Goal: Task Accomplishment & Management: Manage account settings

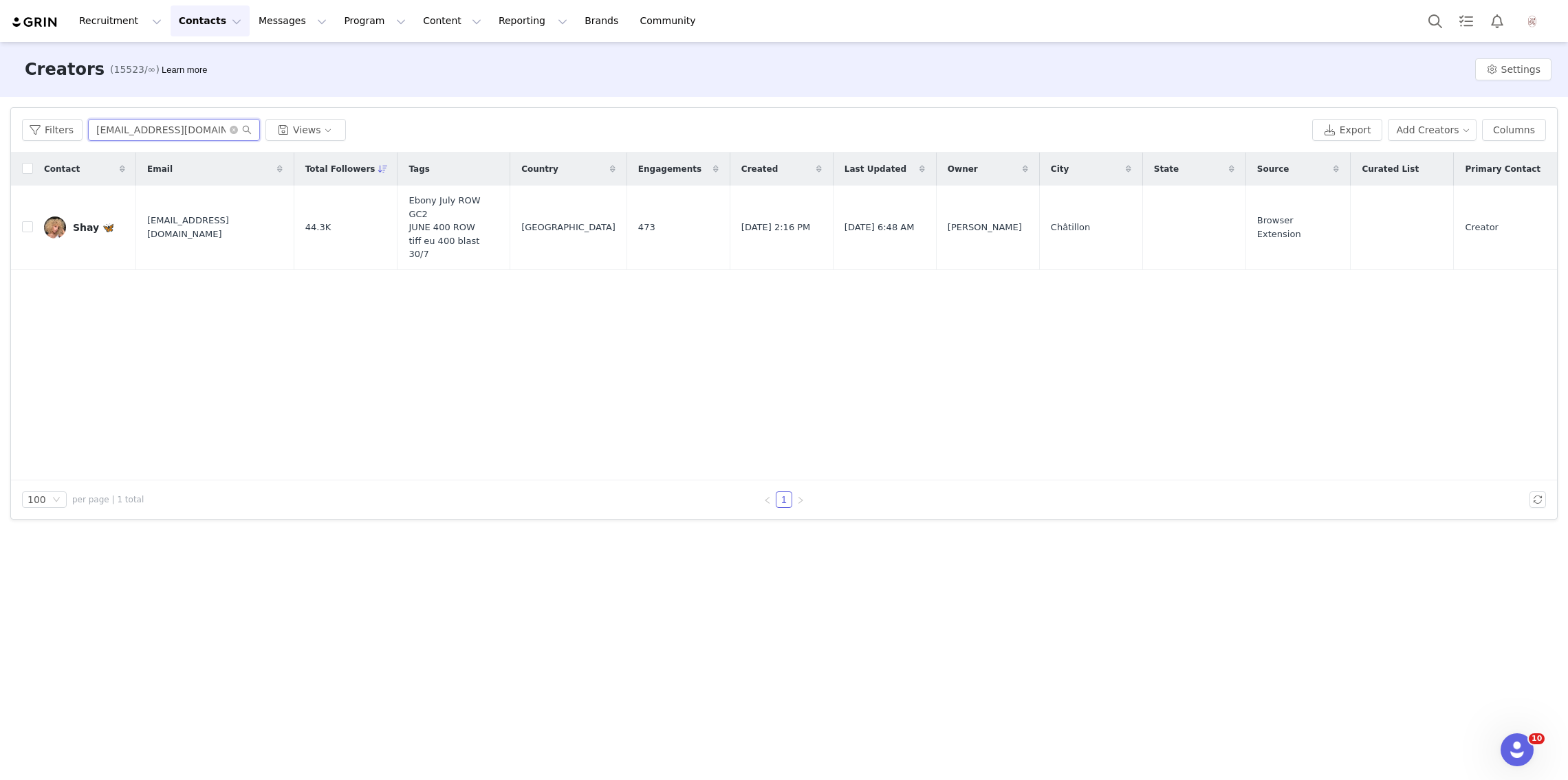
click at [214, 122] on input "Shaymulta@gmail.com" at bounding box center [174, 130] width 172 height 22
paste input "Laura Lekaj"
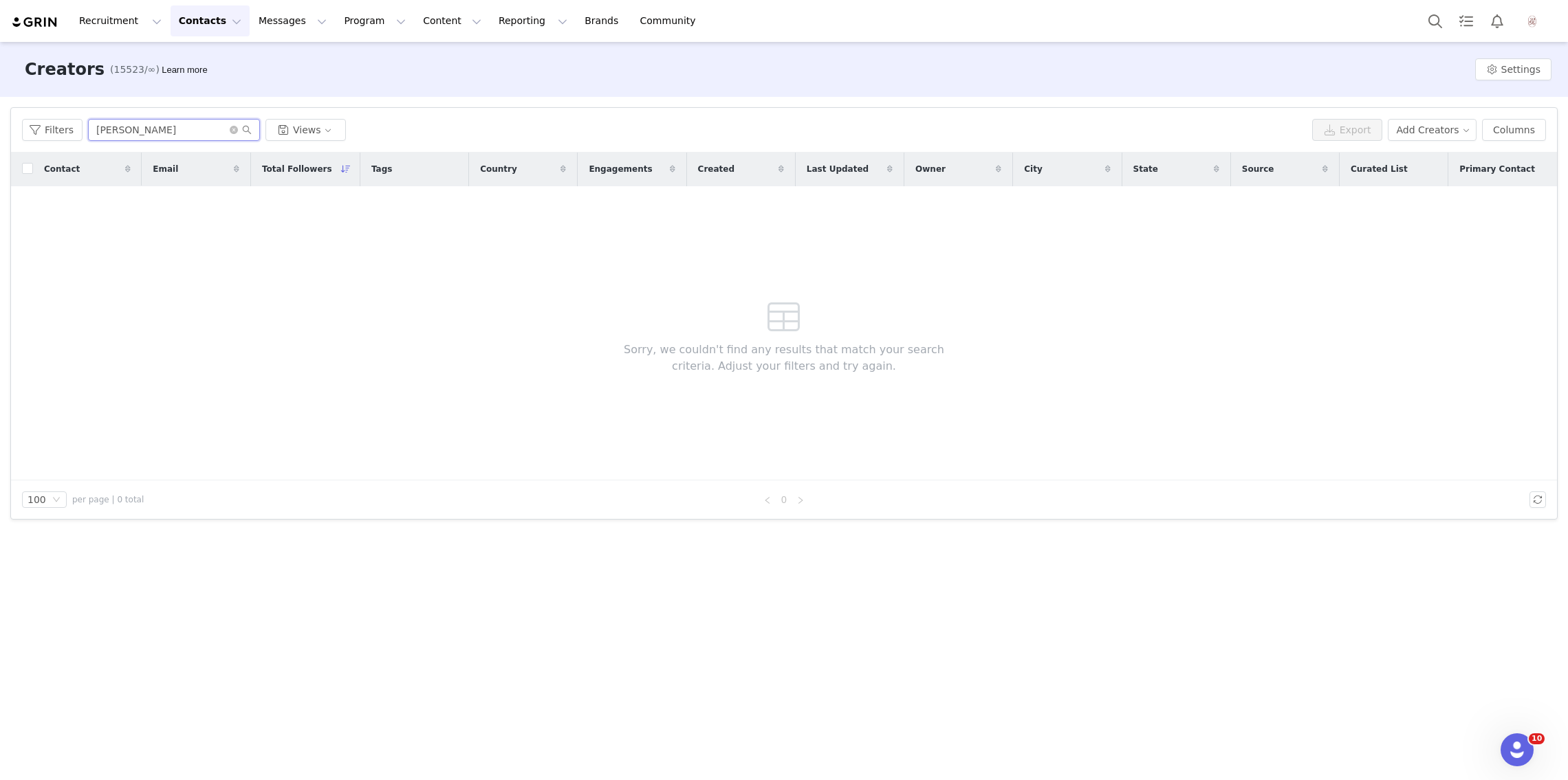
click at [131, 123] on input "Laura Lekaj" at bounding box center [174, 130] width 172 height 22
paste input "lauralekaj@gmail.com"
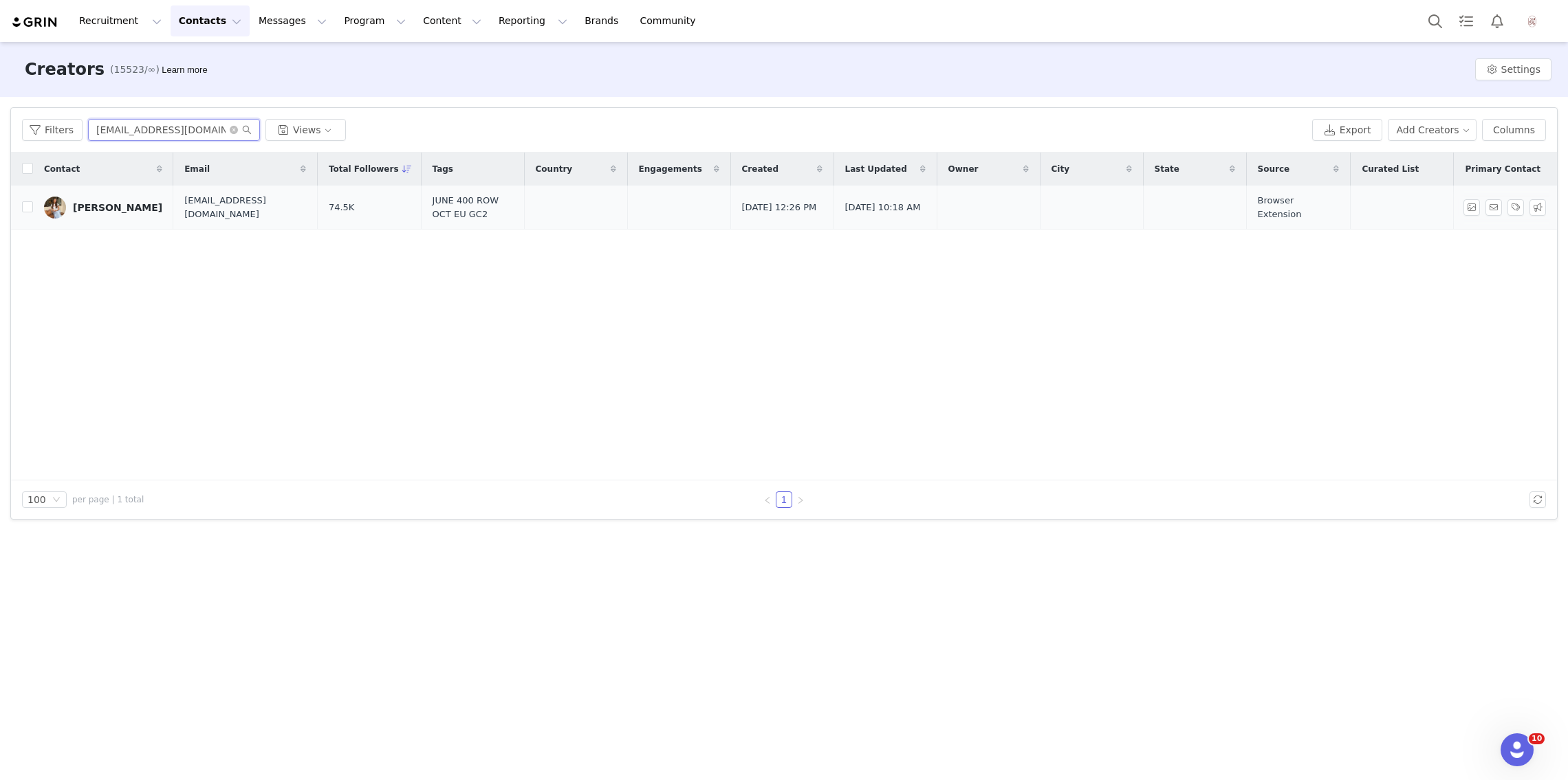
type input "lauralekaj@gmail.com"
click at [82, 204] on div "Laura" at bounding box center [117, 207] width 90 height 11
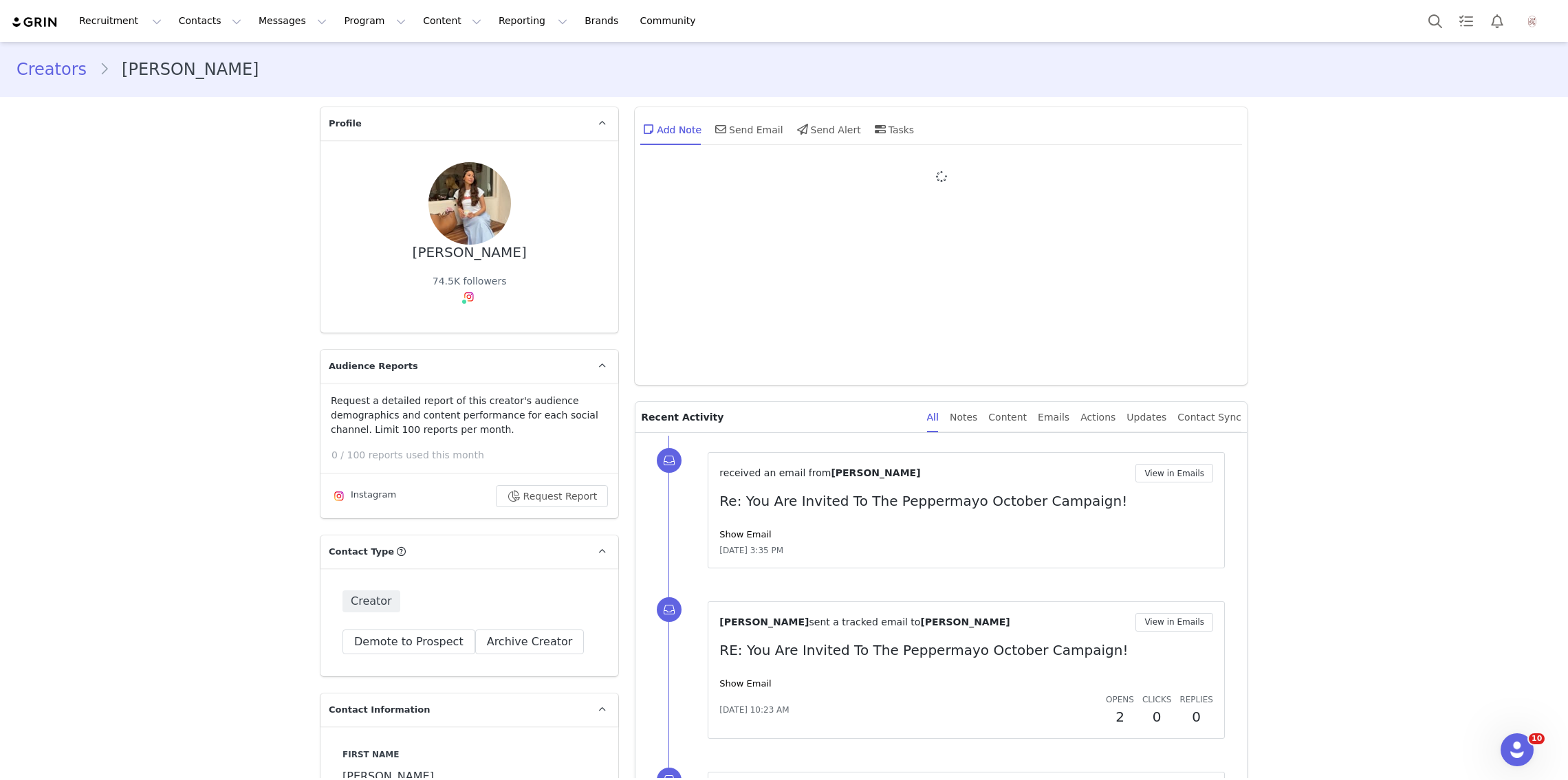
type input "+1 ([GEOGRAPHIC_DATA])"
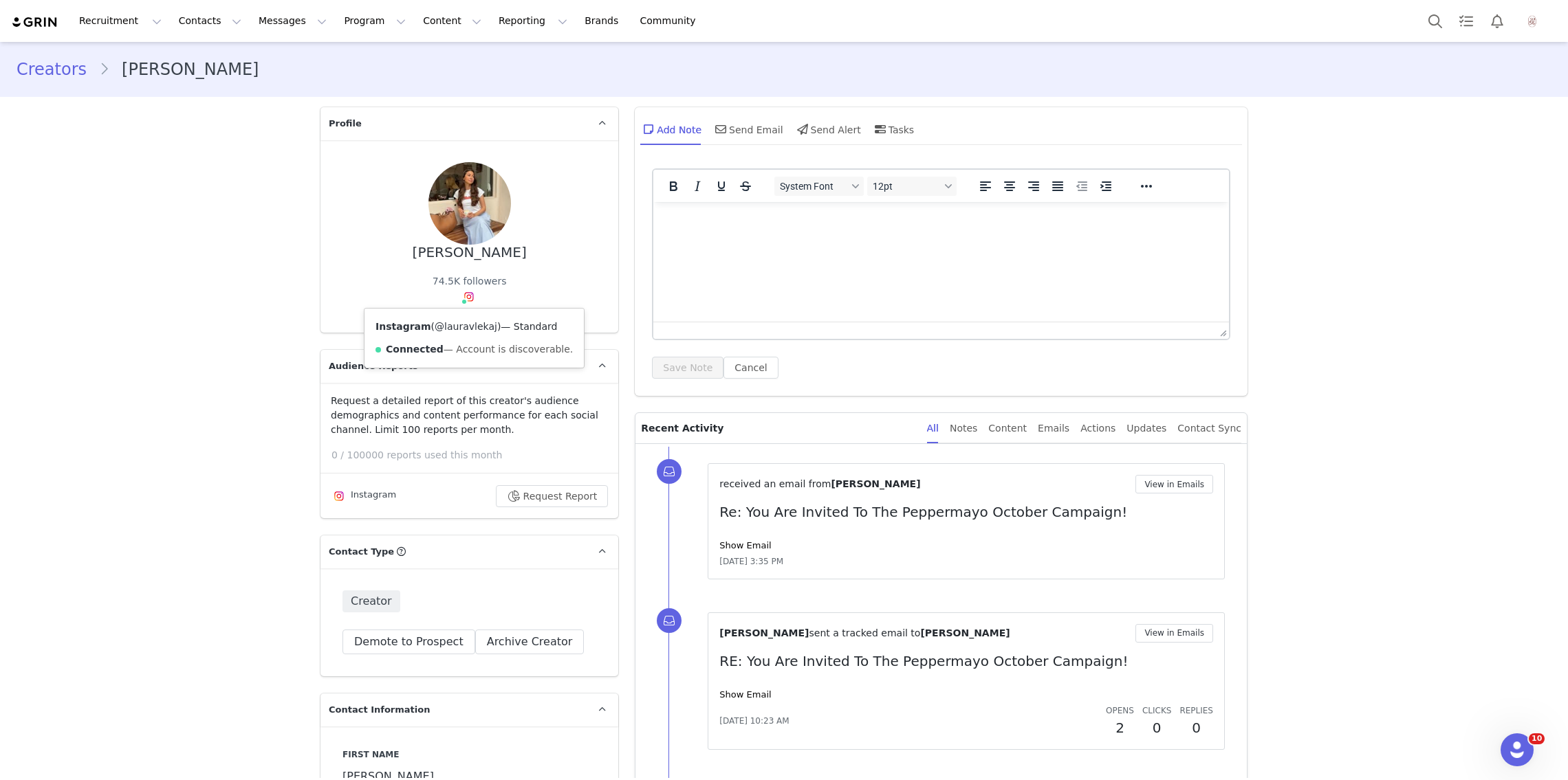
click at [464, 325] on link "@lauravlekaj" at bounding box center [465, 326] width 62 height 11
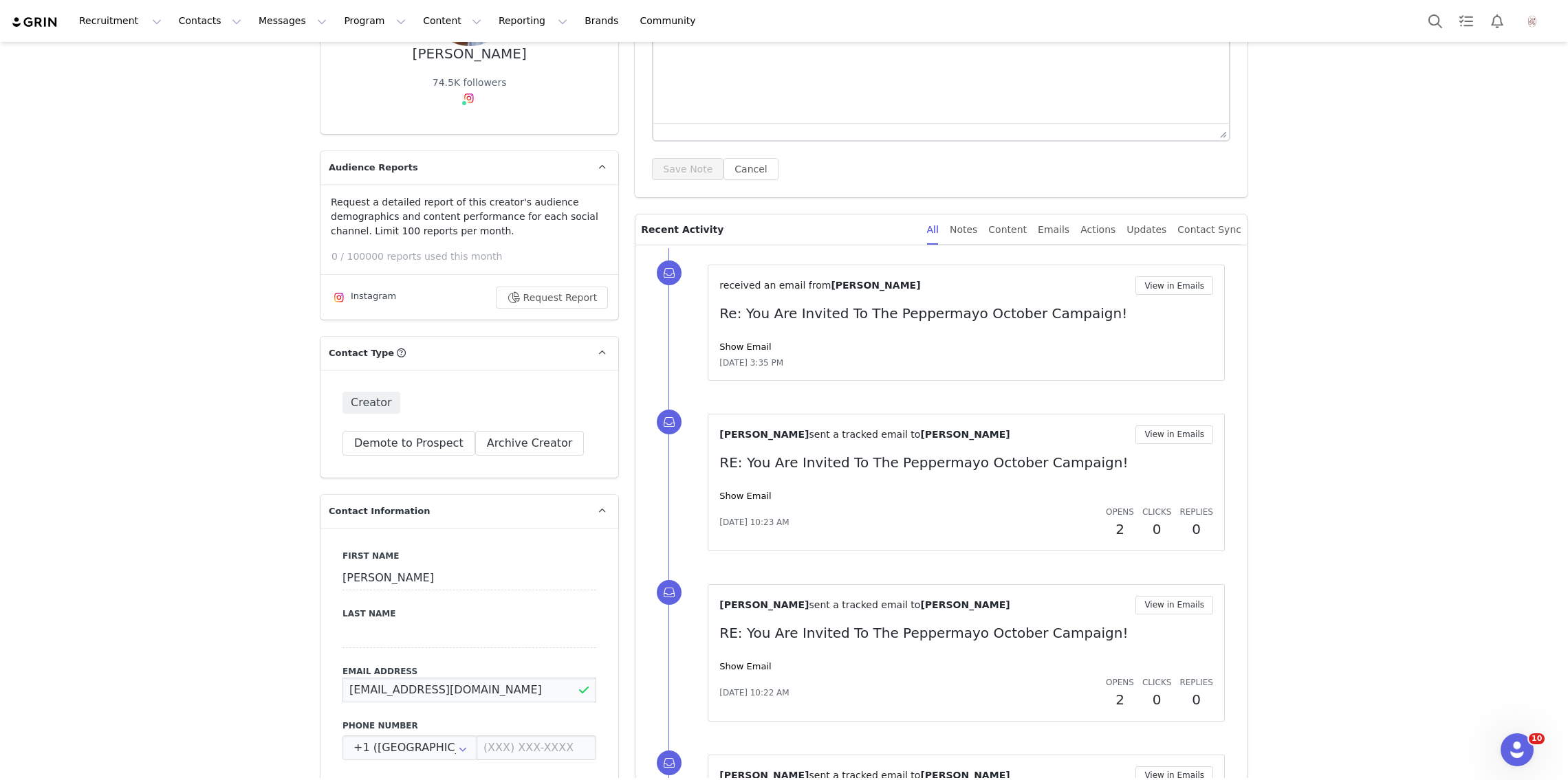
click at [434, 682] on input "lauralekaj@gmail.com" at bounding box center [468, 689] width 253 height 25
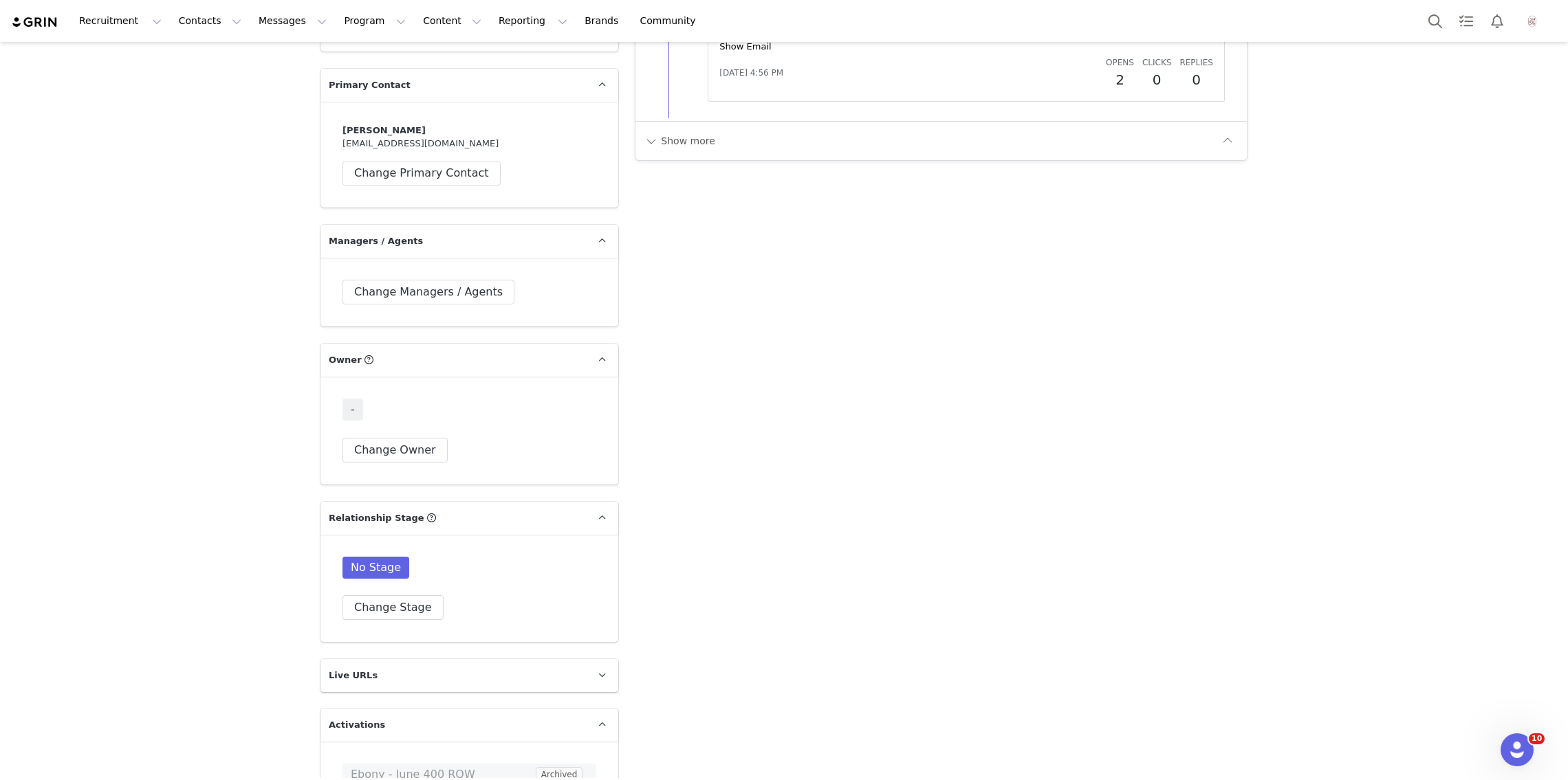
scroll to position [2519, 0]
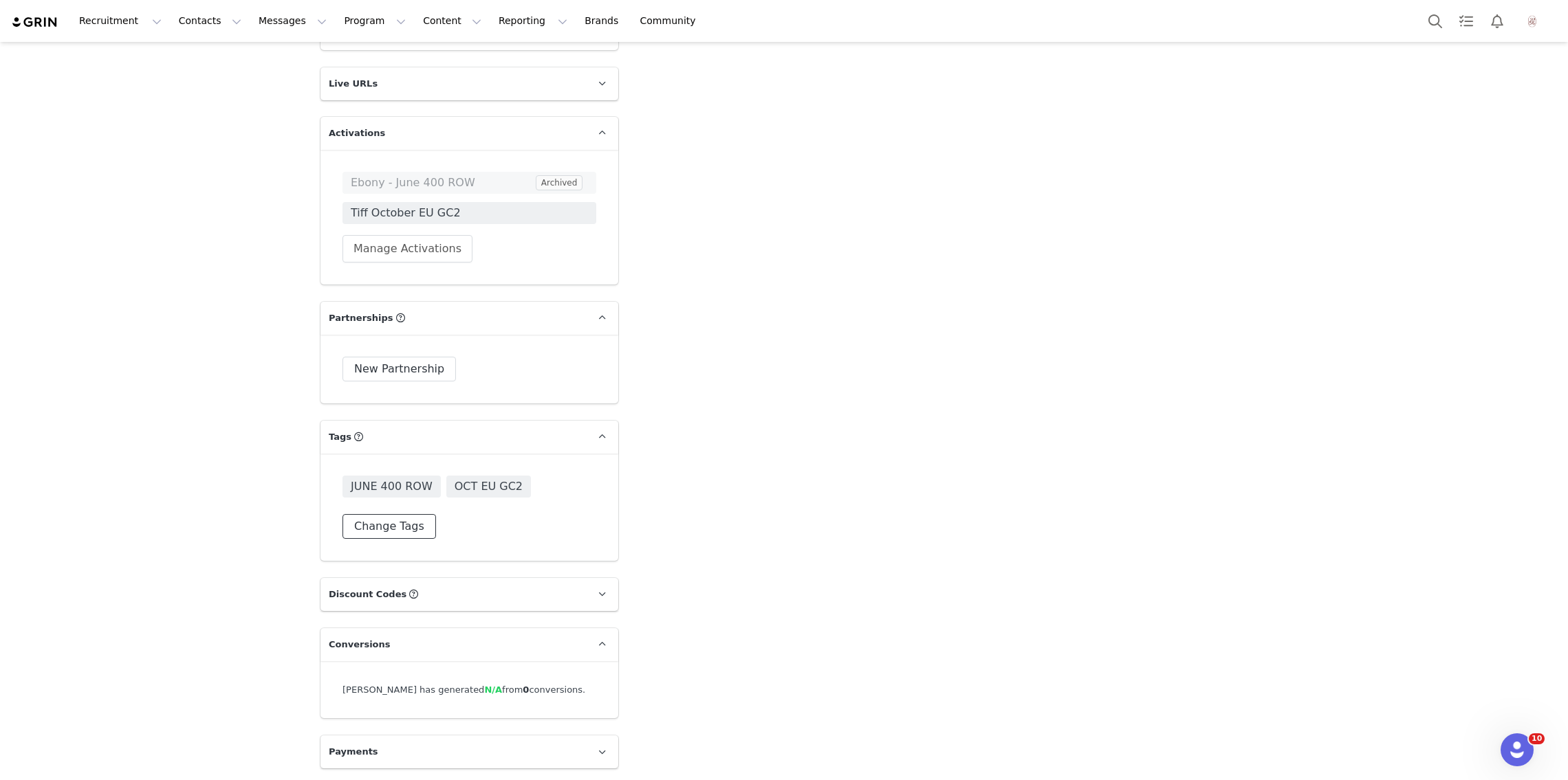
click at [395, 528] on button "Change Tags" at bounding box center [389, 527] width 94 height 25
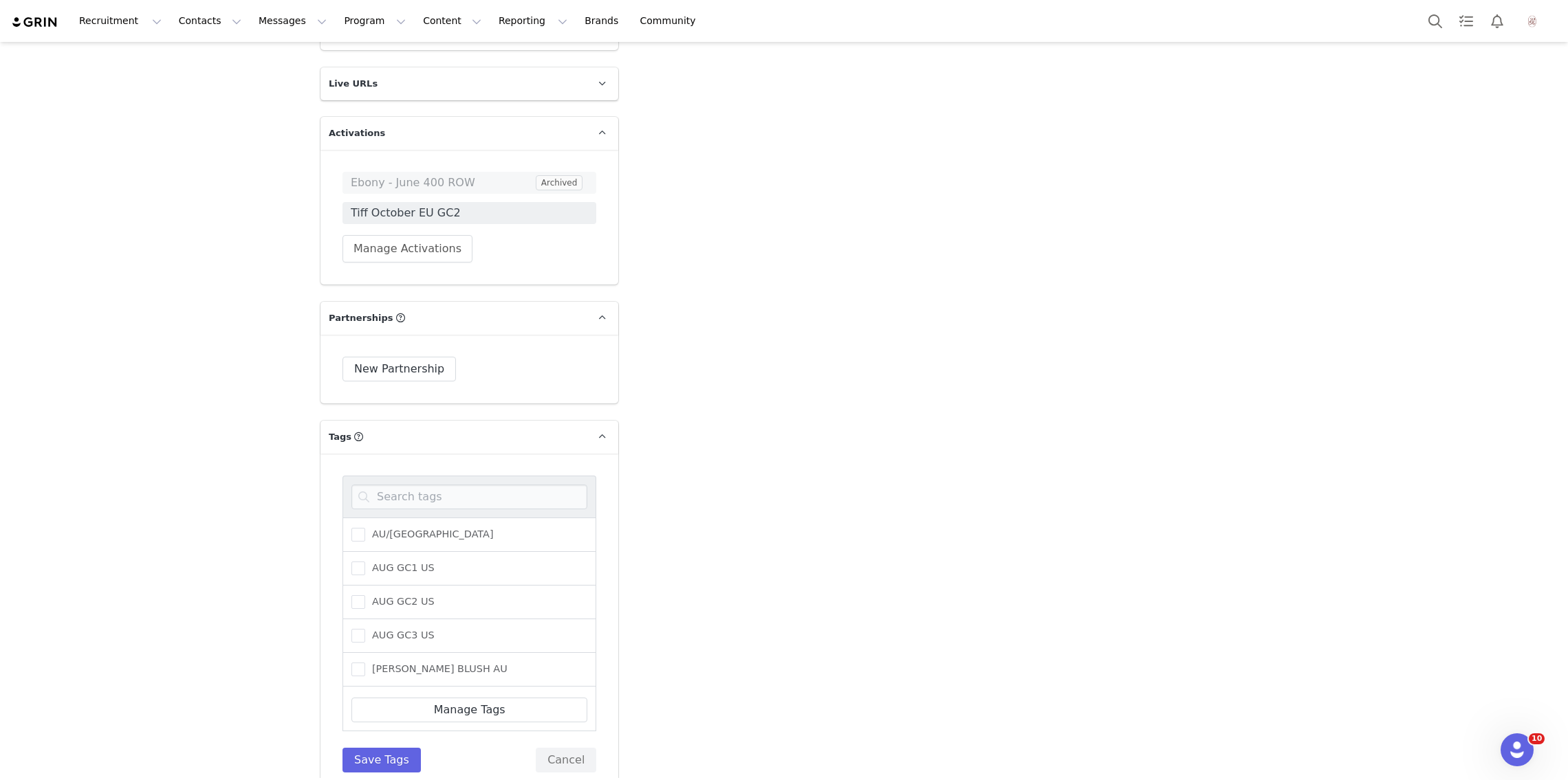
click at [399, 518] on div "AU/NZ" at bounding box center [468, 534] width 253 height 35
click at [399, 501] on input at bounding box center [468, 497] width 236 height 25
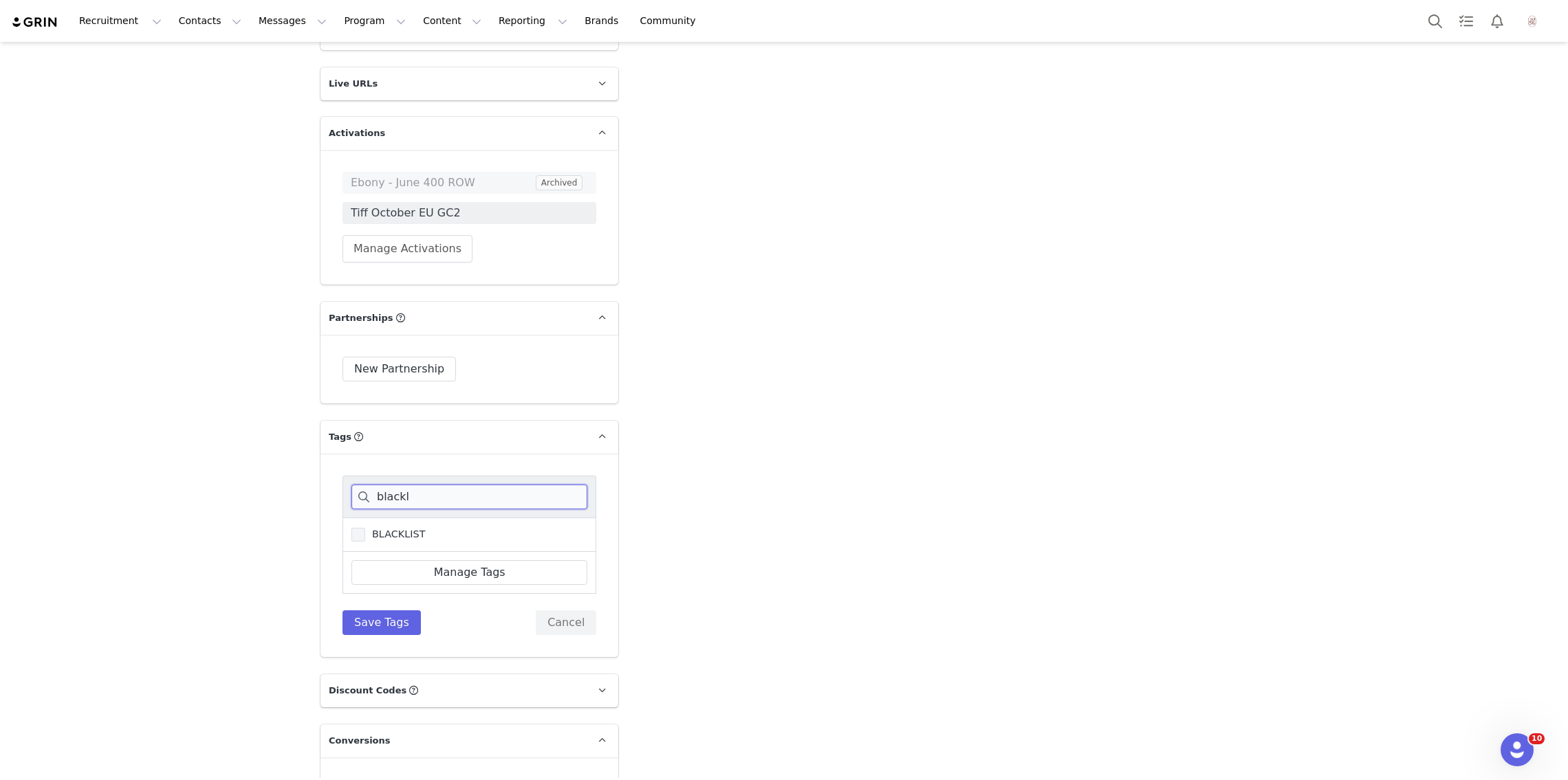
type input "blackl"
click at [390, 531] on span "BLACKLIST" at bounding box center [394, 533] width 60 height 13
click at [365, 528] on input "BLACKLIST" at bounding box center [365, 528] width 0 height 0
click at [390, 630] on button "Save Tags" at bounding box center [381, 622] width 78 height 25
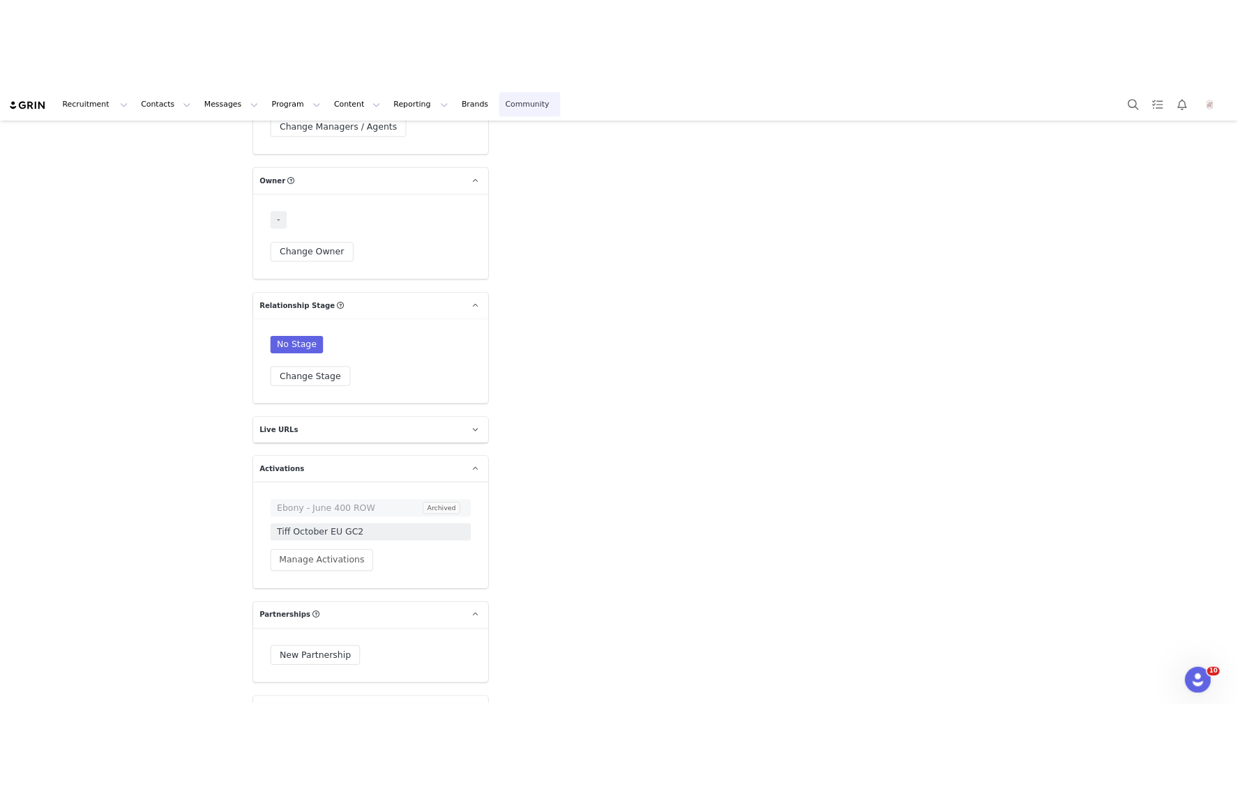
scroll to position [2053, 0]
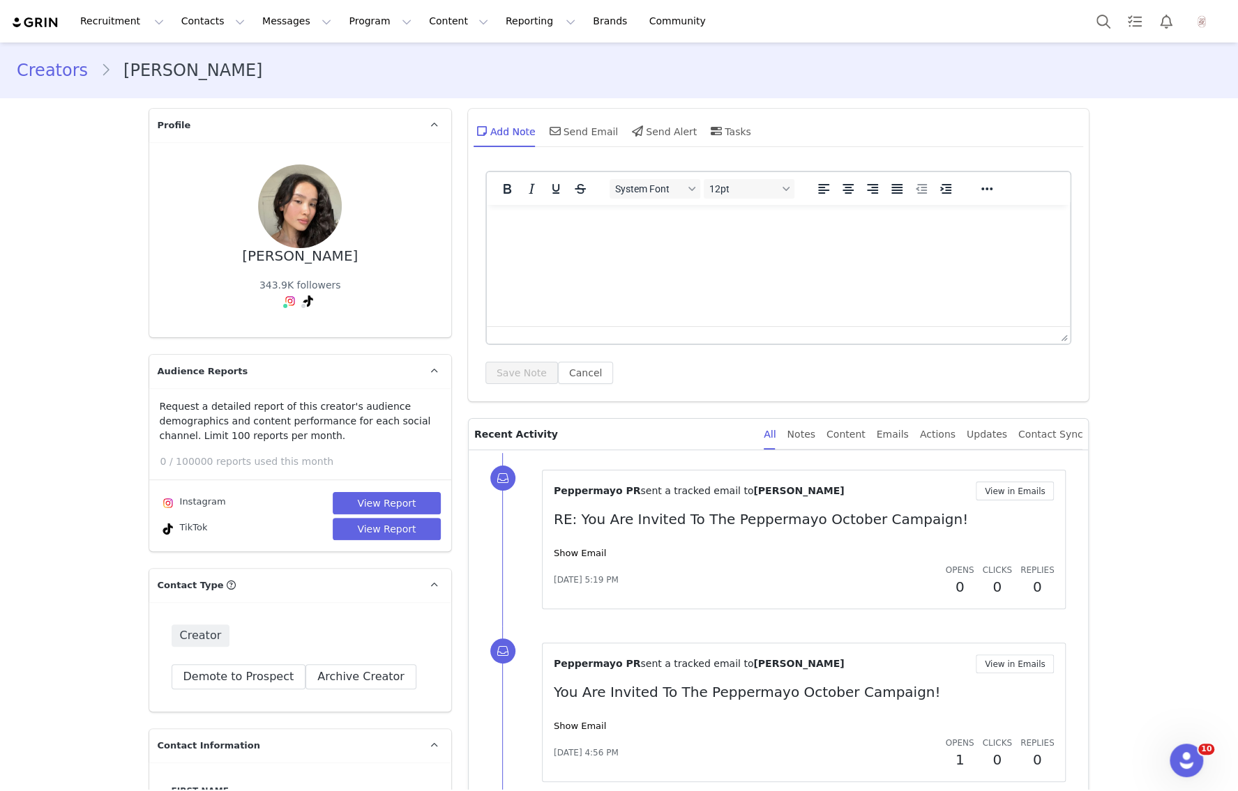
click at [722, 243] on html at bounding box center [778, 224] width 584 height 38
drag, startPoint x: 738, startPoint y: 224, endPoint x: 416, endPoint y: 224, distance: 322.8
click at [486, 224] on html "LAST RATE:" at bounding box center [778, 224] width 584 height 38
drag, startPoint x: 634, startPoint y: 228, endPoint x: 450, endPoint y: 228, distance: 183.4
click at [486, 228] on html "Rejected final rate - $15K" at bounding box center [778, 224] width 584 height 38
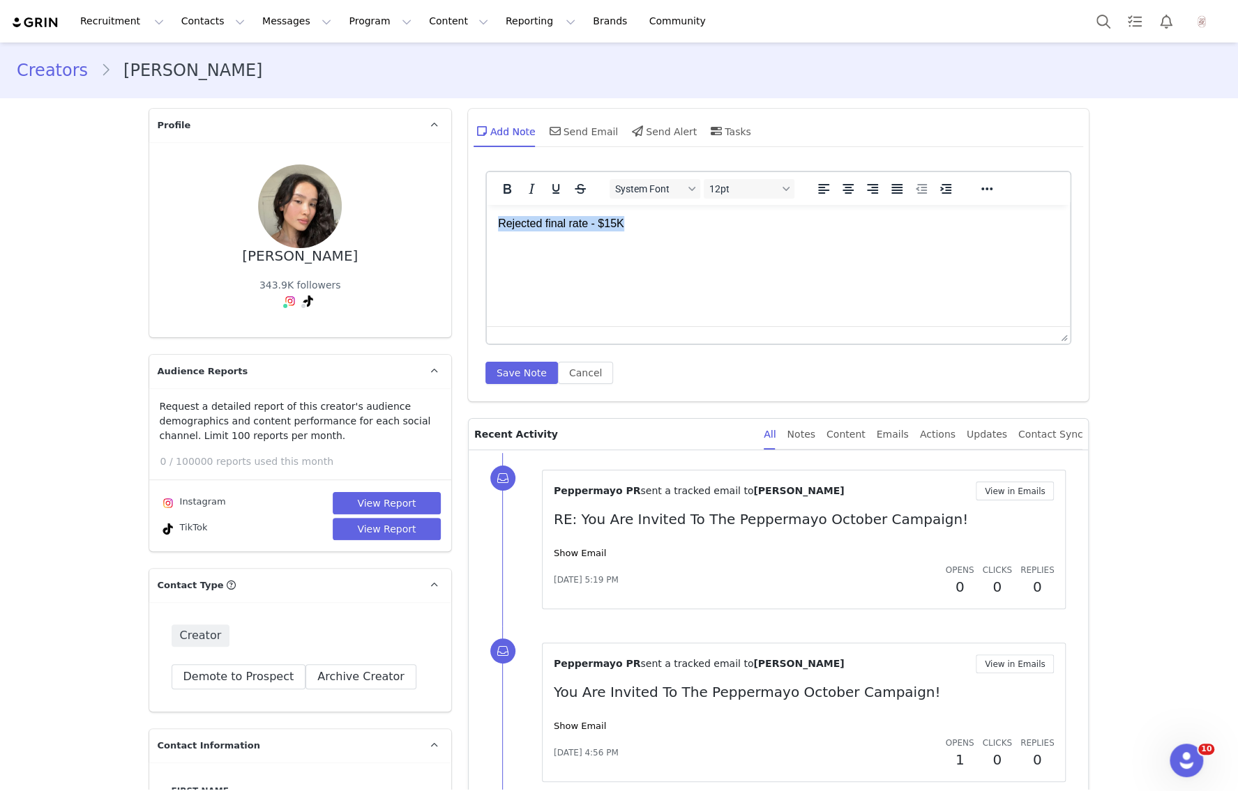
copy p "Rejected final rate - $15K"
click at [502, 370] on button "Save Note" at bounding box center [521, 373] width 73 height 22
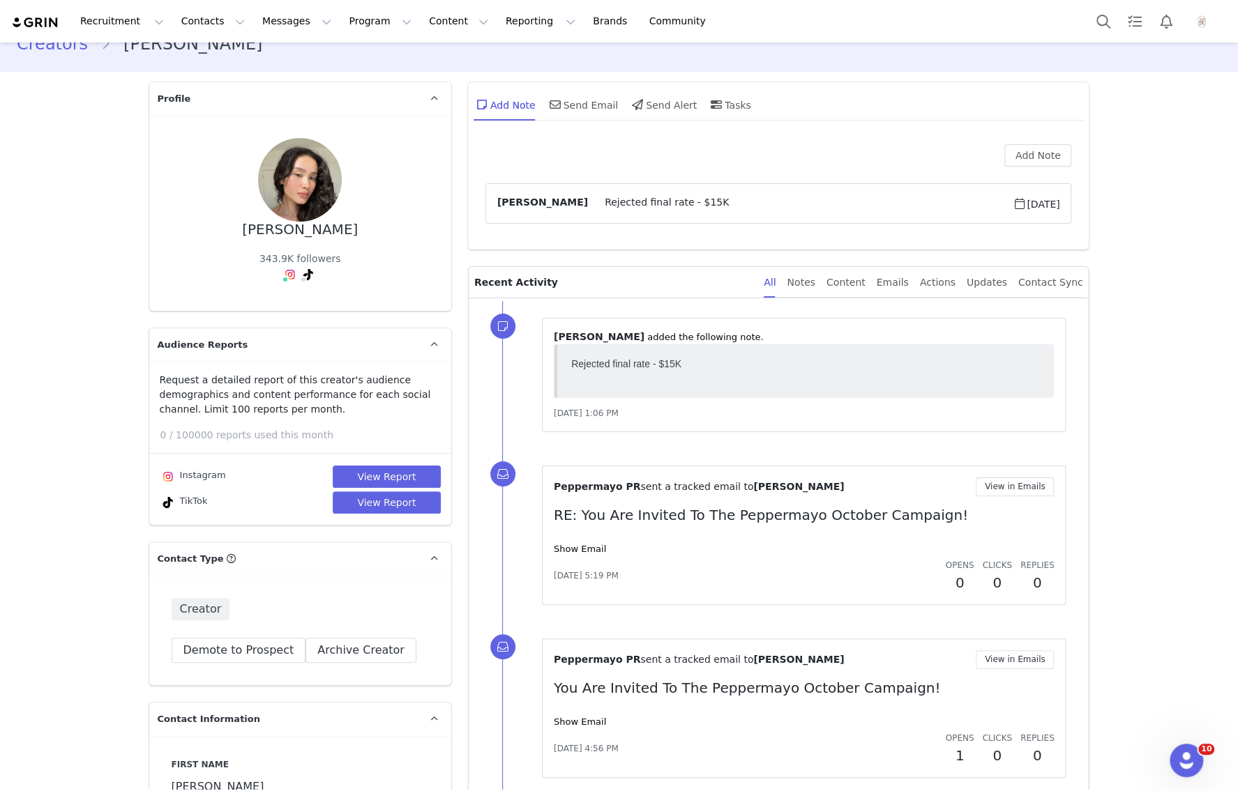
scroll to position [27, 0]
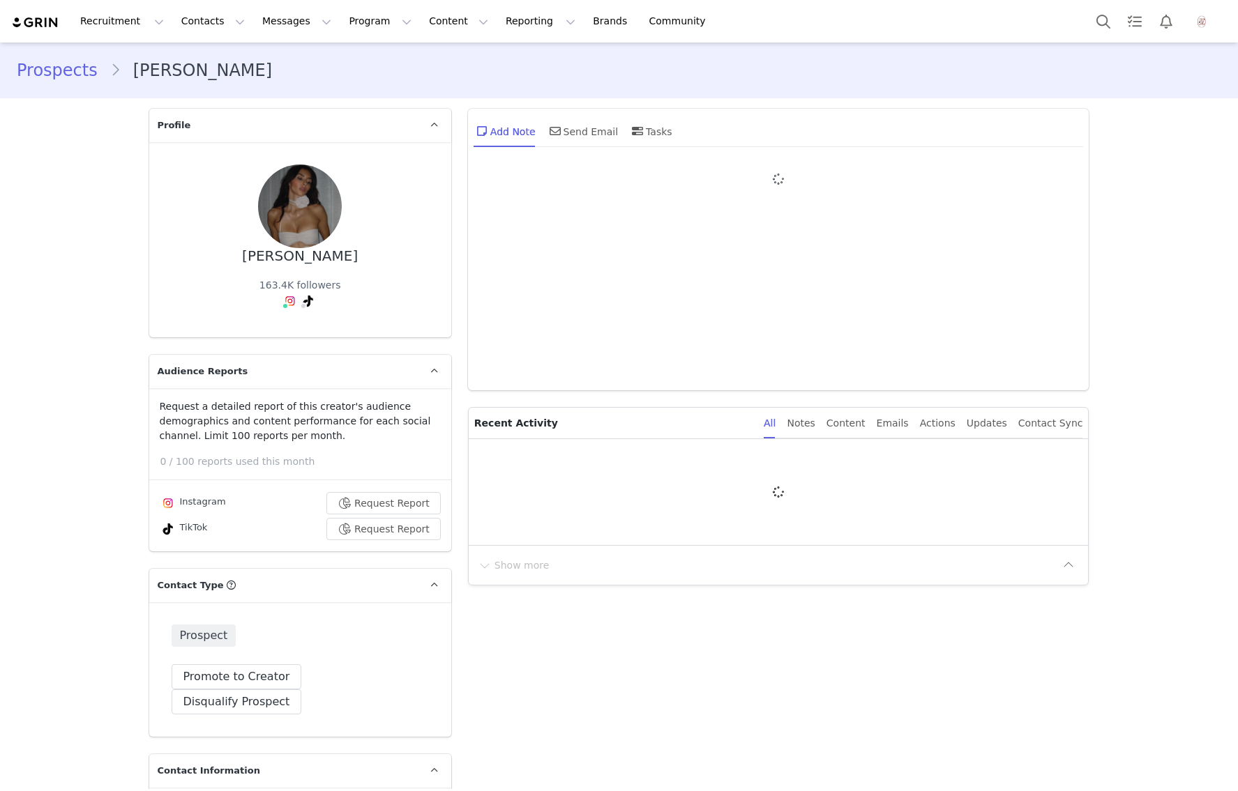
type input "+1 ([GEOGRAPHIC_DATA])"
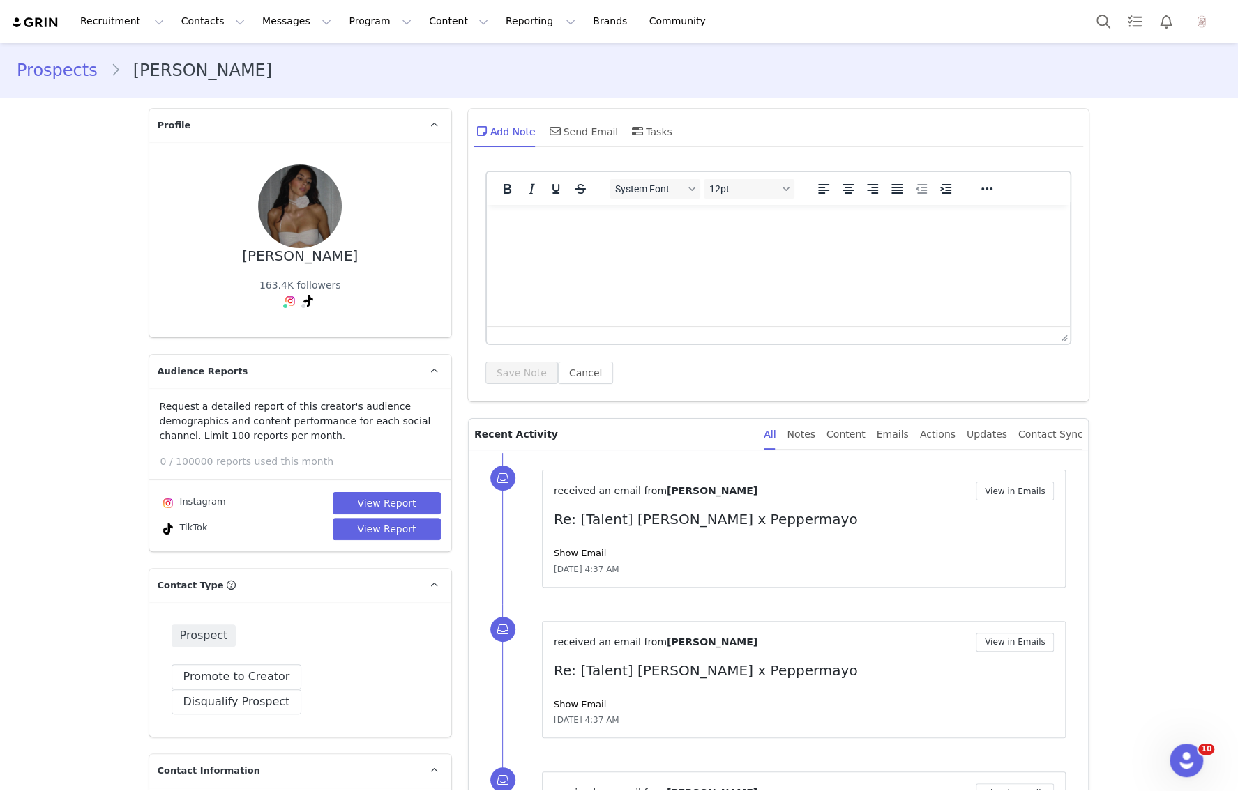
click at [621, 243] on html at bounding box center [778, 224] width 584 height 38
click at [572, 549] on link "Show Email" at bounding box center [580, 553] width 52 height 10
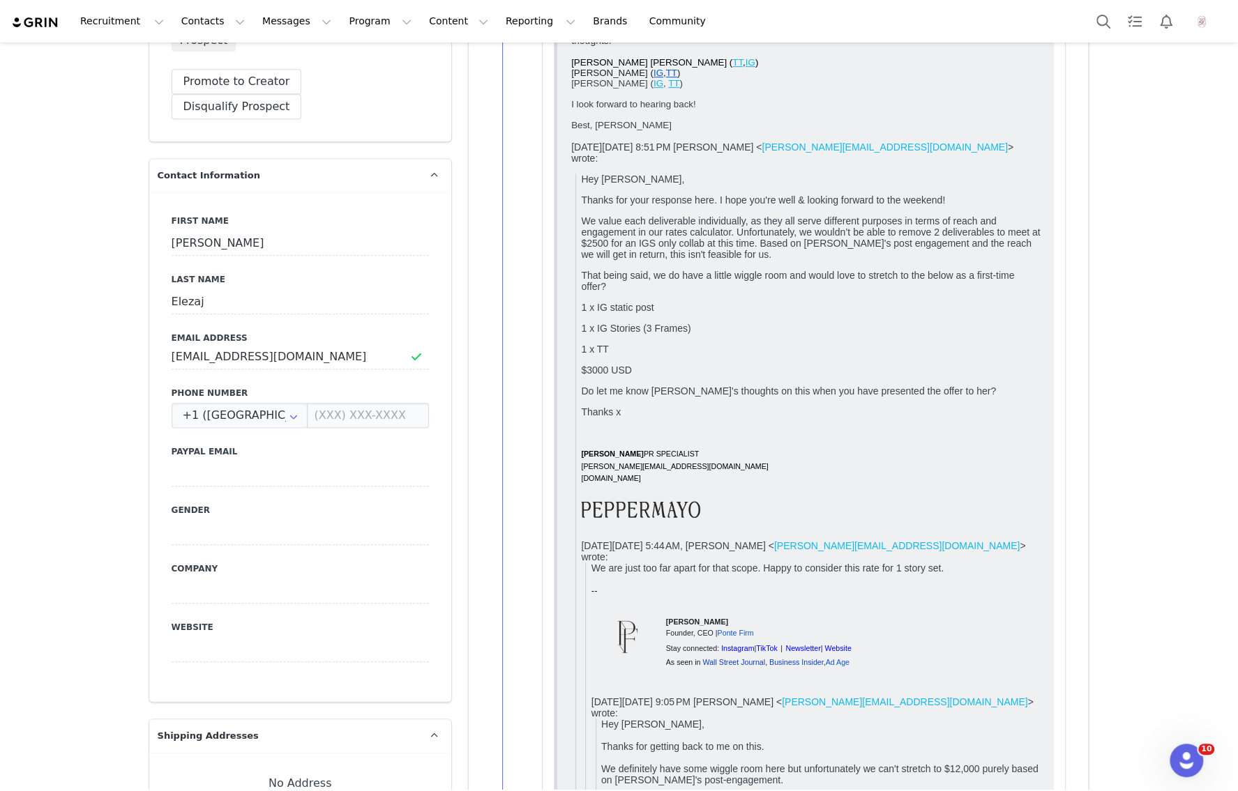
scroll to position [351, 0]
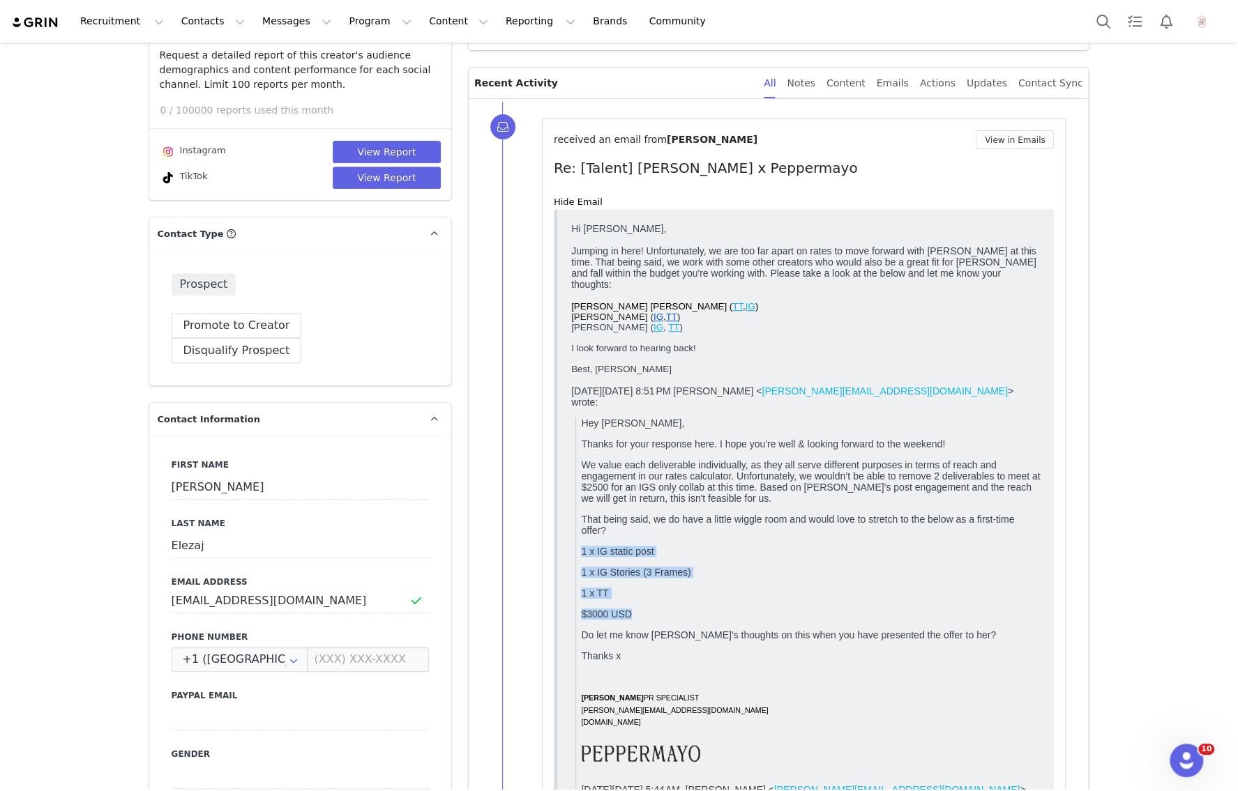
drag, startPoint x: 579, startPoint y: 535, endPoint x: 637, endPoint y: 603, distance: 89.0
click at [637, 603] on div "Hey Shana, Thanks for your response here. I hope you're well & looking forward …" at bounding box center [809, 549] width 459 height 265
copy div "1 x IG static post 1 x IG Stories (3 Frames) 1 x TT $3000 USD"
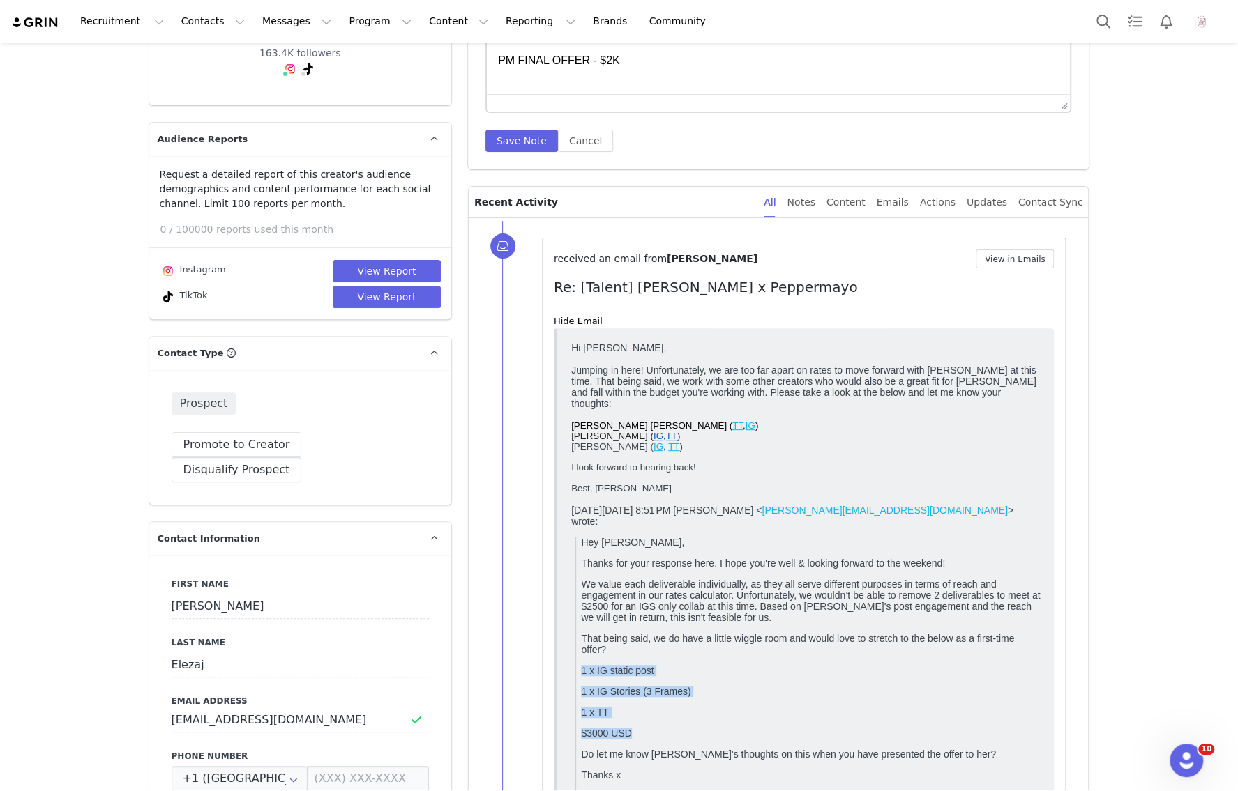
scroll to position [0, 0]
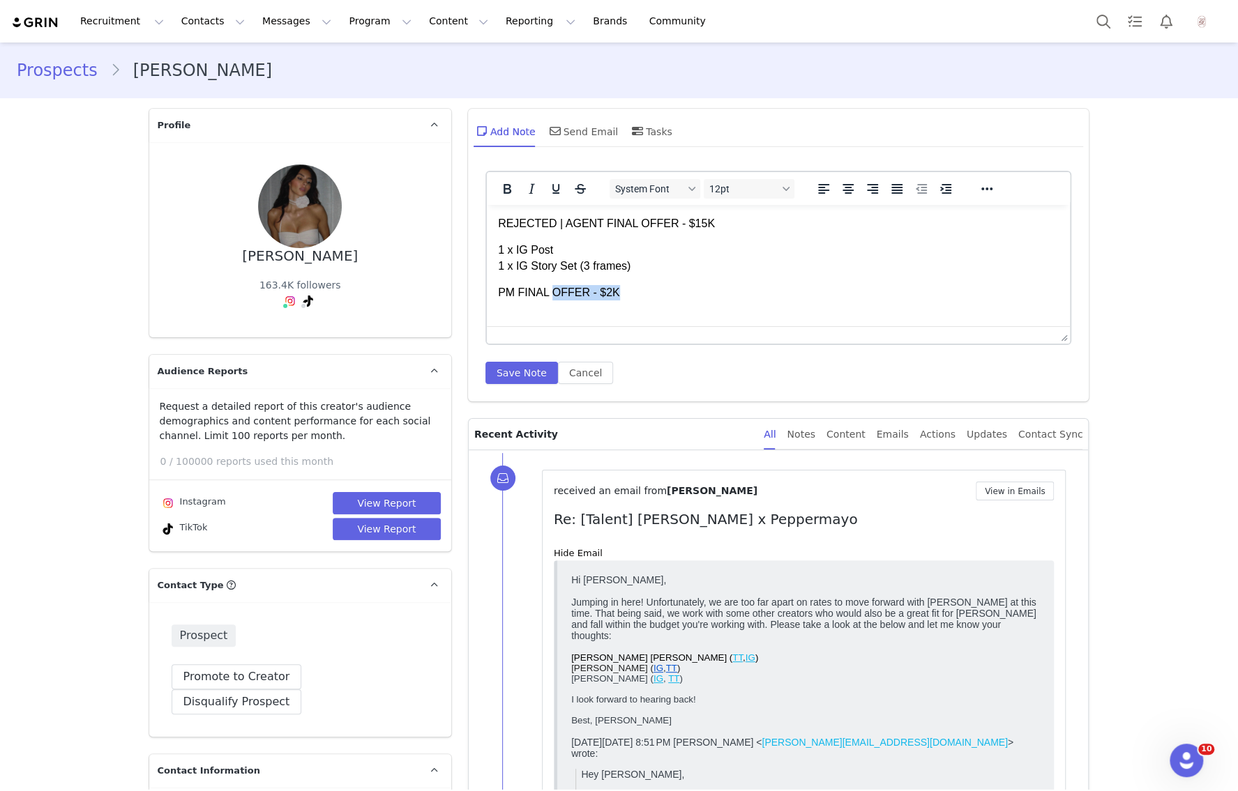
drag, startPoint x: 626, startPoint y: 294, endPoint x: 551, endPoint y: 289, distance: 75.5
click at [551, 289] on p "PM FINAL OFFER - $2K" at bounding box center [777, 292] width 561 height 15
drag, startPoint x: 639, startPoint y: 265, endPoint x: 486, endPoint y: 251, distance: 153.3
click at [486, 251] on html "REJECTED | AGENT FINAL OFFER - $15K 1 x IG Post 1 x IG Story Set (3 frames) PM …" at bounding box center [778, 258] width 584 height 107
paste body "Rich Text Area. Press ALT-0 for help."
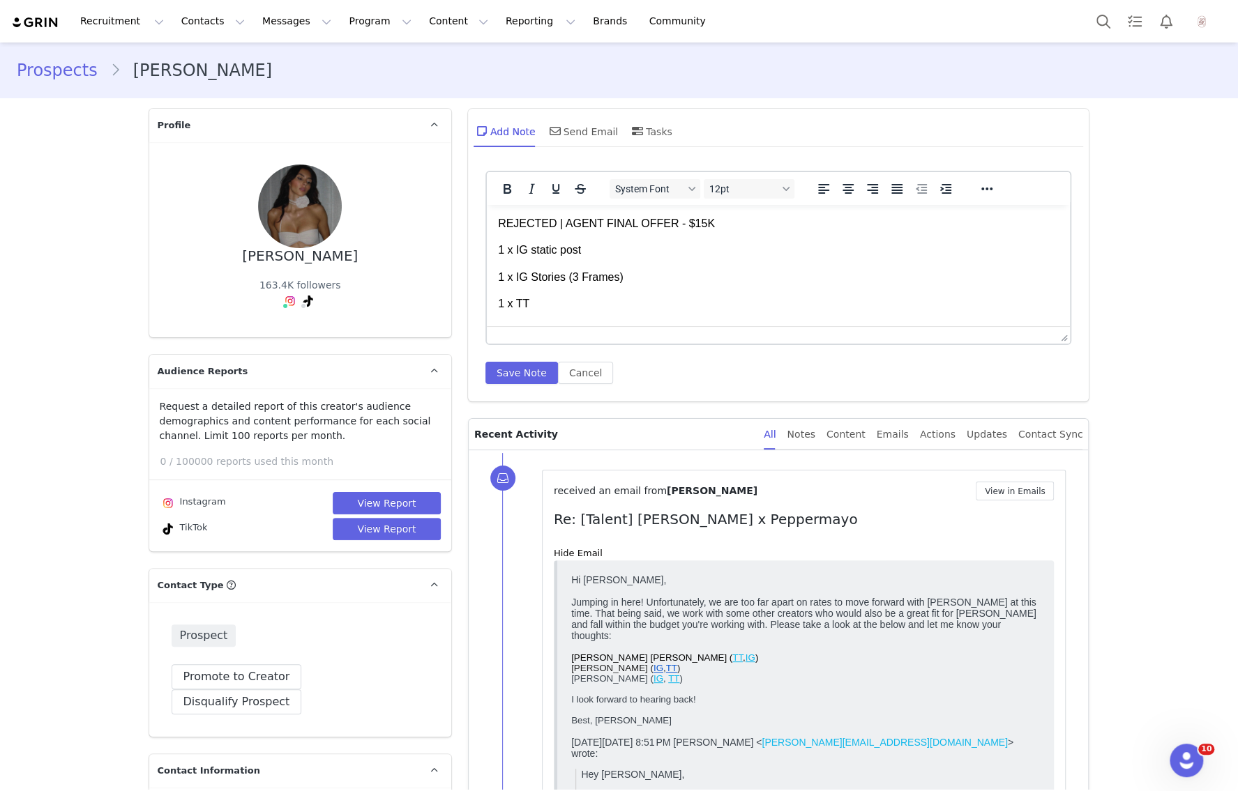
click at [554, 242] on body "REJECTED | AGENT FINAL OFFER - $15K 1 x IG static post 1 x IG Stories (3 Frames…" at bounding box center [777, 290] width 561 height 149
click at [505, 257] on body "REJECTED | AGENT FINAL OFFER - $15K 1 x IG static post 1 x IG Stories (3 Frames…" at bounding box center [777, 299] width 561 height 176
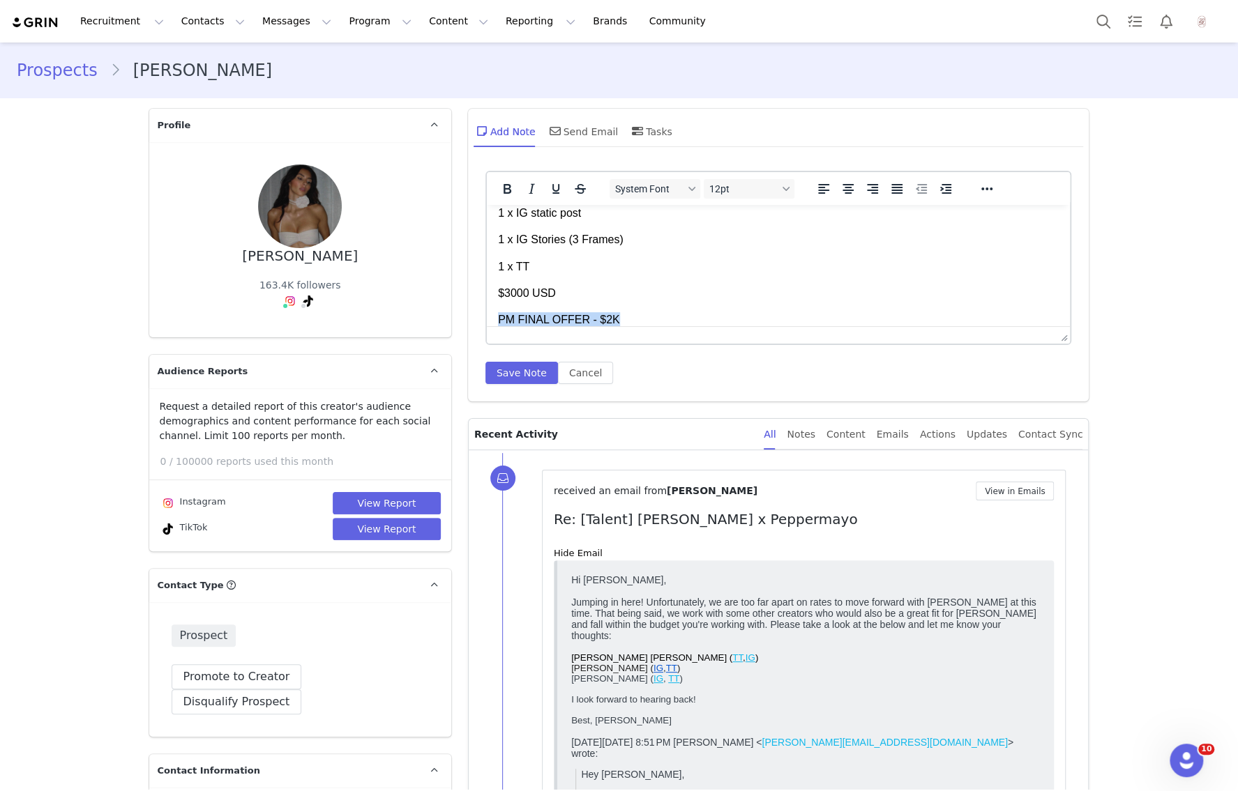
drag, startPoint x: 623, startPoint y: 315, endPoint x: 439, endPoint y: 315, distance: 184.1
click at [486, 315] on html "REJECTED | AGENT FINAL OFFER - $15K 1 x IG static post 1 x IG Stories (3 Frames…" at bounding box center [778, 240] width 584 height 199
copy p "PM FINAL OFFER - $2K"
drag, startPoint x: 553, startPoint y: 289, endPoint x: 489, endPoint y: 289, distance: 63.4
click at [489, 289] on html "REJECTED | AGENT FINAL OFFER - $15K 1 x IG static post 1 x IG Stories (3 Frames…" at bounding box center [778, 240] width 584 height 199
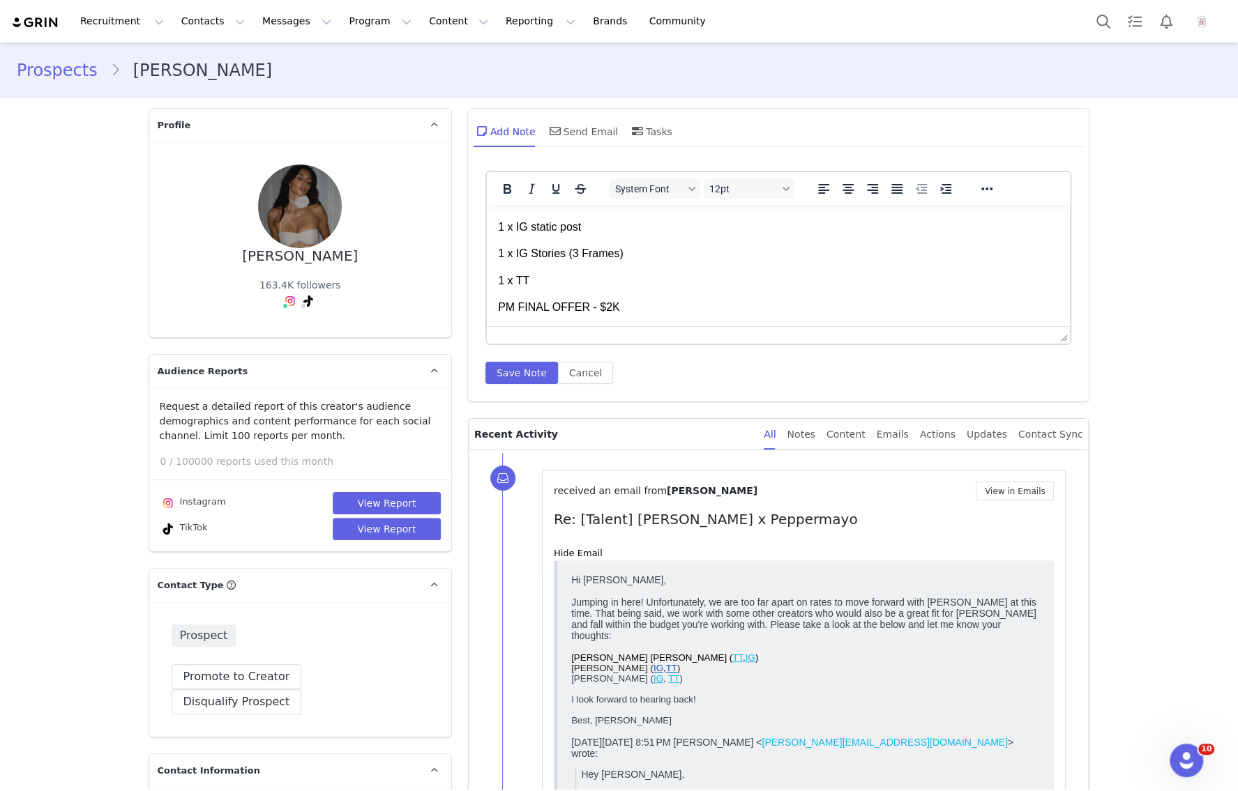
scroll to position [0, 0]
click at [694, 225] on p "REJECTED | AGENT FINAL OFFER - $15K" at bounding box center [777, 223] width 561 height 15
click at [536, 364] on button "Save Note" at bounding box center [521, 373] width 73 height 22
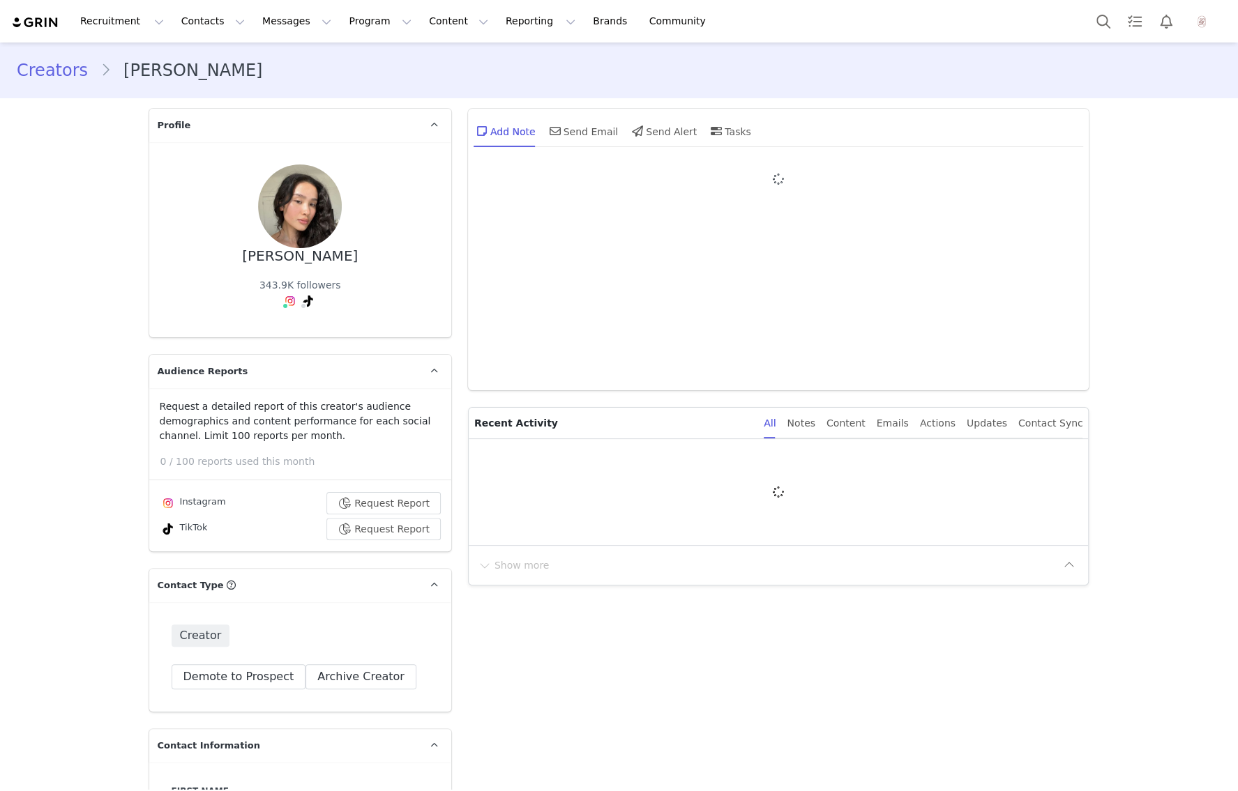
type input "+1 ([GEOGRAPHIC_DATA])"
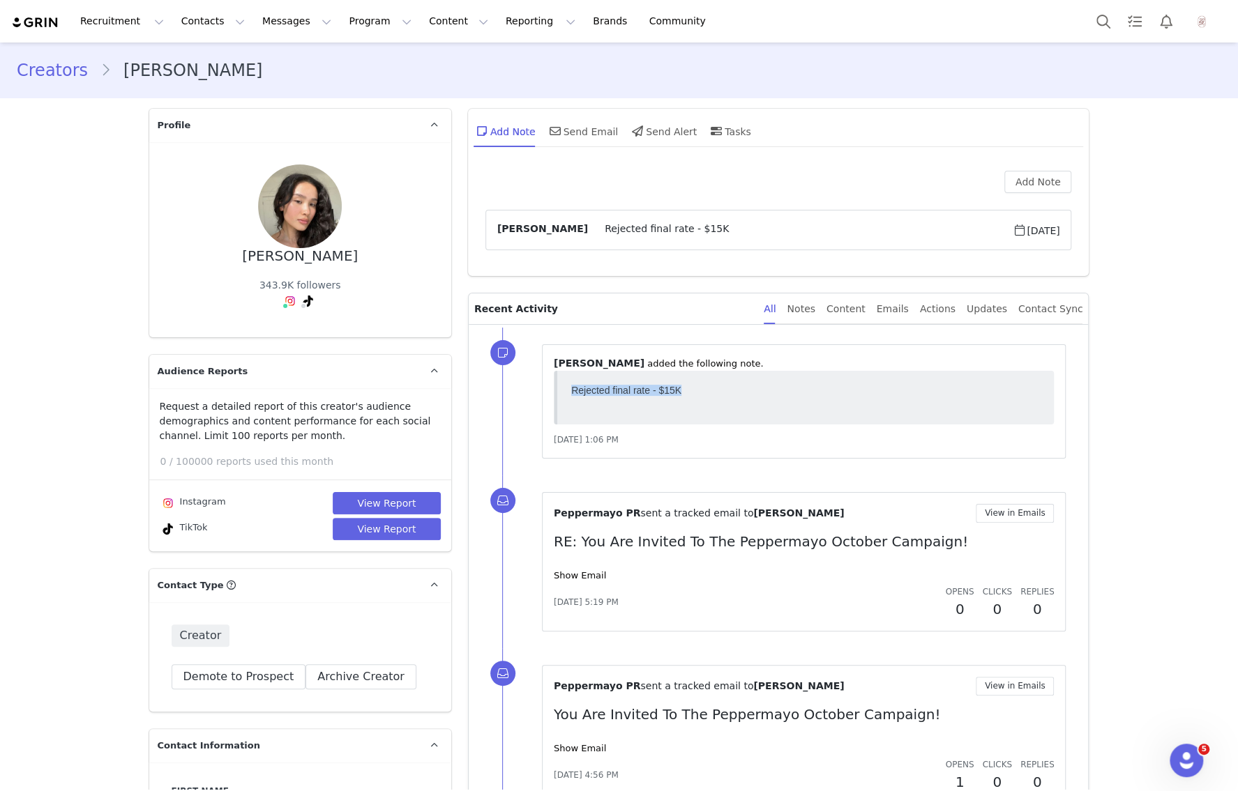
drag, startPoint x: 686, startPoint y: 389, endPoint x: 554, endPoint y: 385, distance: 131.8
click at [565, 385] on html "Rejected final rate - $15K" at bounding box center [805, 397] width 480 height 37
click at [1020, 235] on span "Oct 1, 2025" at bounding box center [1035, 230] width 47 height 17
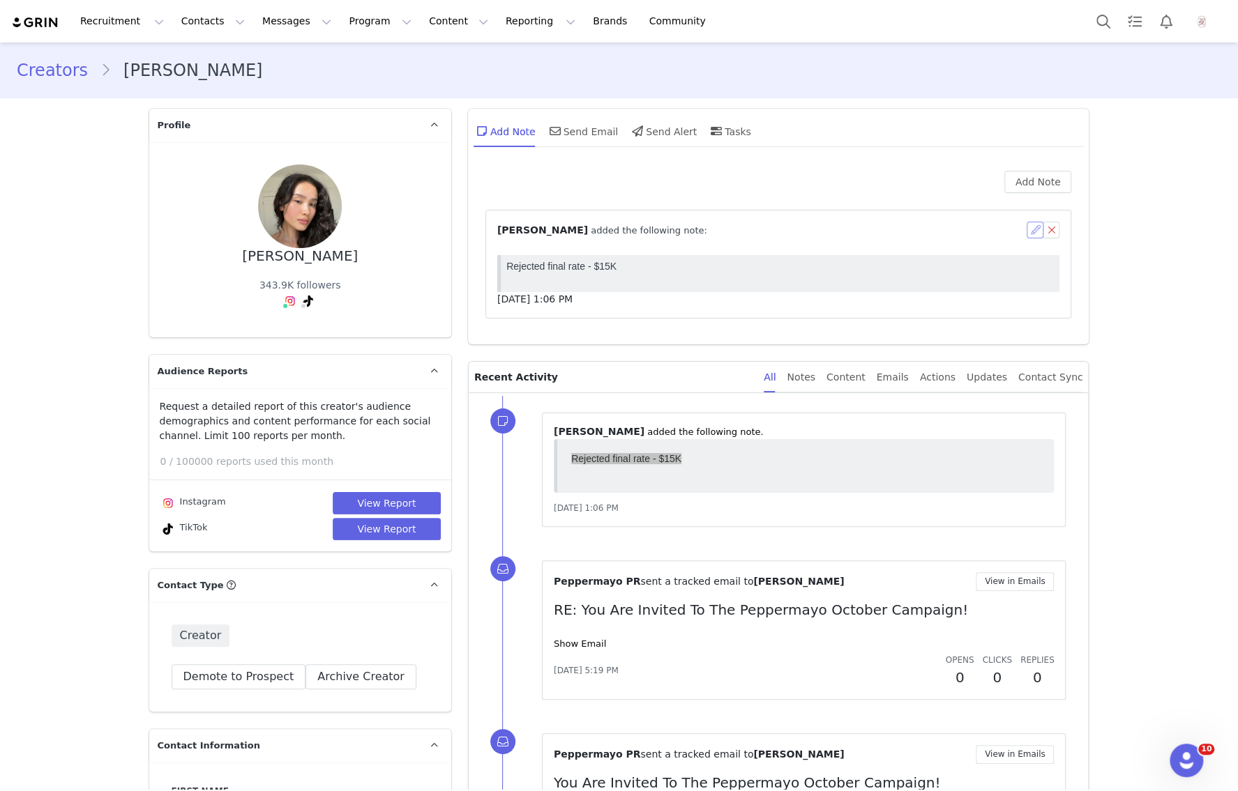
click at [1032, 236] on button "button" at bounding box center [1034, 230] width 17 height 17
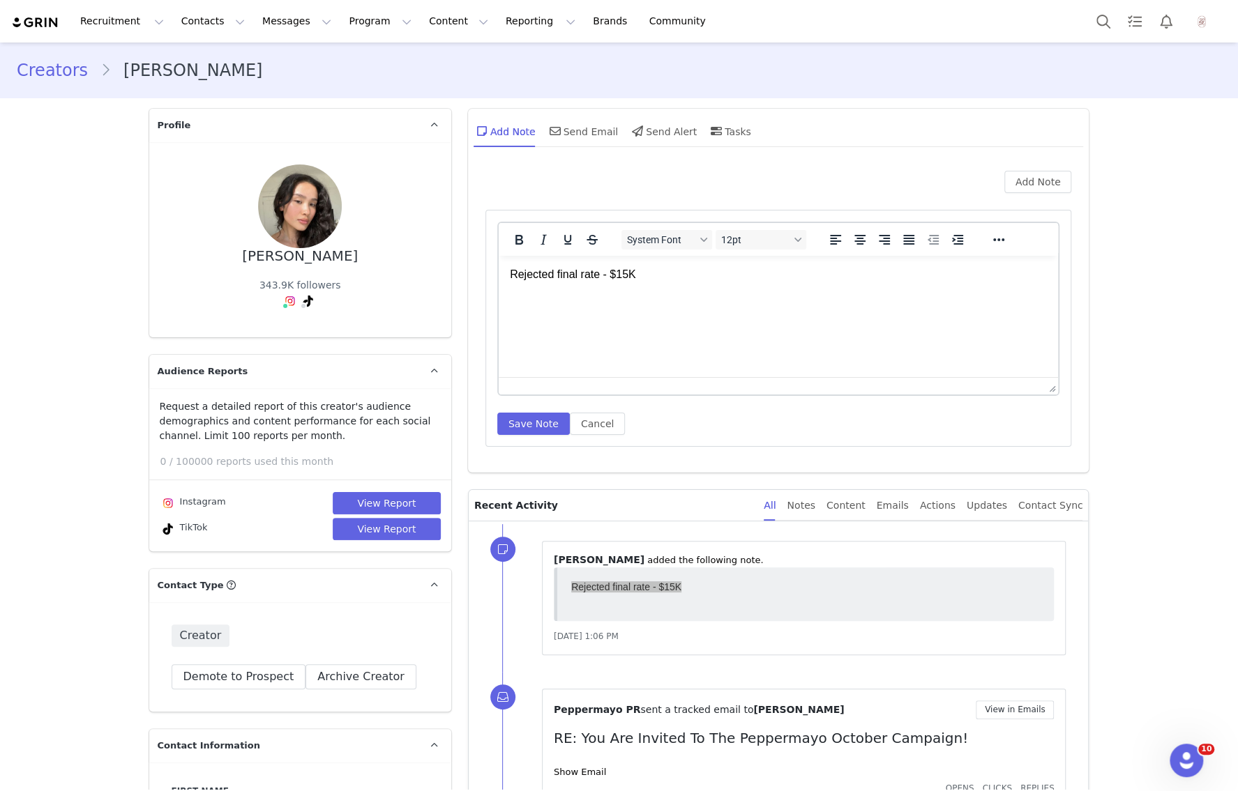
click at [512, 276] on p "Rejected final rate - $15K" at bounding box center [778, 274] width 538 height 15
drag, startPoint x: 651, startPoint y: 277, endPoint x: 578, endPoint y: 276, distance: 72.5
click at [578, 276] on p "AGENT FINAL Rejected final rate - $15K" at bounding box center [778, 274] width 538 height 15
click at [511, 273] on p "AGENT FINAL RATE - $15K" at bounding box center [778, 274] width 538 height 15
click at [757, 282] on html "REJECTED | AGENT FINAL RATE - $15K" at bounding box center [778, 275] width 560 height 38
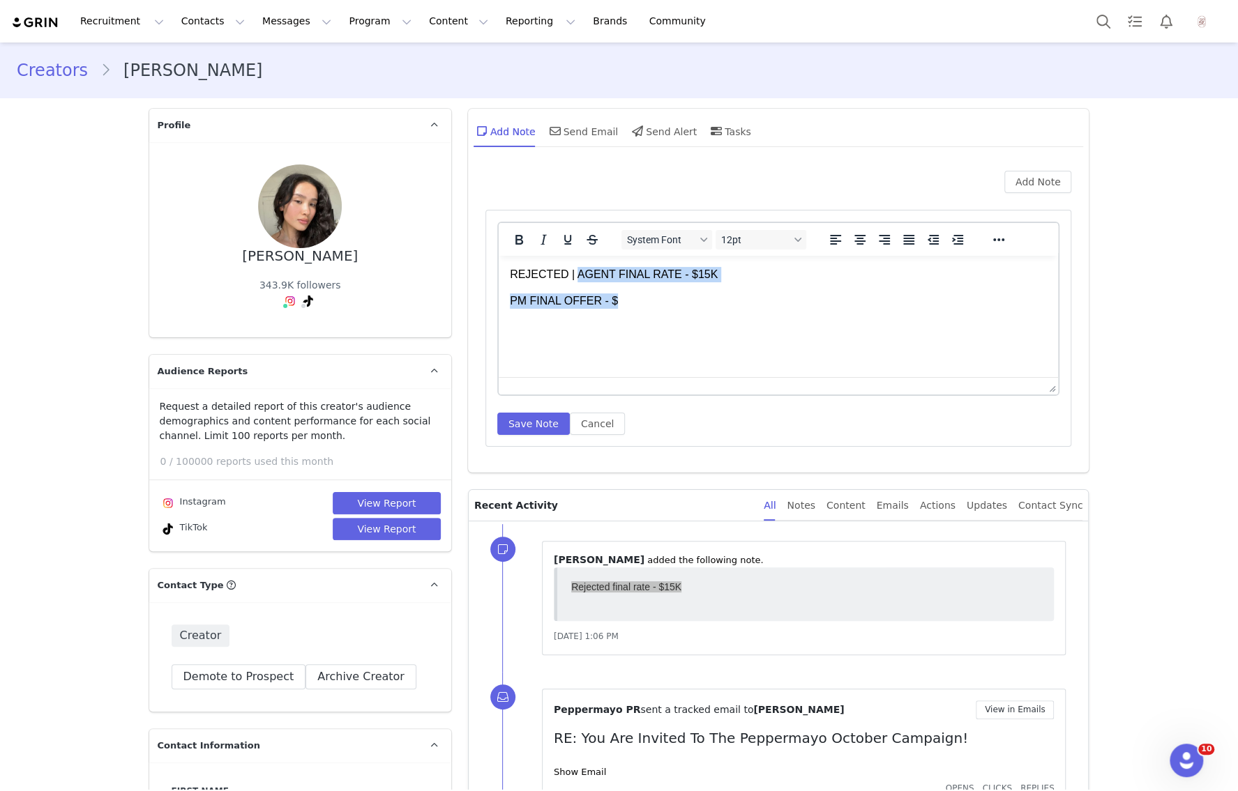
drag, startPoint x: 634, startPoint y: 294, endPoint x: 575, endPoint y: 278, distance: 61.6
click at [575, 278] on body "REJECTED | AGENT FINAL RATE - $15K PM FINAL OFFER - $" at bounding box center [778, 288] width 538 height 43
click at [604, 278] on p "REJECTED | AGENT FINAL RATE - $15K" at bounding box center [778, 274] width 538 height 15
click at [609, 273] on p "REJECTED | AGENT FINAL RATE - $15K" at bounding box center [778, 274] width 538 height 15
click at [645, 273] on p "REJECTED | AGENT FINAL RATE - $15K" at bounding box center [778, 274] width 538 height 15
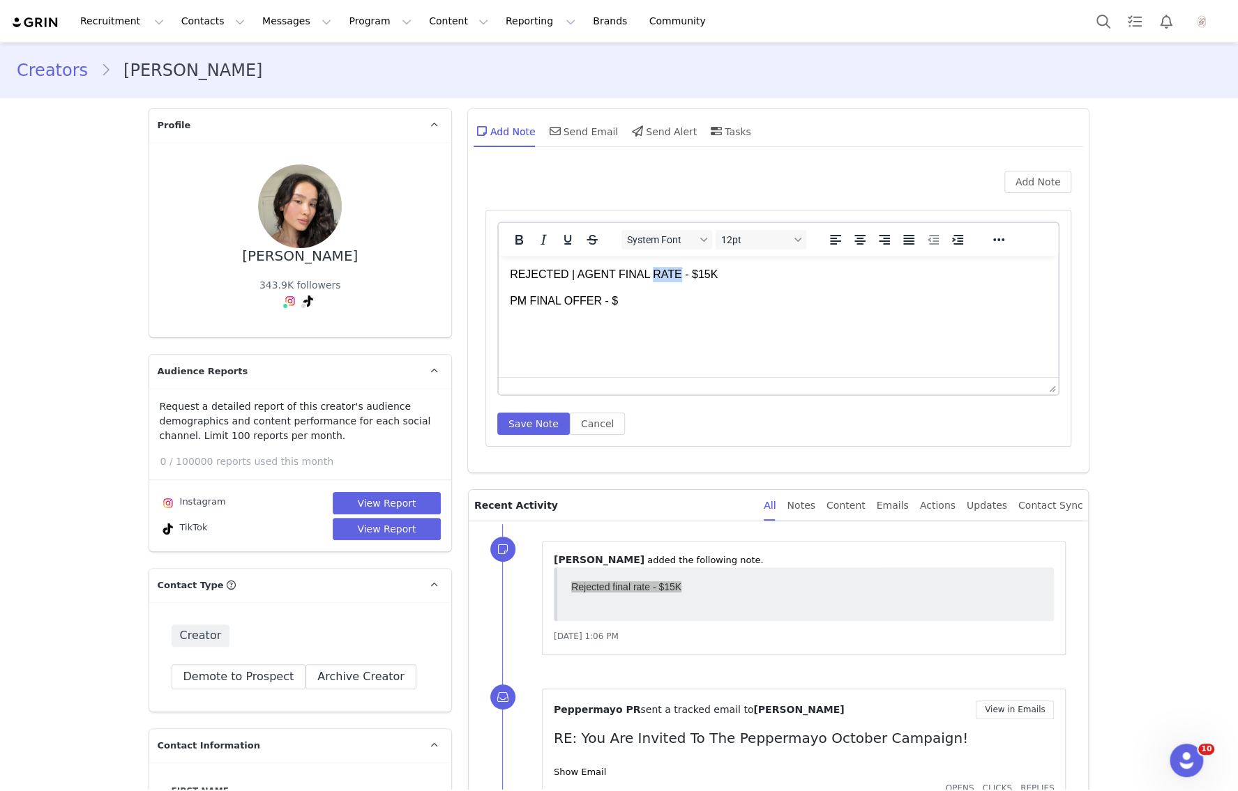
click at [645, 273] on p "REJECTED | AGENT FINAL RATE - $15K" at bounding box center [778, 274] width 538 height 15
click at [616, 298] on p "PM FINAL OFFER - $" at bounding box center [778, 301] width 538 height 15
click at [628, 303] on p "PM FINAL OFFER - $" at bounding box center [778, 301] width 538 height 15
drag, startPoint x: 556, startPoint y: 361, endPoint x: 475, endPoint y: 361, distance: 81.6
click at [498, 361] on html "REJECTED | AGENT FINAL OFFER - $15K PM FINAL OFFER - $2000 1 x IG Post 1 x IG S…" at bounding box center [778, 317] width 560 height 123
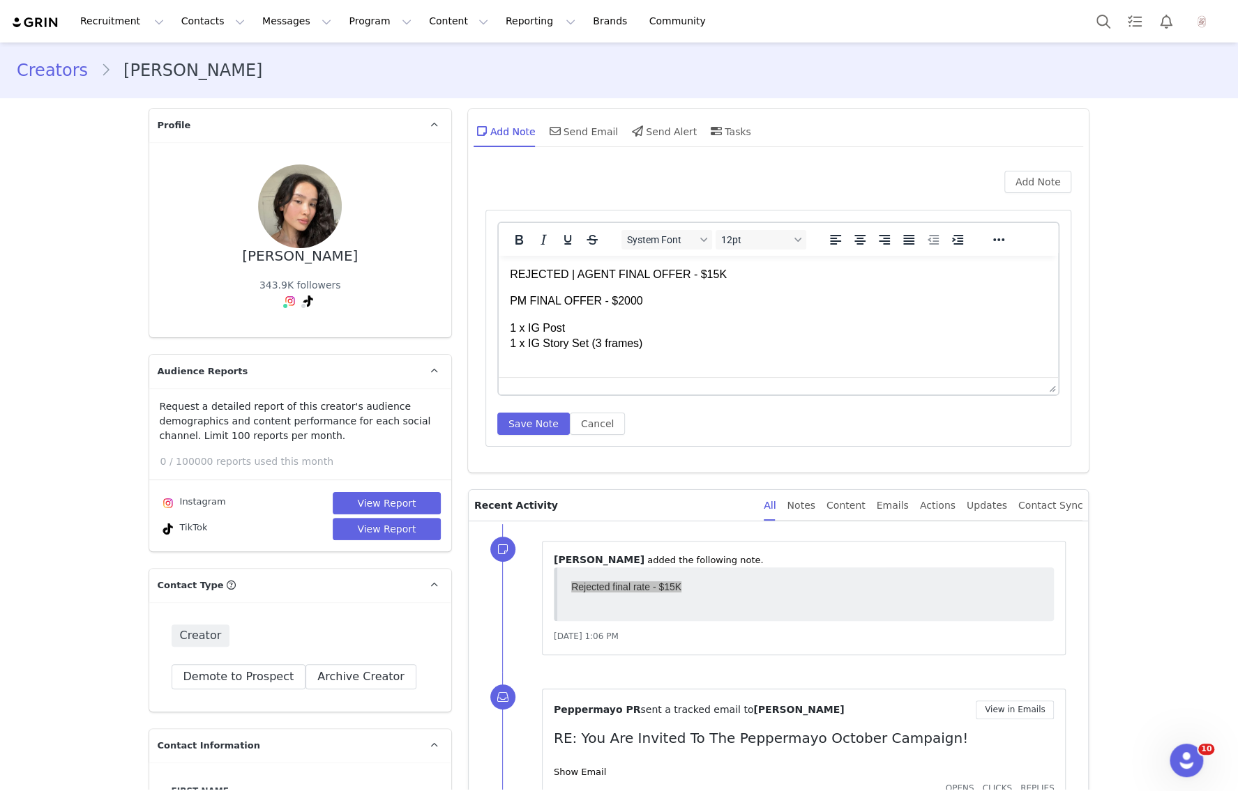
drag, startPoint x: 506, startPoint y: 272, endPoint x: 577, endPoint y: 294, distance: 75.0
click at [577, 294] on html "REJECTED | AGENT FINAL OFFER - $15K PM FINAL OFFER - $2000 1 x IG Post 1 x IG S…" at bounding box center [778, 309] width 560 height 107
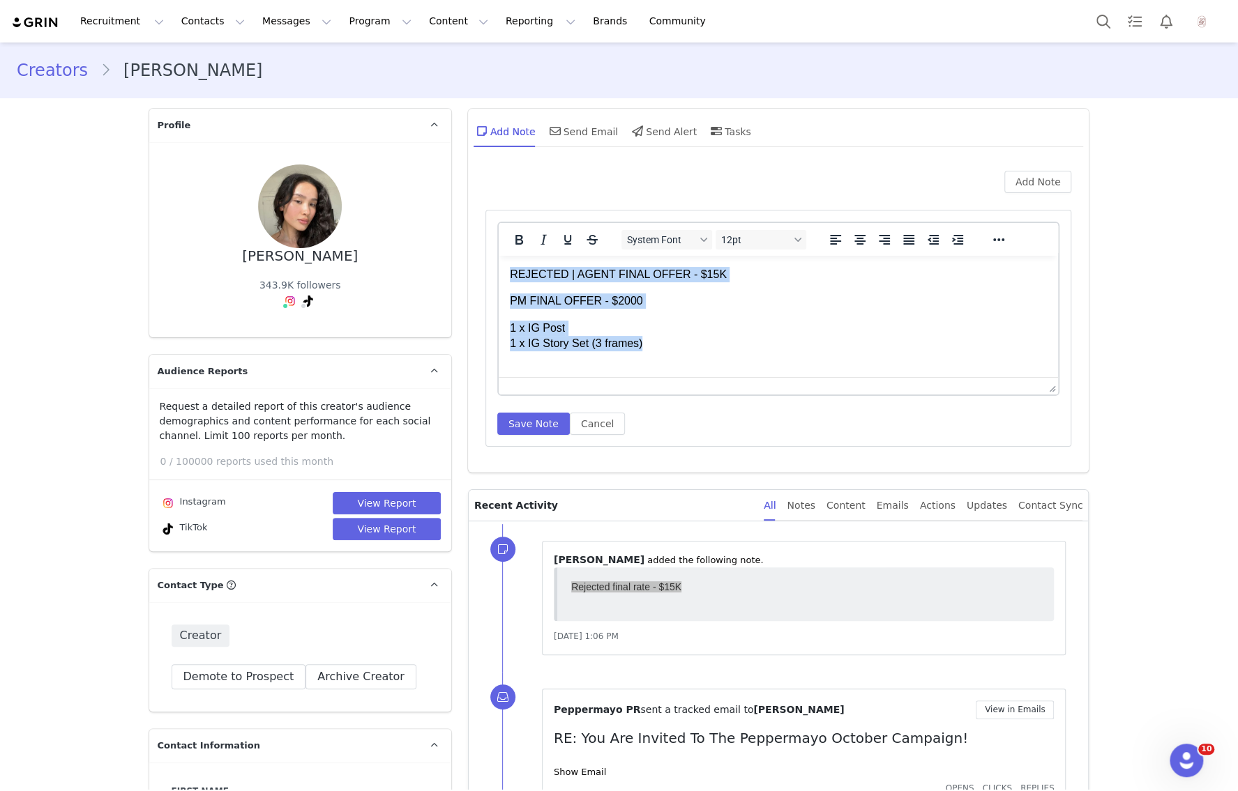
drag, startPoint x: 663, startPoint y: 340, endPoint x: 483, endPoint y: 250, distance: 201.1
click at [498, 256] on html "REJECTED | AGENT FINAL OFFER - $15K PM FINAL OFFER - $2000 1 x IG Post 1 x IG S…" at bounding box center [778, 309] width 560 height 107
copy body "REJECTED | AGENT FINAL OFFER - $15K PM FINAL OFFER - $2000 1 x IG Post 1 x IG S…"
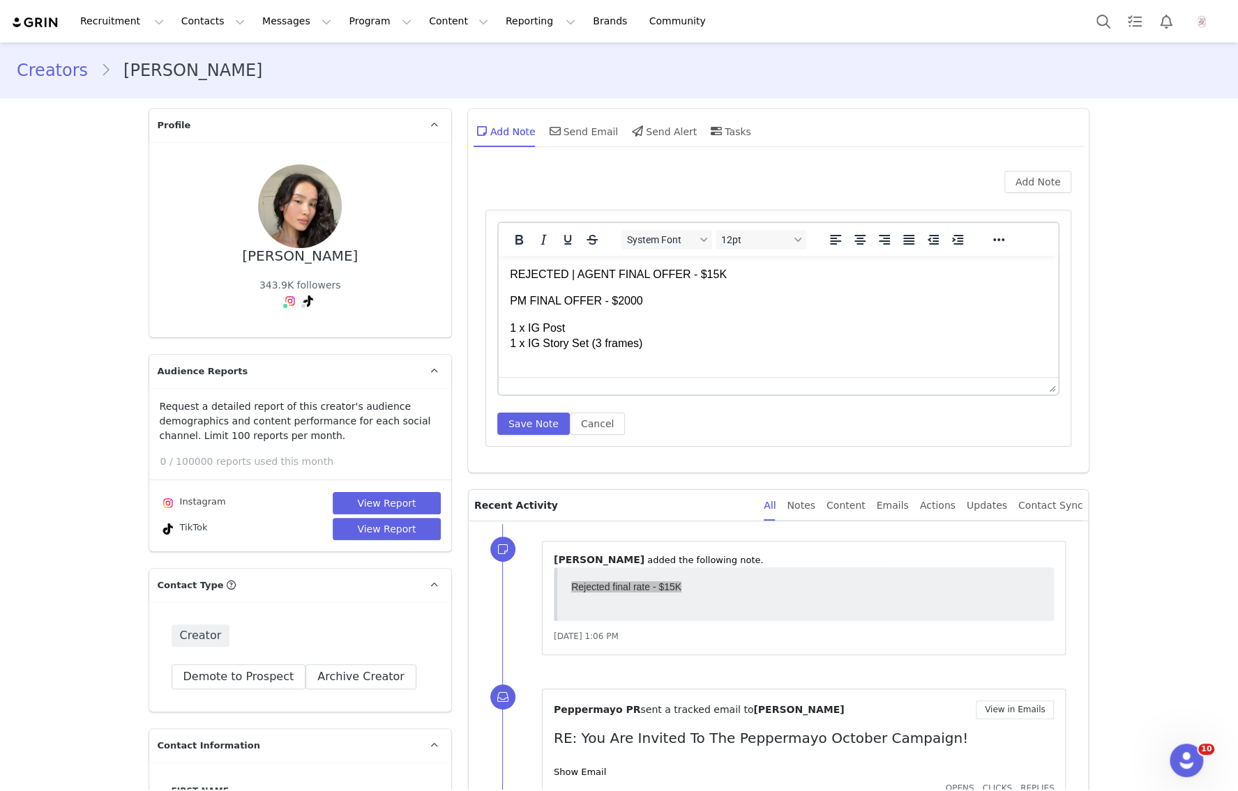
click at [596, 296] on p "PM FINAL OFFER - $2000" at bounding box center [778, 301] width 538 height 15
drag, startPoint x: 663, startPoint y: 301, endPoint x: 504, endPoint y: 305, distance: 159.0
click at [504, 305] on html "REJECTED | AGENT FINAL OFFER - $15K PM FINAL OFFER - $2000 1 x IG Post 1 x IG S…" at bounding box center [778, 309] width 560 height 107
copy p "PM FINAL OFFER - $2000"
click at [666, 317] on p "1 x IG Post 1 x IG Story Set (3 frames)" at bounding box center [778, 309] width 538 height 31
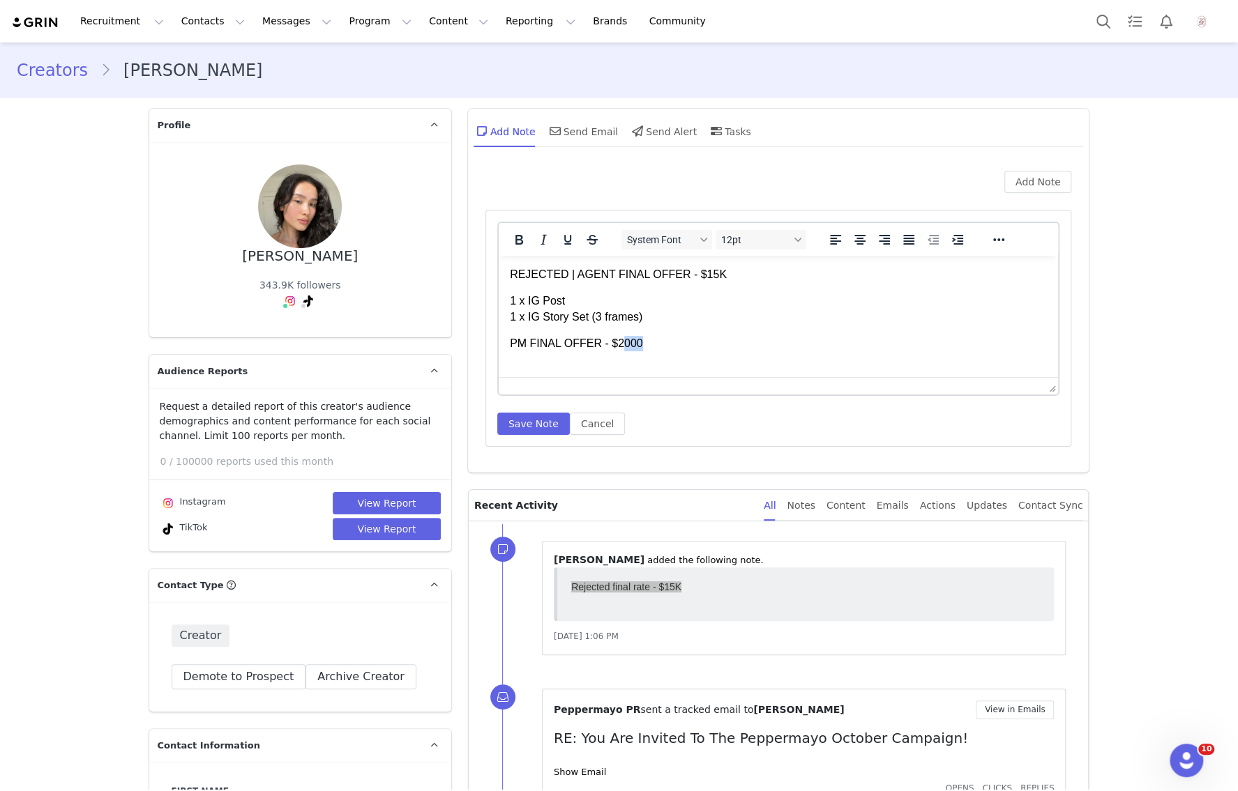
drag, startPoint x: 623, startPoint y: 340, endPoint x: 666, endPoint y: 347, distance: 43.1
click at [666, 347] on p "PM FINAL OFFER - $2000" at bounding box center [778, 343] width 538 height 15
drag, startPoint x: 690, startPoint y: 330, endPoint x: 561, endPoint y: 265, distance: 144.7
click at [562, 268] on body "REJECTED | AGENT FINAL OFFER - $15K 1 x IG Post 1 x IG Story Set (3 frames) PM …" at bounding box center [778, 309] width 538 height 85
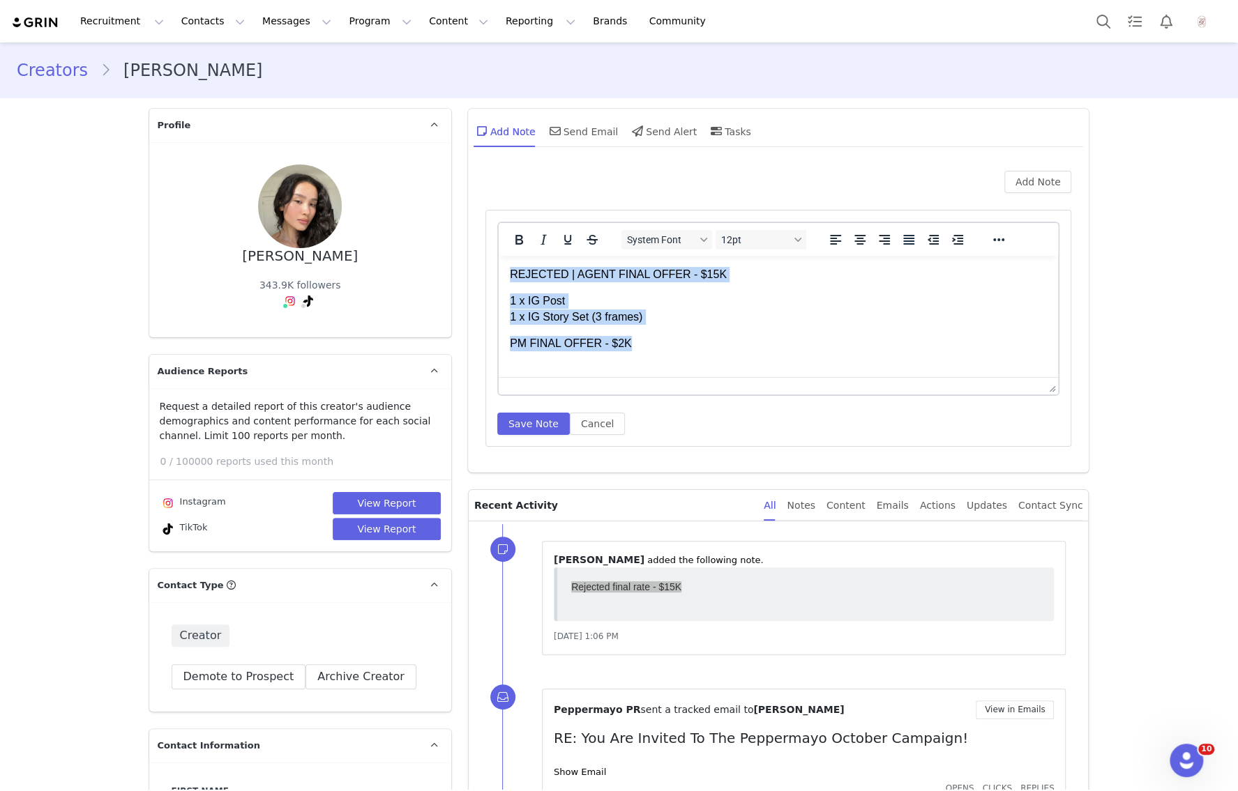
drag, startPoint x: 646, startPoint y: 342, endPoint x: 504, endPoint y: 273, distance: 157.8
click at [504, 273] on html "REJECTED | AGENT FINAL OFFER - $15K 1 x IG Post 1 x IG Story Set (3 frames) PM …" at bounding box center [778, 309] width 560 height 107
copy body "REJECTED | AGENT FINAL OFFER - $15K 1 x IG Post 1 x IG Story Set (3 frames) PM …"
click at [522, 406] on div "System Font 12pt To open the popup, press Shift+Enter To open the popup, press …" at bounding box center [778, 328] width 563 height 213
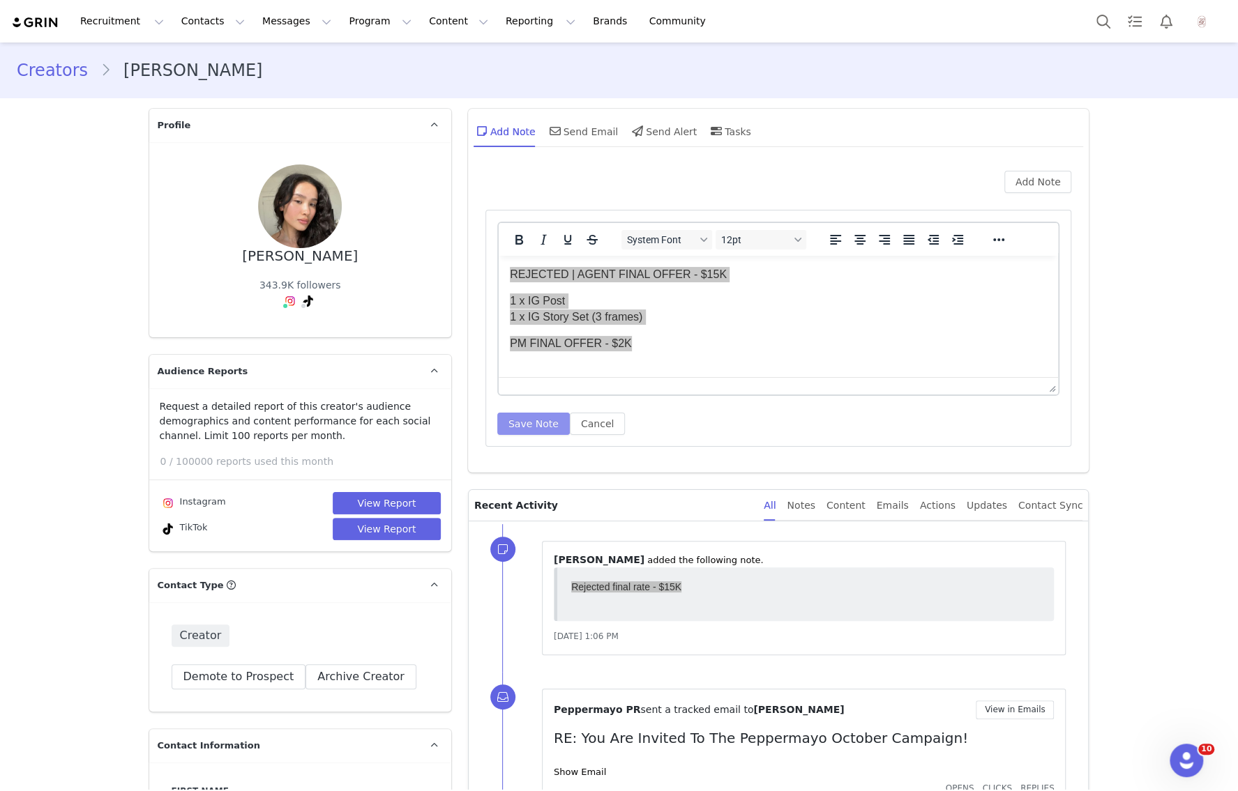
click at [522, 428] on button "Save Note" at bounding box center [533, 424] width 73 height 22
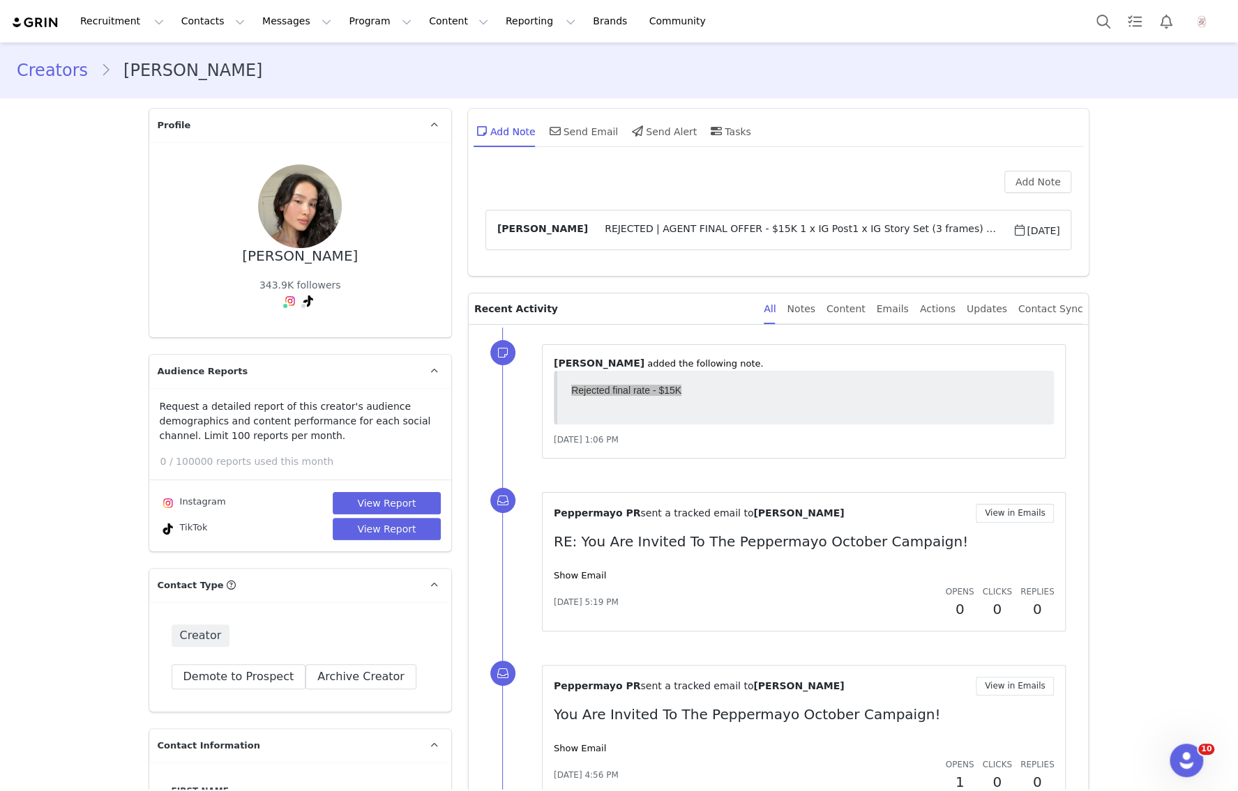
click at [1068, 415] on div "⁨ Tiffany Poullos ⁩ ⁨added⁩ the following note. Oct 1, 2025, 1:06 PM" at bounding box center [795, 402] width 586 height 148
click at [964, 411] on html "Rejected final rate - $15K" at bounding box center [805, 397] width 480 height 37
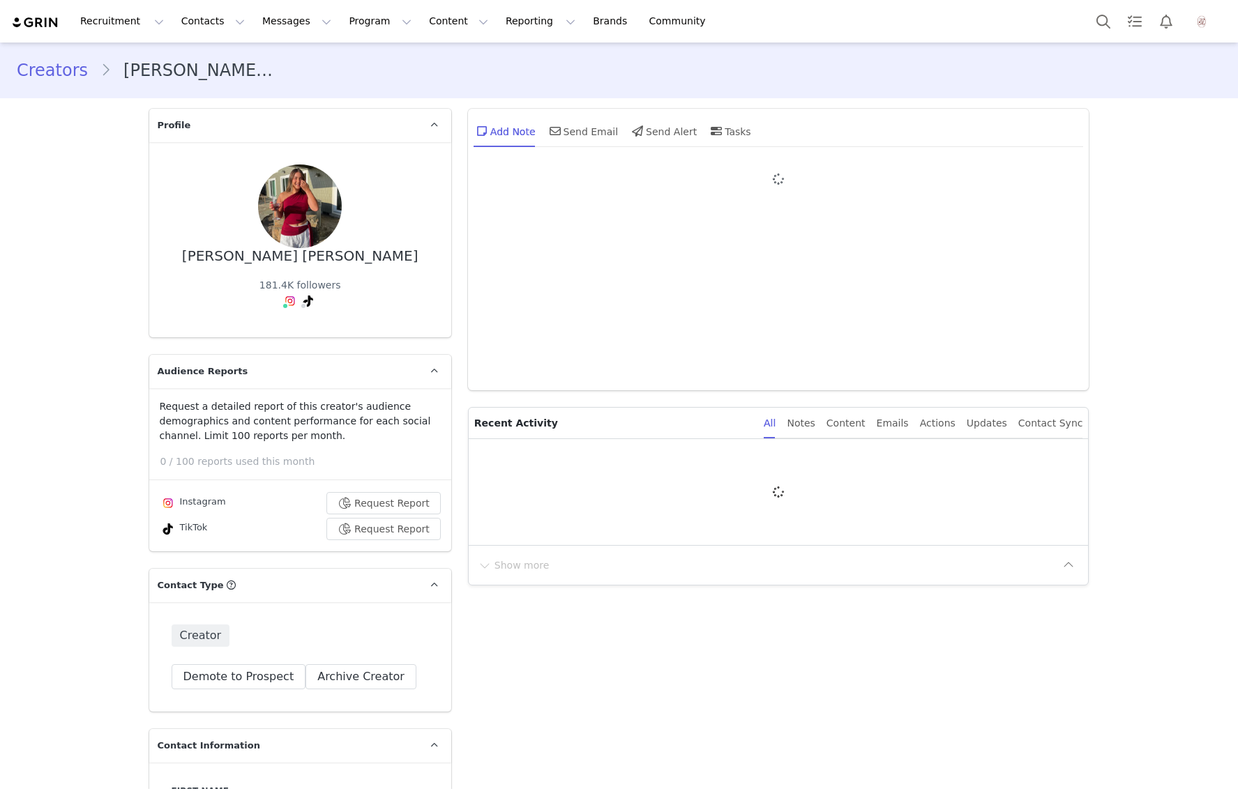
type input "+1 ([GEOGRAPHIC_DATA])"
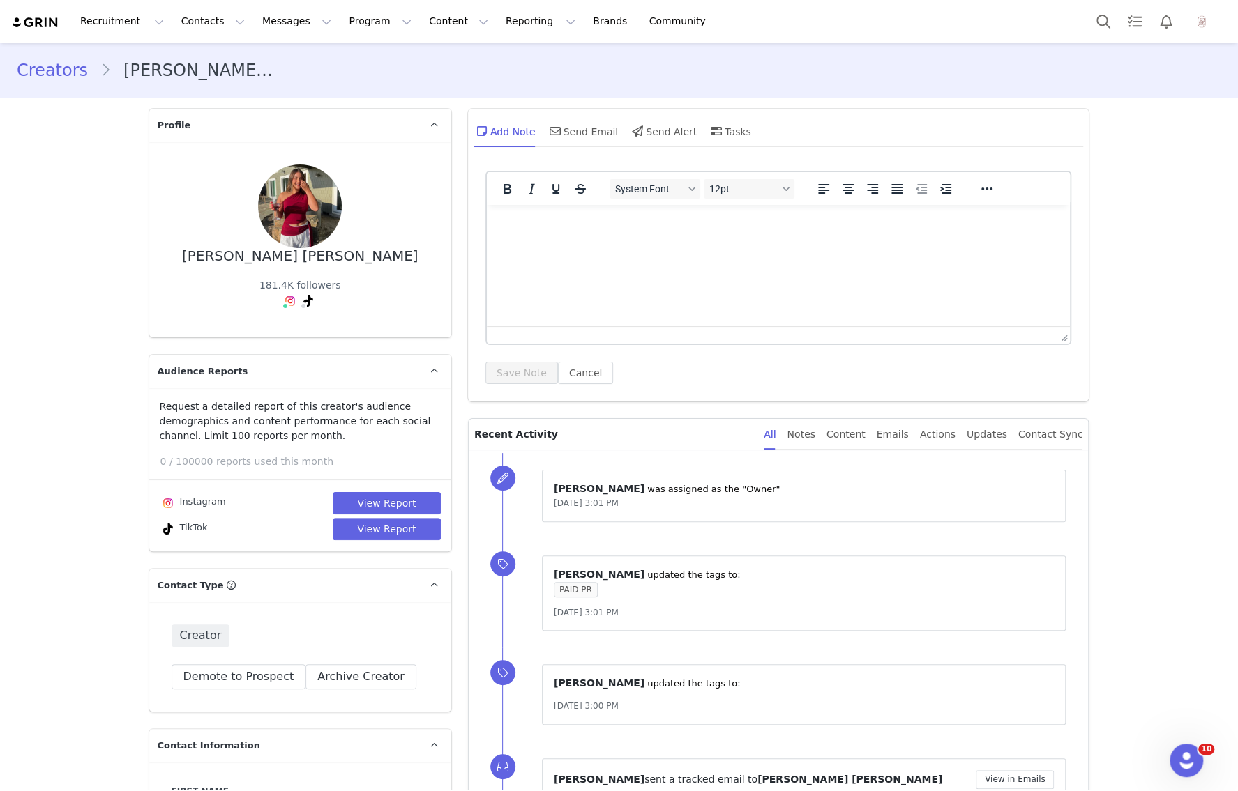
click at [768, 239] on html at bounding box center [778, 224] width 584 height 38
paste body "Rich Text Area. Press ALT-0 for help."
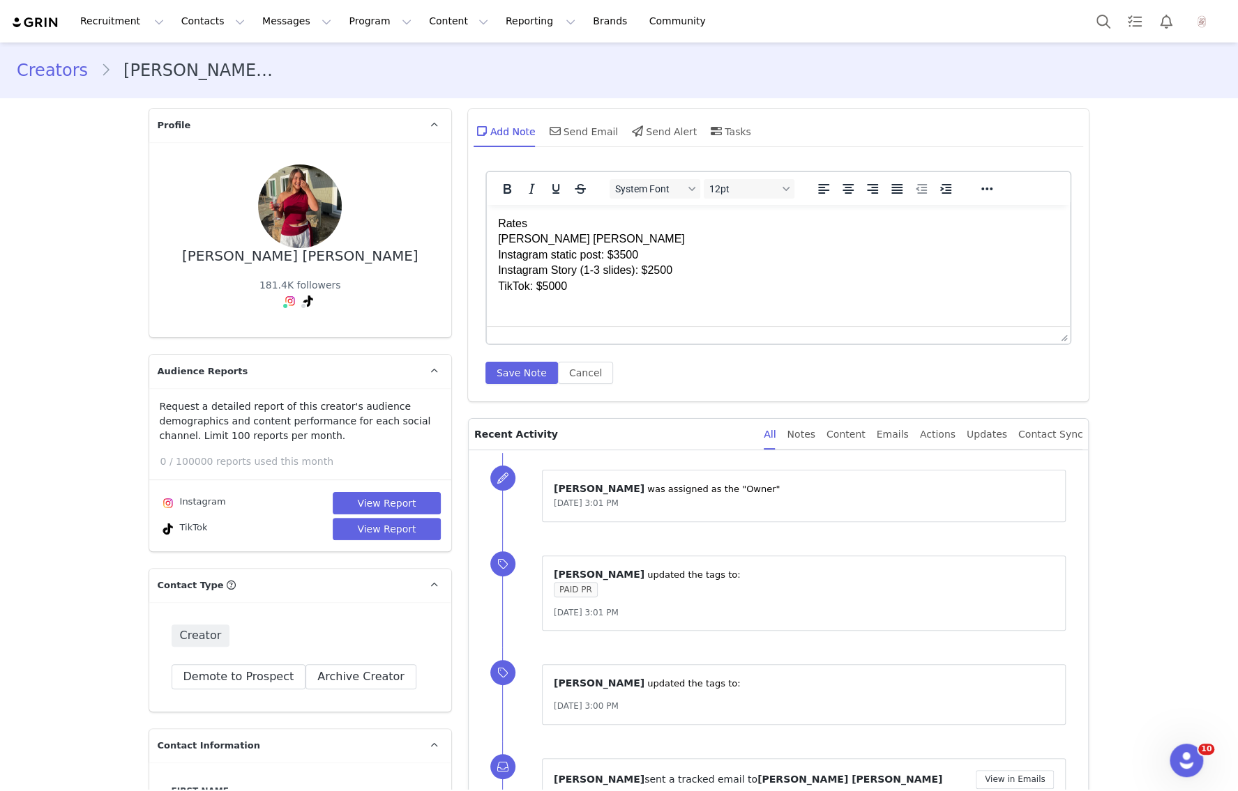
click at [499, 216] on p "Rates Caitlin Emiko Instagram static post: $3500 Instagram Story (1-3 slides): …" at bounding box center [777, 255] width 561 height 78
click at [694, 221] on p "REJECTED | AGENT'S FINAL RATESRates Caitlin Emiko Instagram static post: $3500 …" at bounding box center [777, 255] width 561 height 78
drag, startPoint x: 572, startPoint y: 241, endPoint x: 474, endPoint y: 241, distance: 97.6
click at [486, 241] on html "REJECTED | AGENT'S FINAL OFFER Caitlin Emiko Instagram static post: $3500 Insta…" at bounding box center [778, 255] width 584 height 100
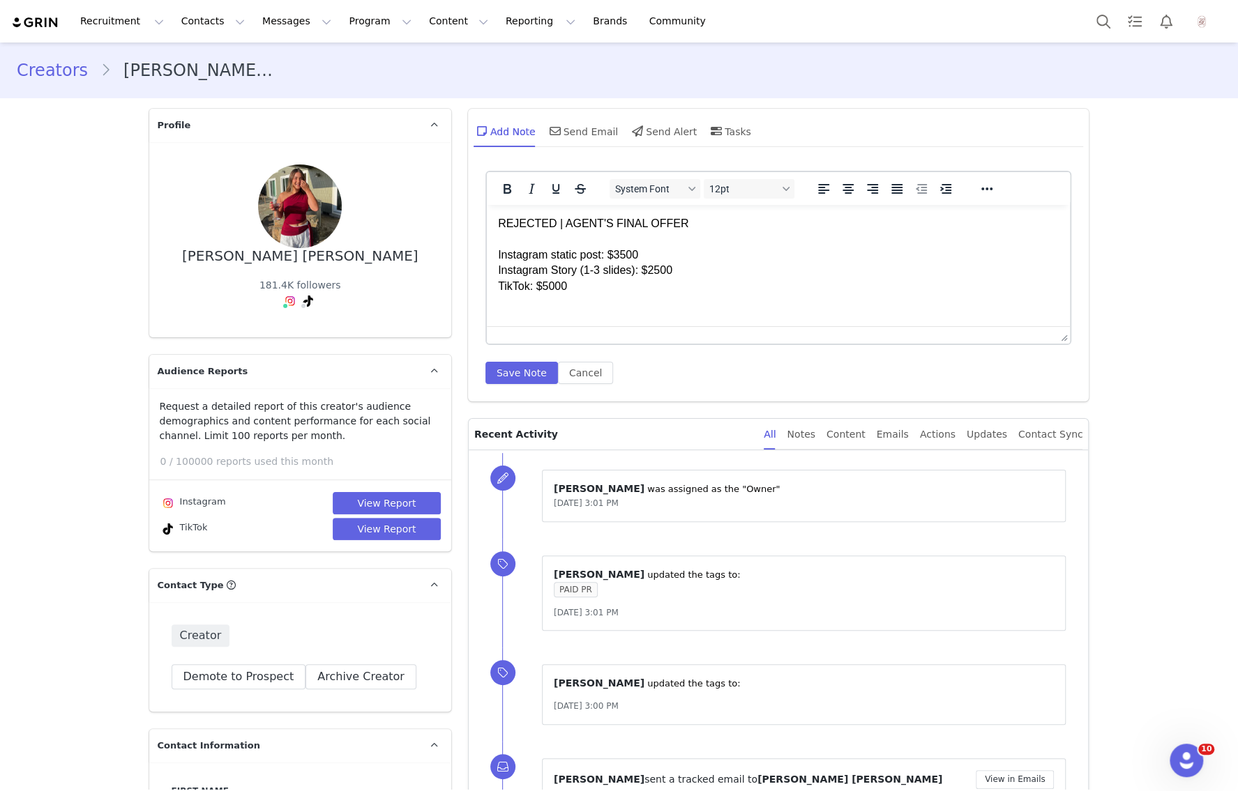
click at [624, 289] on p "REJECTED | AGENT'S FINAL OFFER Instagram static post: $3500 Instagram Story (1-…" at bounding box center [777, 255] width 561 height 78
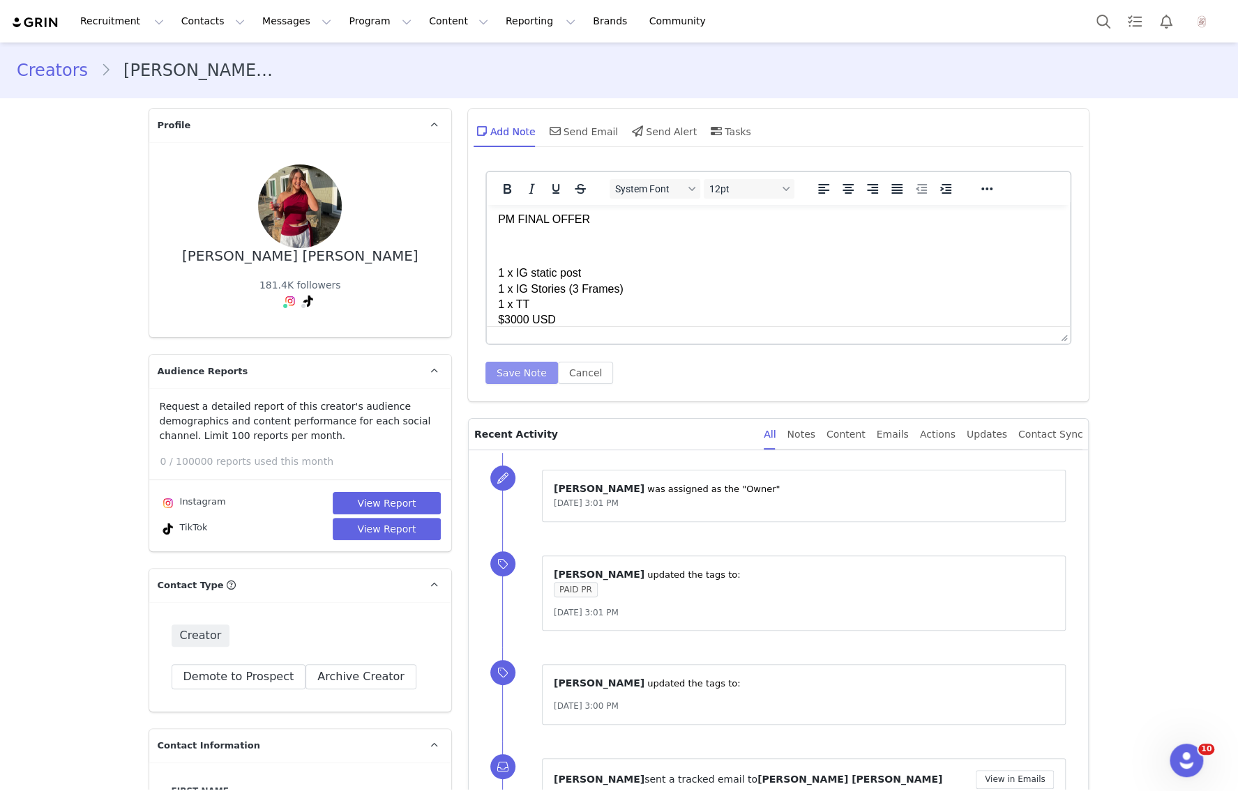
click at [531, 370] on button "Save Note" at bounding box center [521, 373] width 73 height 22
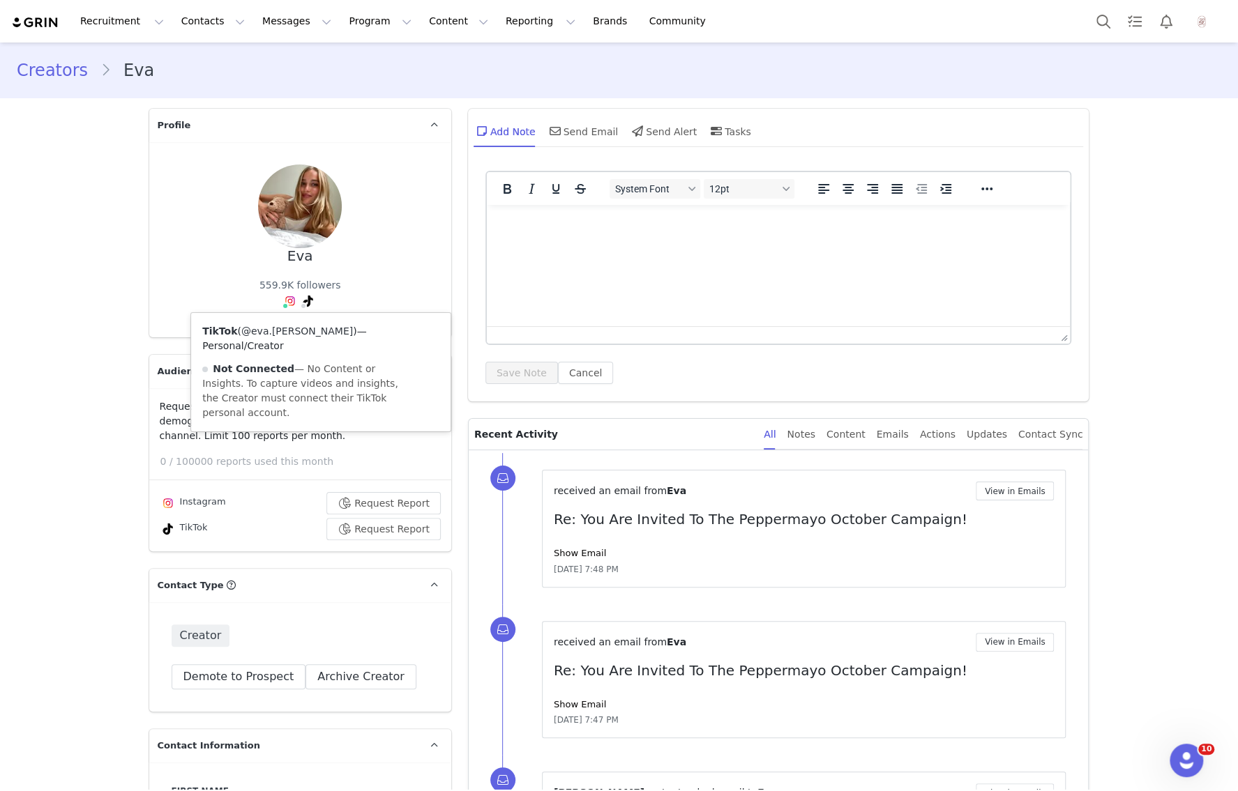
click at [291, 331] on link "@eva.[PERSON_NAME]" at bounding box center [297, 331] width 112 height 11
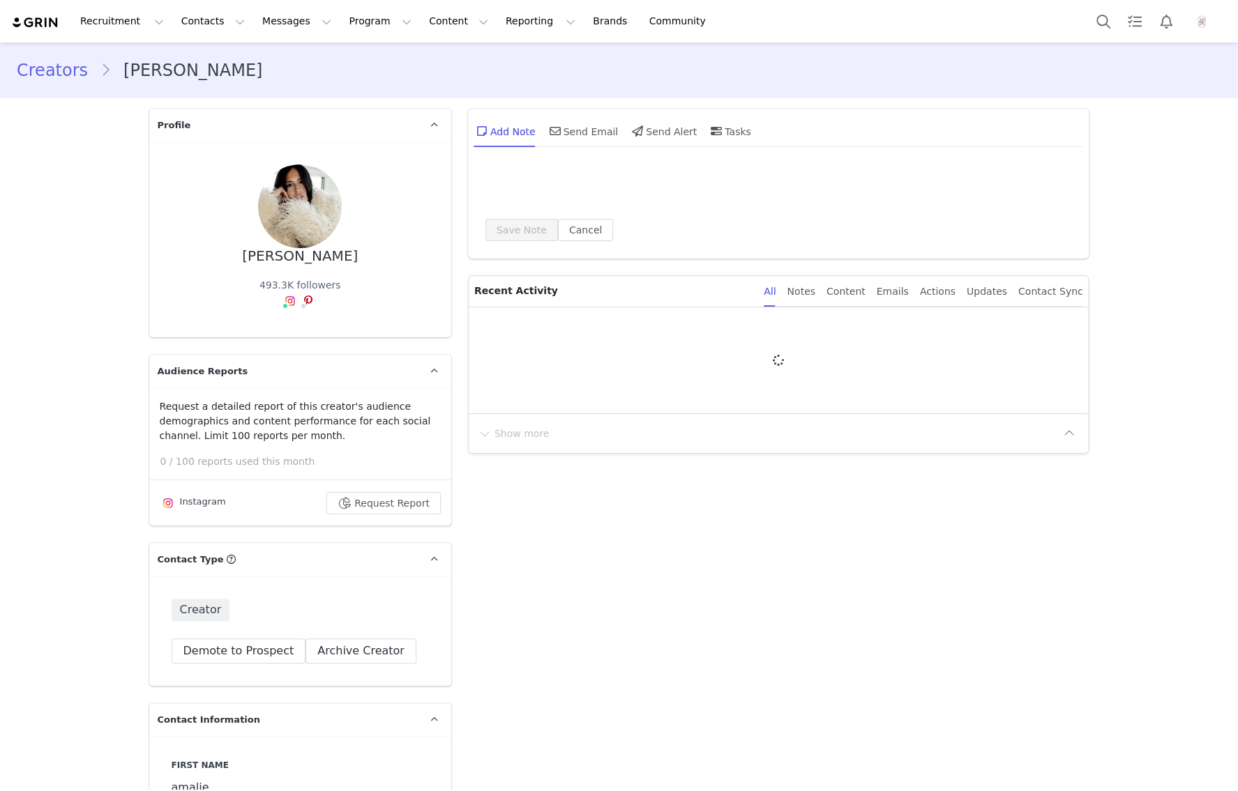
type input "+1 ([GEOGRAPHIC_DATA])"
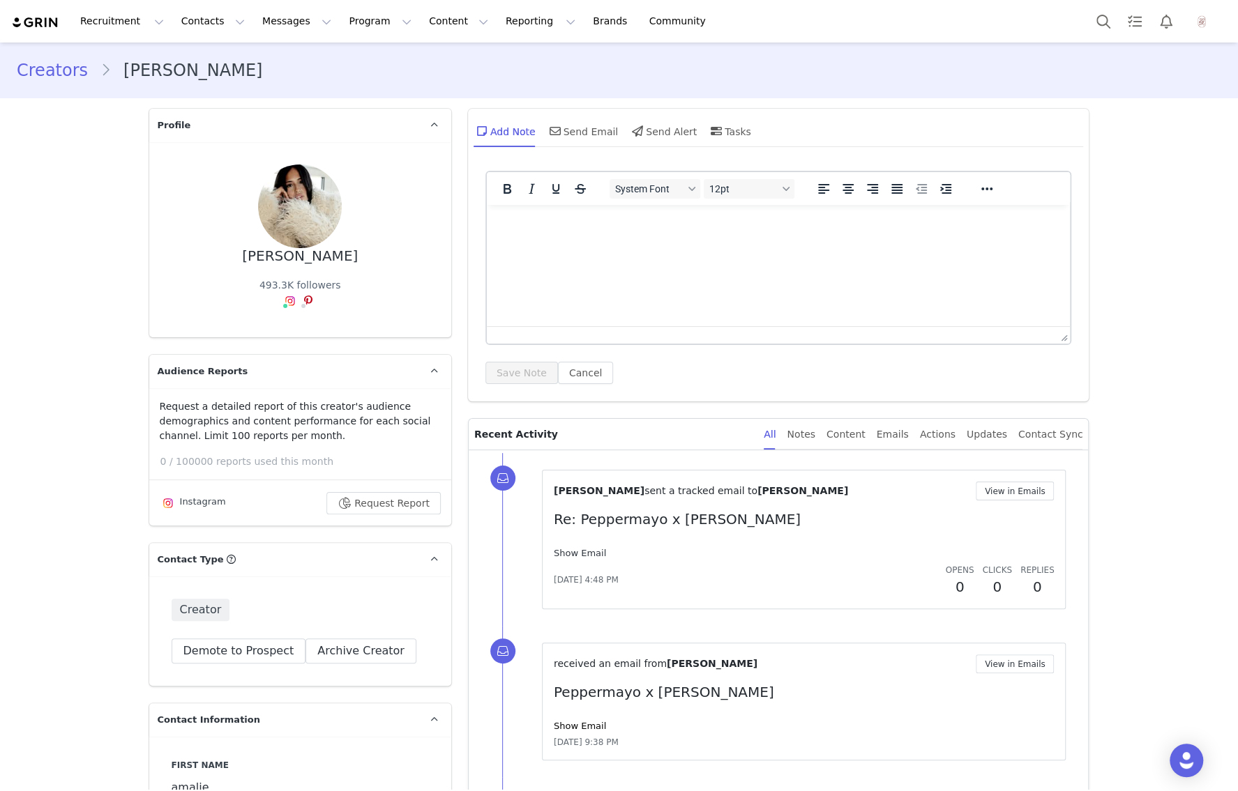
click at [590, 550] on link "Show Email" at bounding box center [580, 553] width 52 height 10
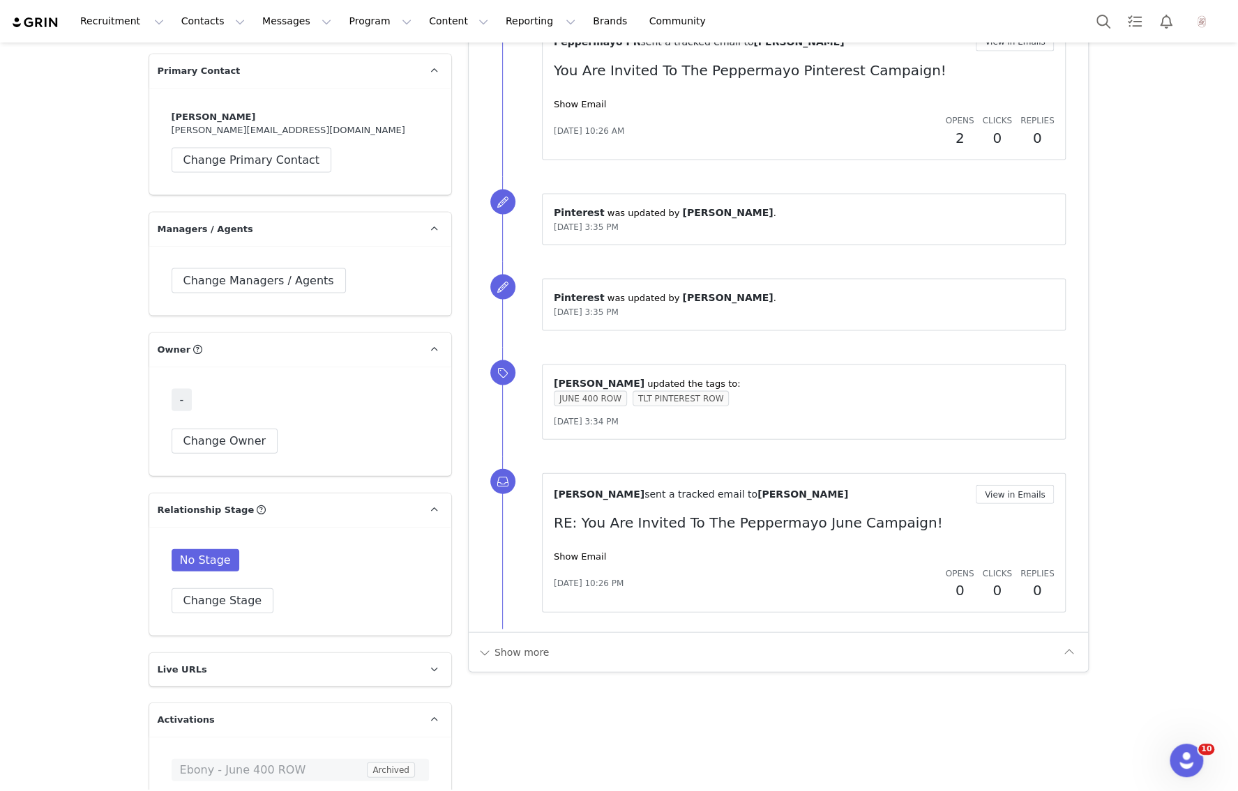
scroll to position [2525, 0]
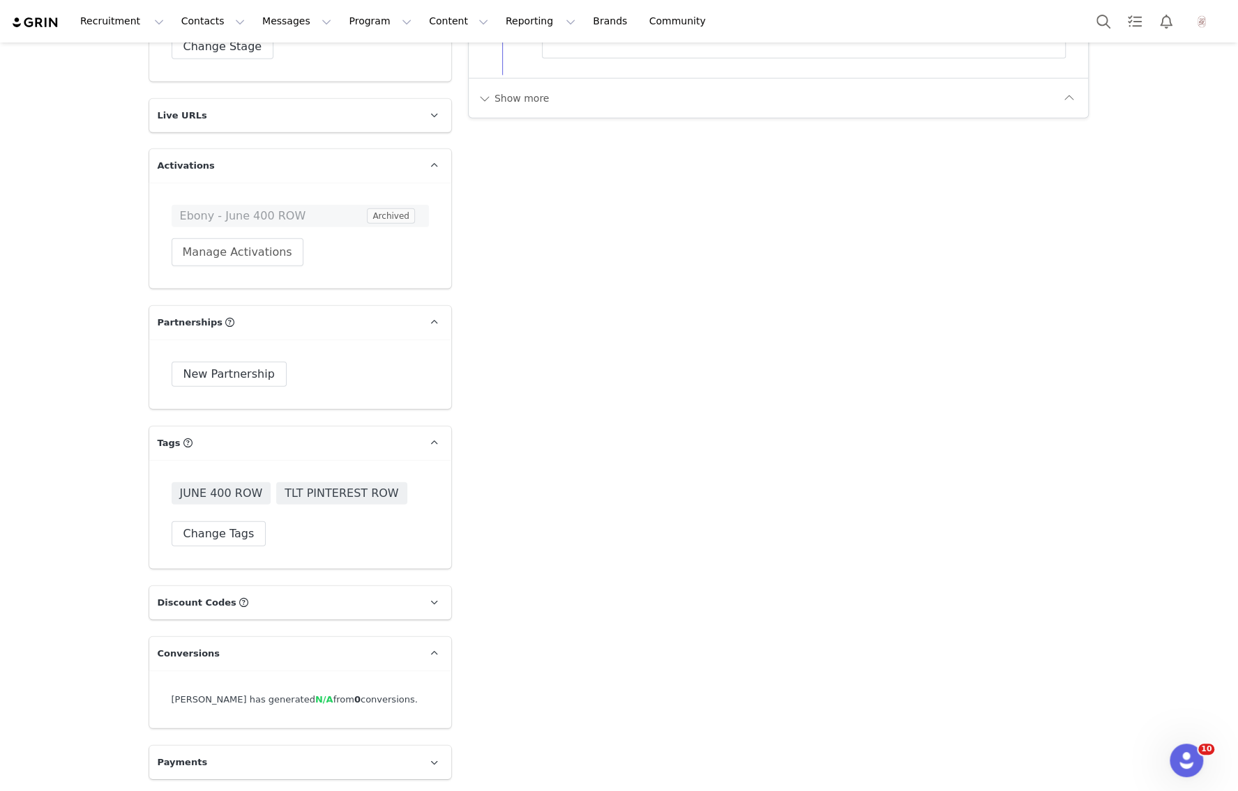
click at [222, 549] on div "JUNE 400 ROW TLT PINTEREST ROW Change Tags" at bounding box center [300, 514] width 302 height 109
click at [222, 539] on button "Change Tags" at bounding box center [219, 534] width 95 height 25
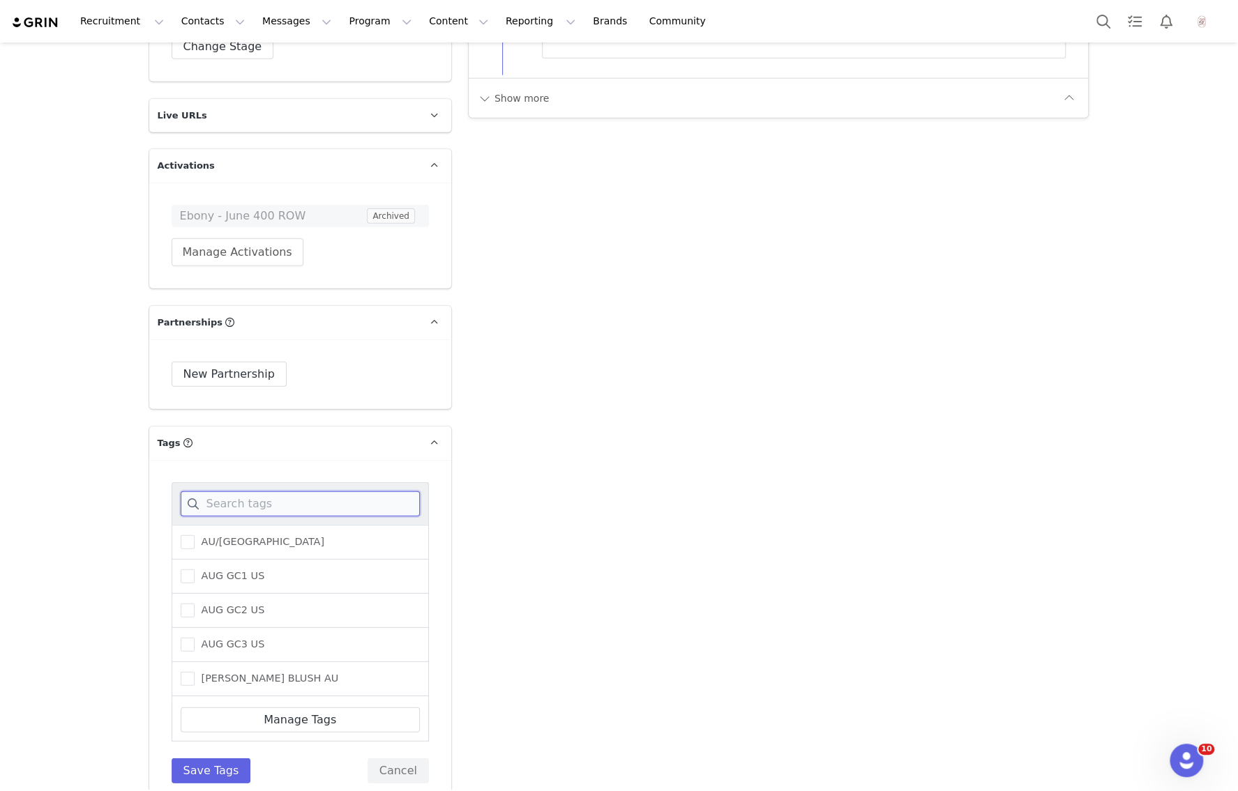
click at [236, 514] on input at bounding box center [300, 504] width 239 height 25
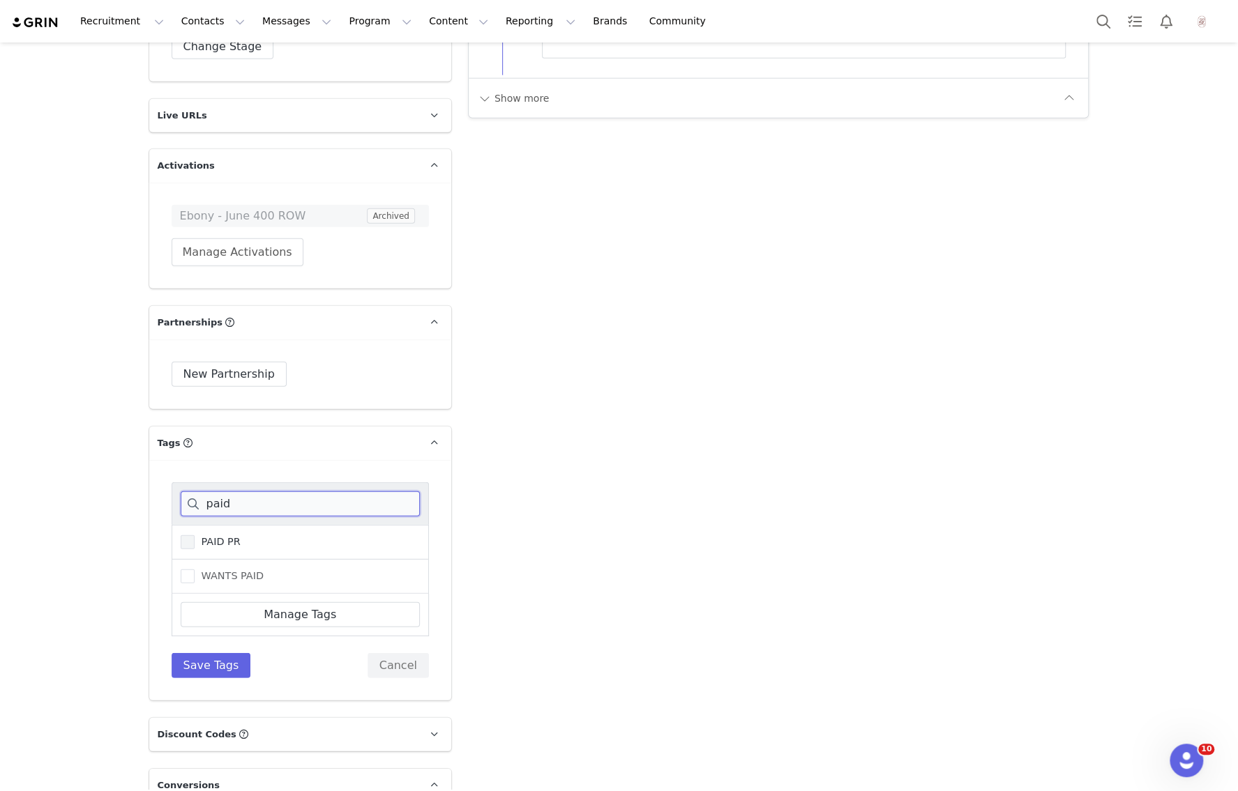
type input "paid"
click at [219, 536] on span "PAID PR" at bounding box center [218, 541] width 46 height 13
click at [195, 535] on input "PAID PR" at bounding box center [195, 535] width 0 height 0
click at [216, 662] on button "Save Tags" at bounding box center [211, 665] width 79 height 25
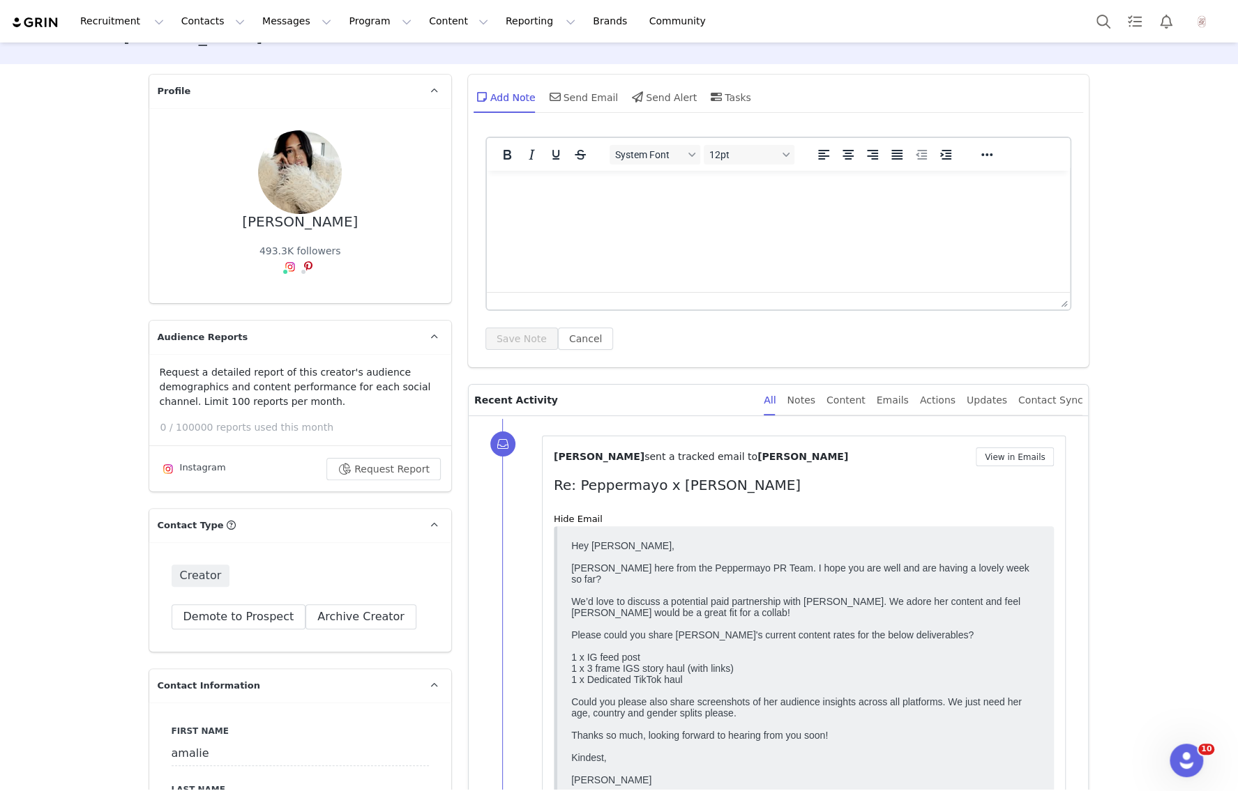
scroll to position [0, 0]
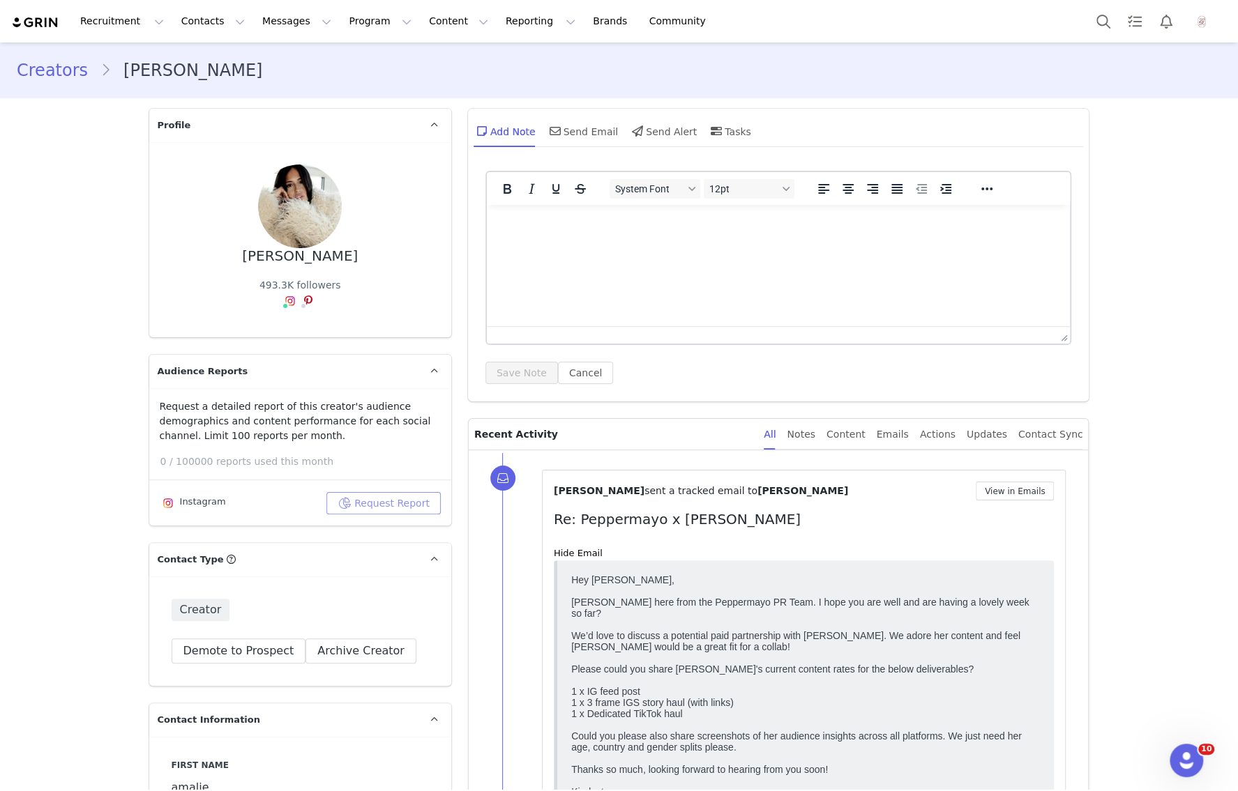
click at [393, 501] on button "Request Report" at bounding box center [383, 503] width 114 height 22
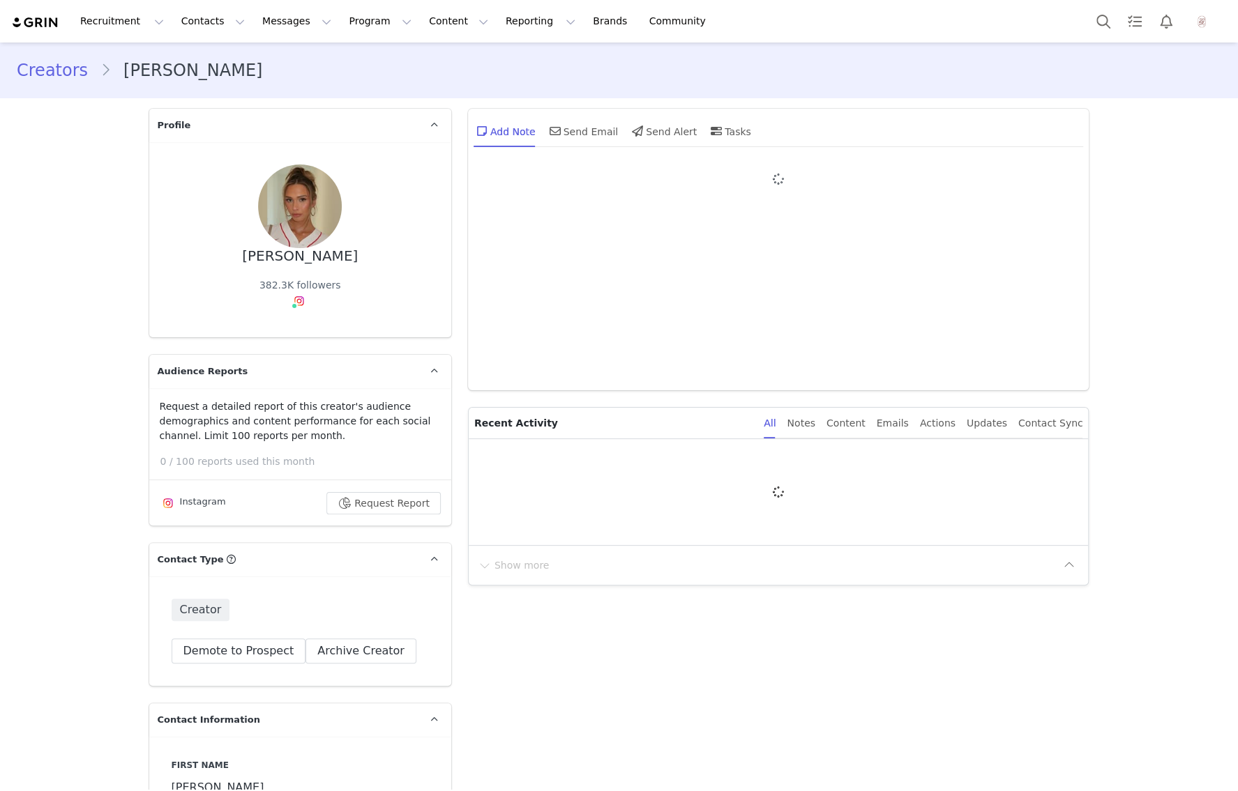
type input "+1 ([GEOGRAPHIC_DATA])"
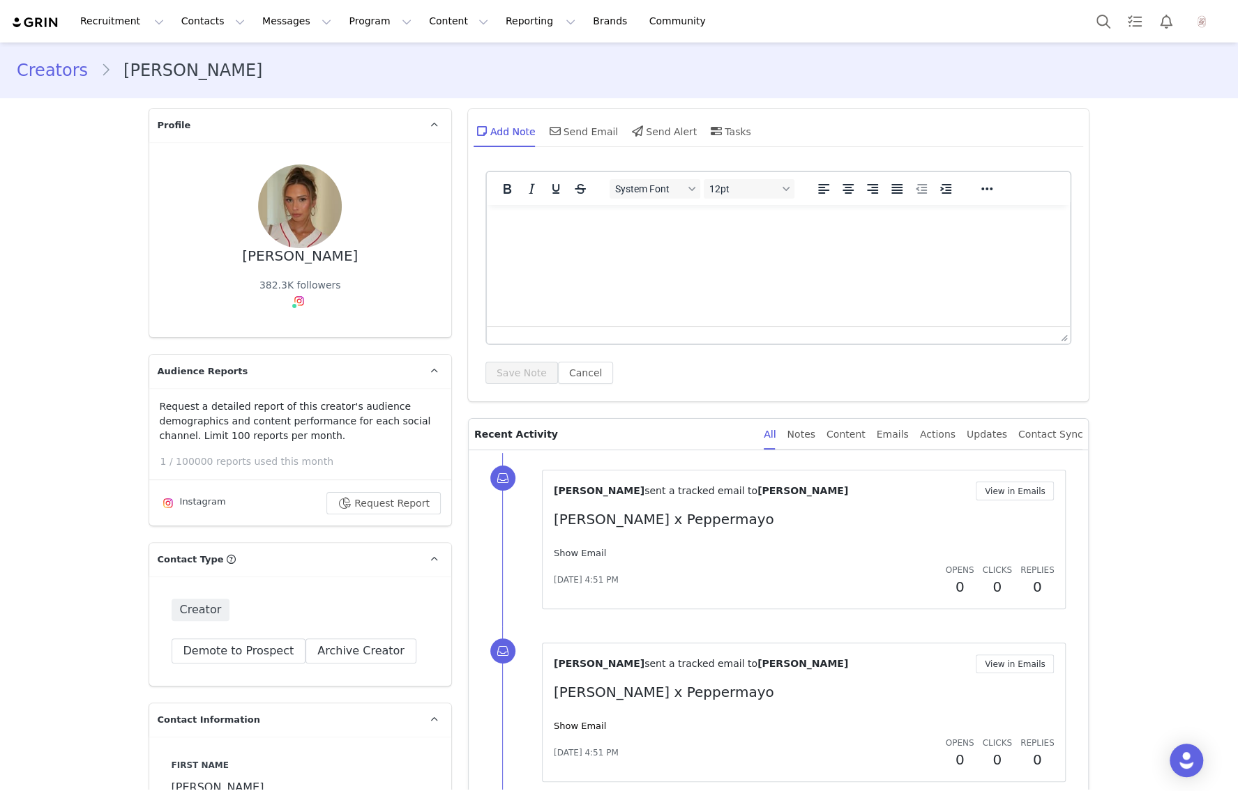
click at [600, 552] on link "Show Email" at bounding box center [580, 553] width 52 height 10
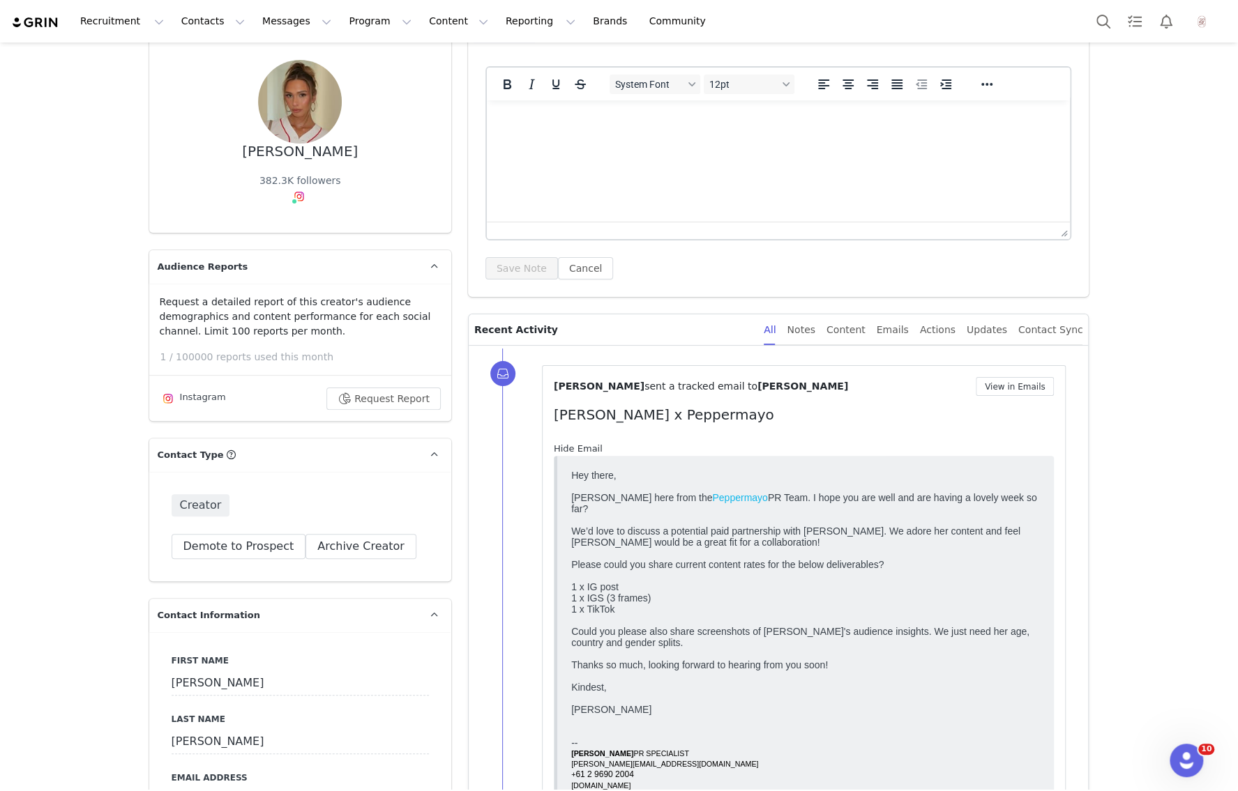
scroll to position [93, 0]
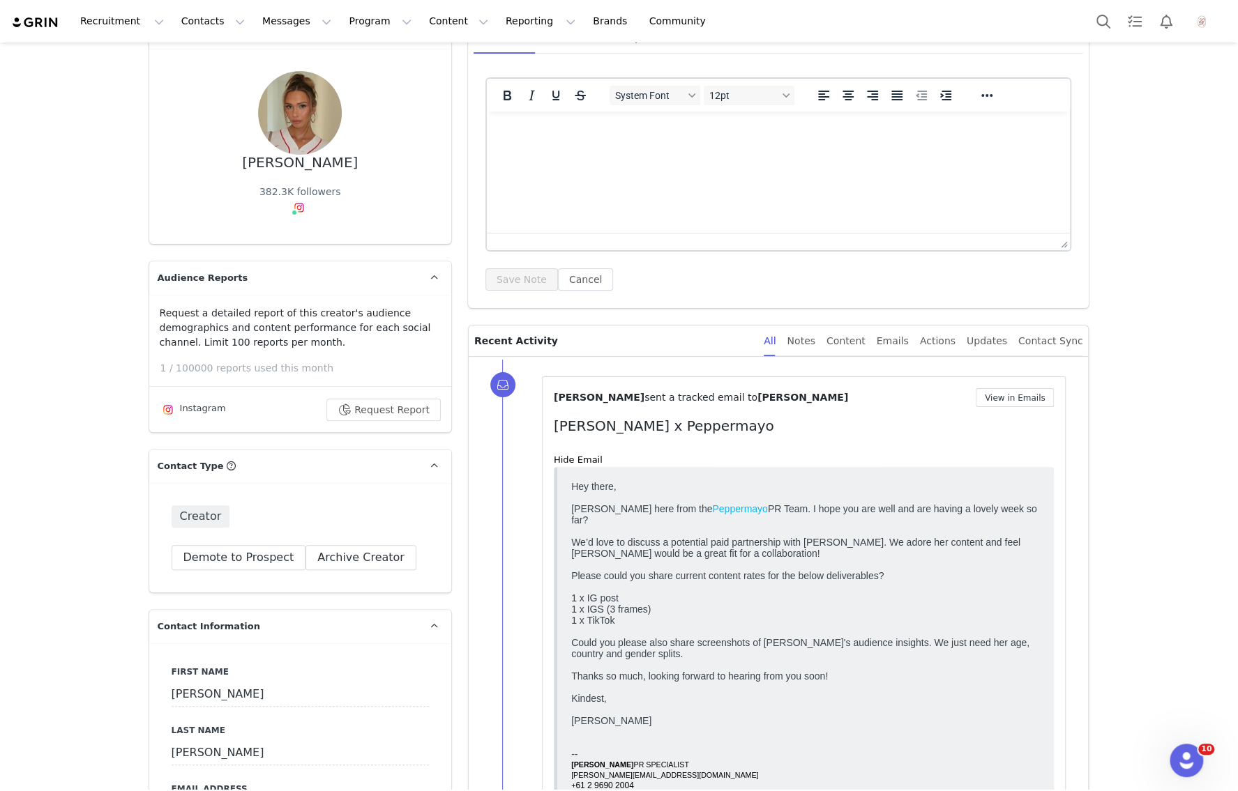
click at [558, 453] on div "Hide Email" at bounding box center [804, 460] width 501 height 14
click at [425, 414] on button "Request Report" at bounding box center [383, 410] width 114 height 22
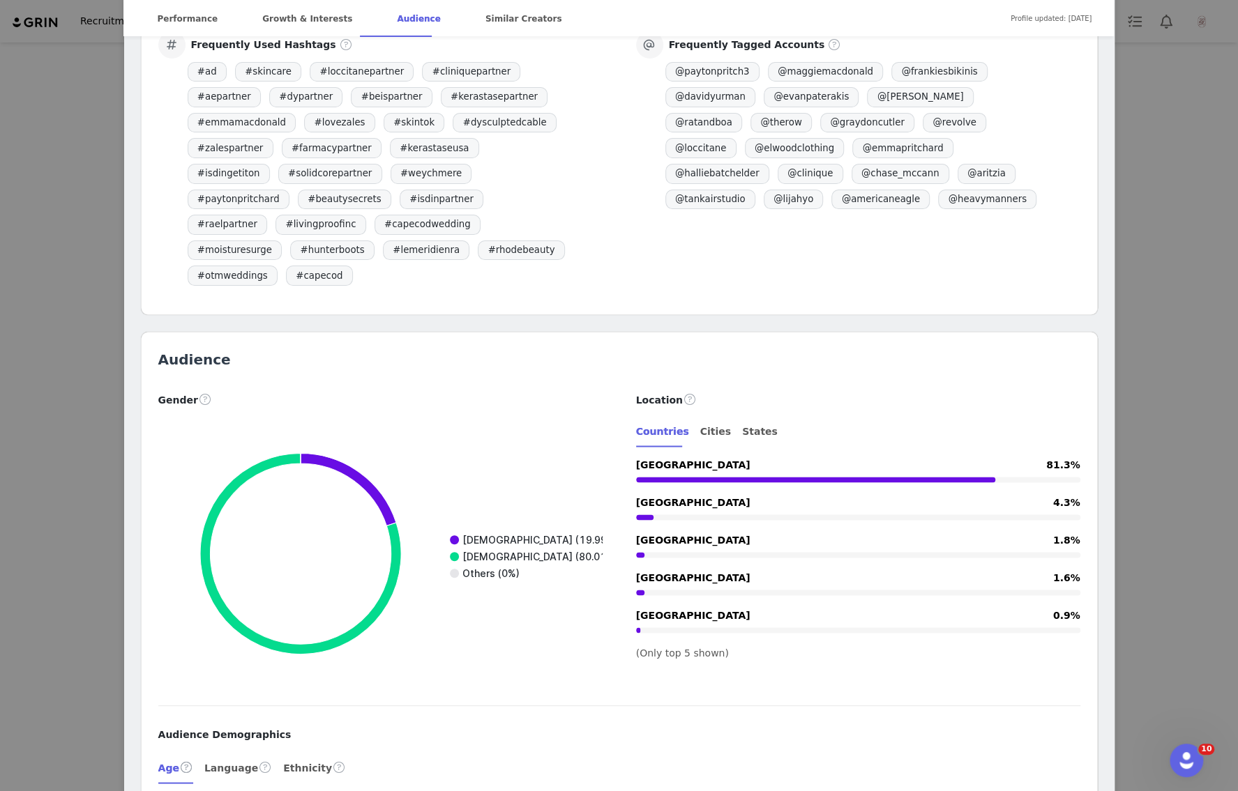
scroll to position [1280, 0]
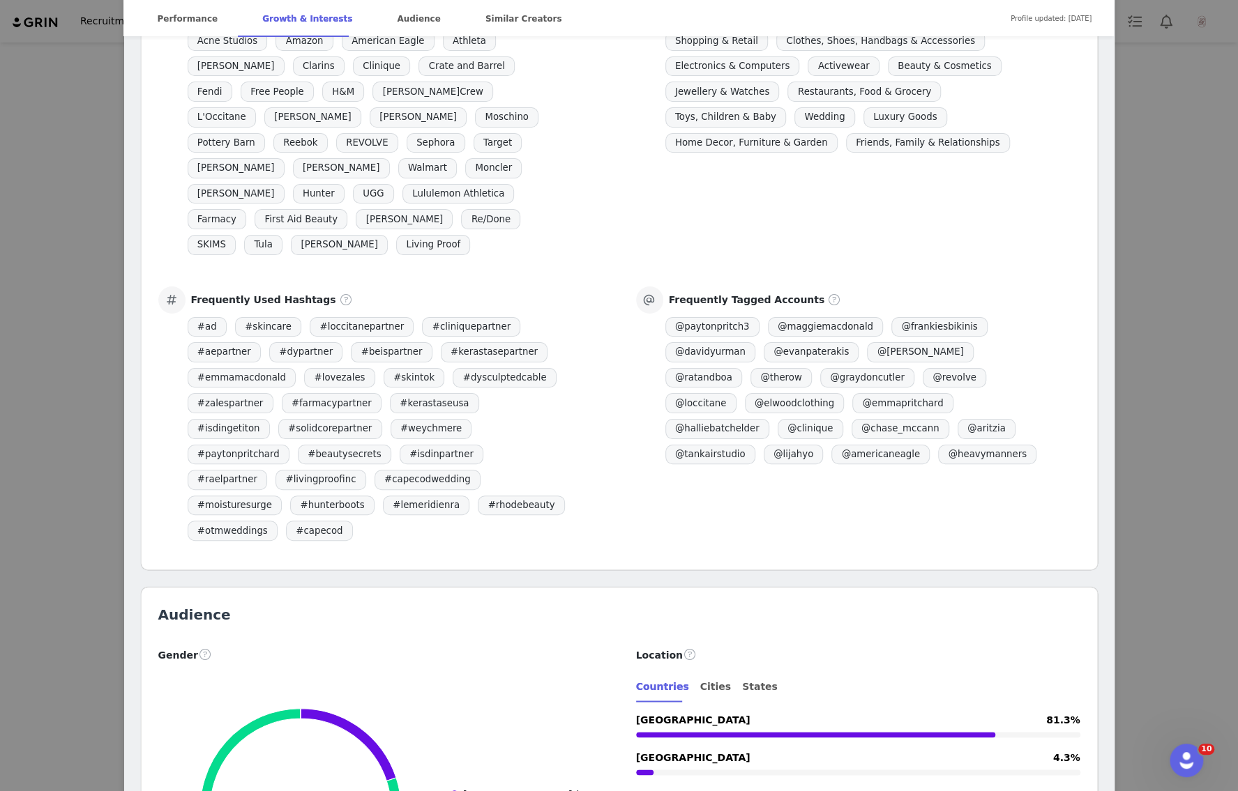
click at [1172, 230] on div "emma pritchard Verified @emmapritchard emma@kellymediagroup.co Location Boston,…" at bounding box center [619, 395] width 1238 height 791
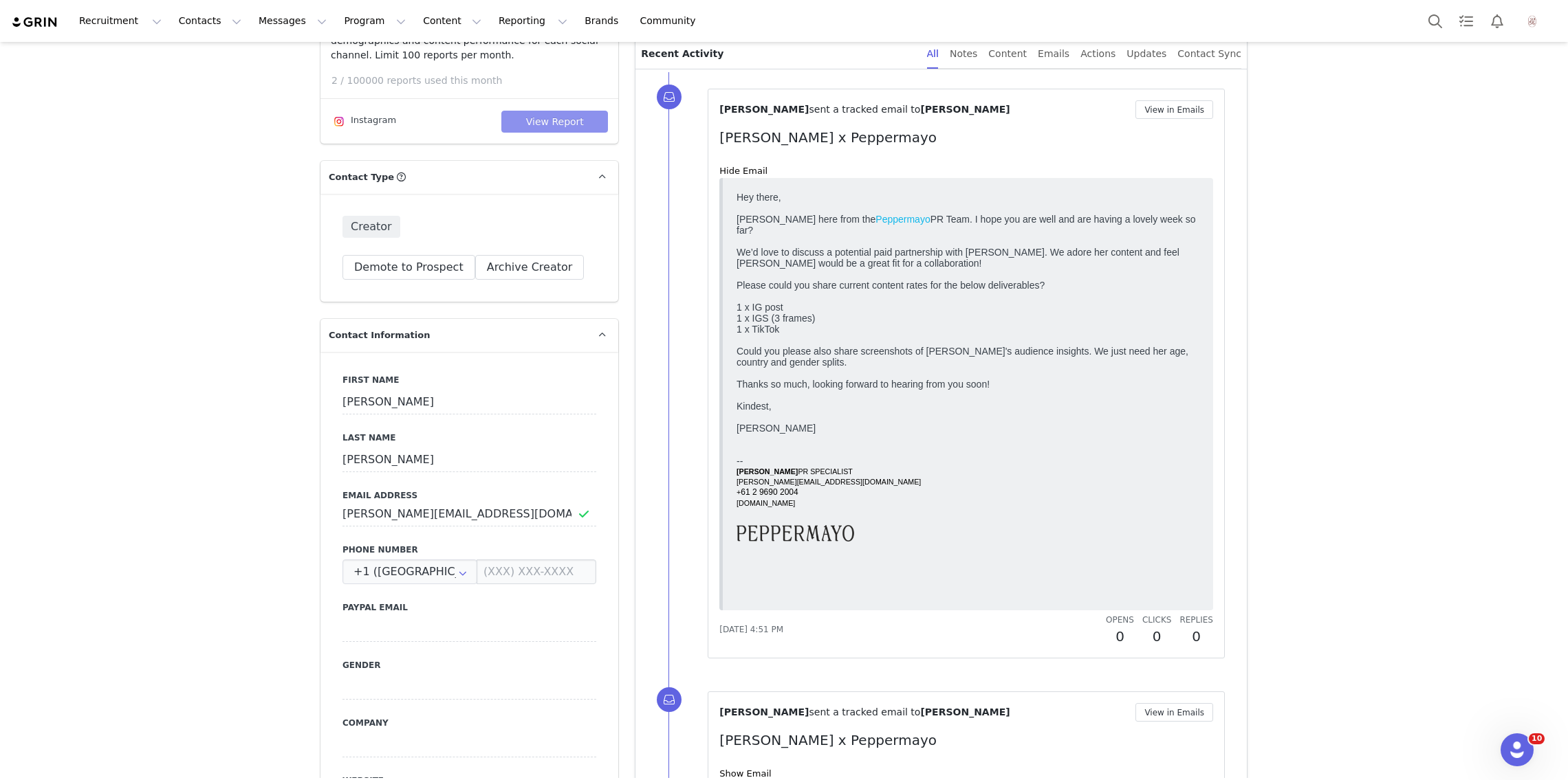
scroll to position [0, 0]
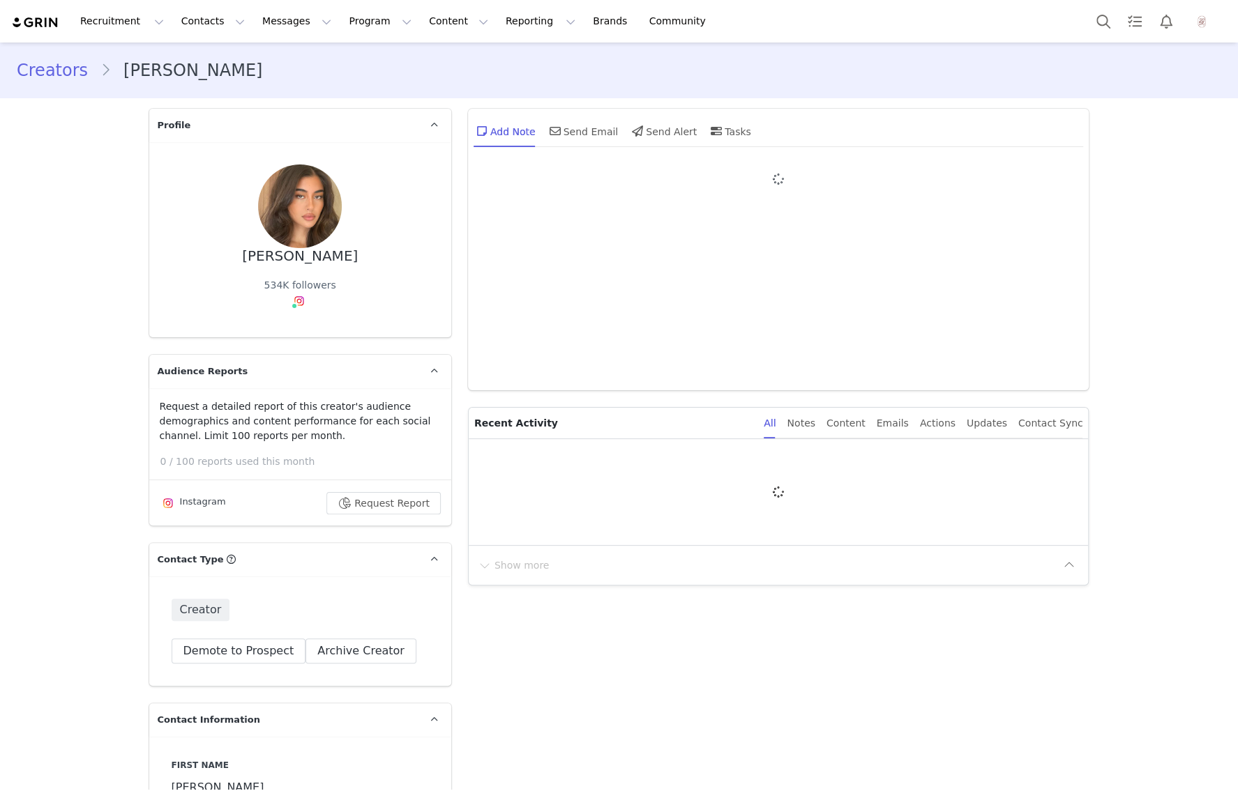
type input "+1 ([GEOGRAPHIC_DATA])"
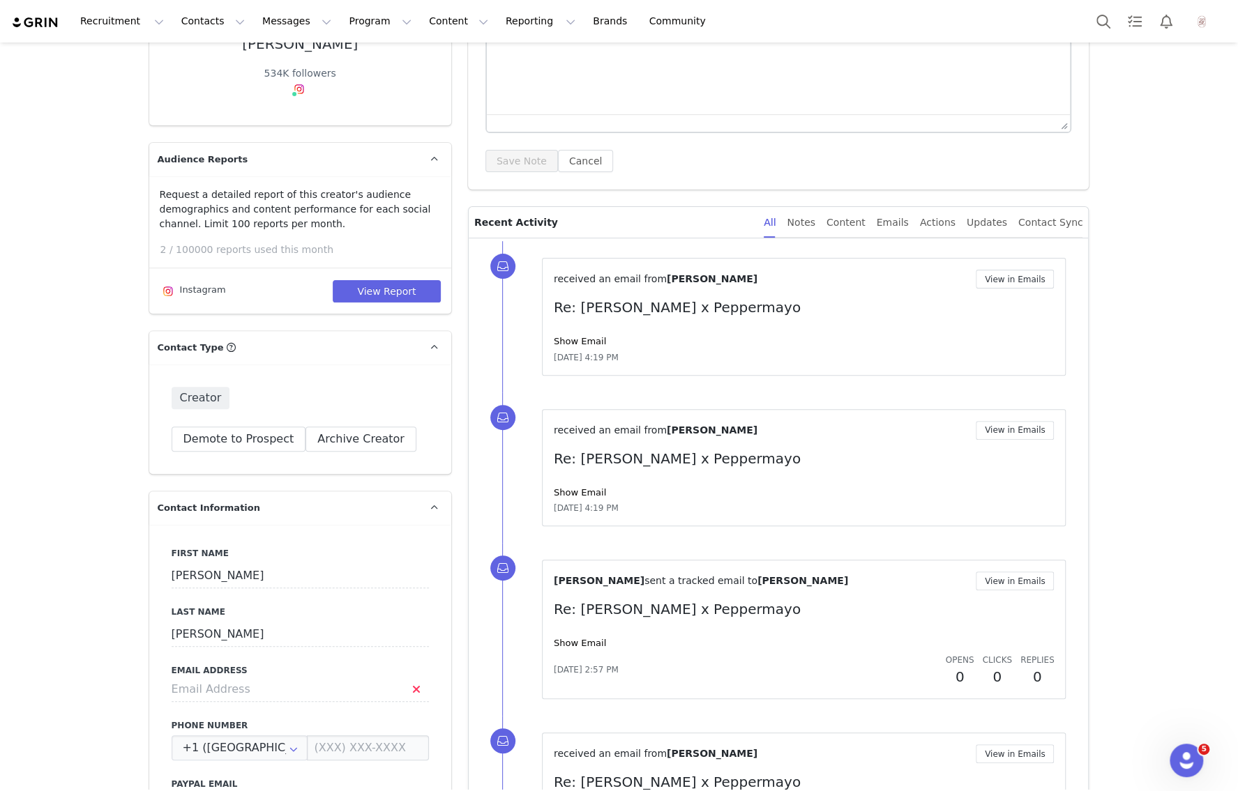
scroll to position [212, 0]
click at [581, 639] on link "Show Email" at bounding box center [580, 643] width 52 height 10
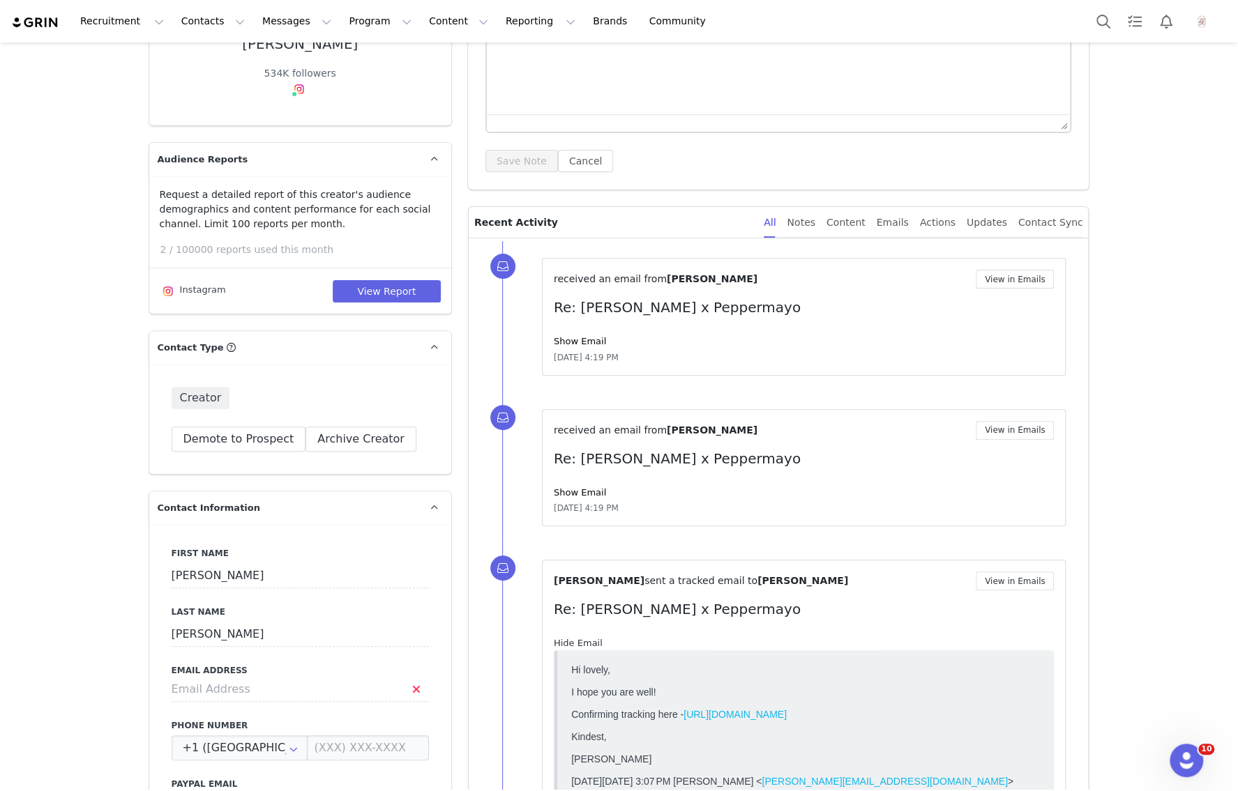
scroll to position [264, 0]
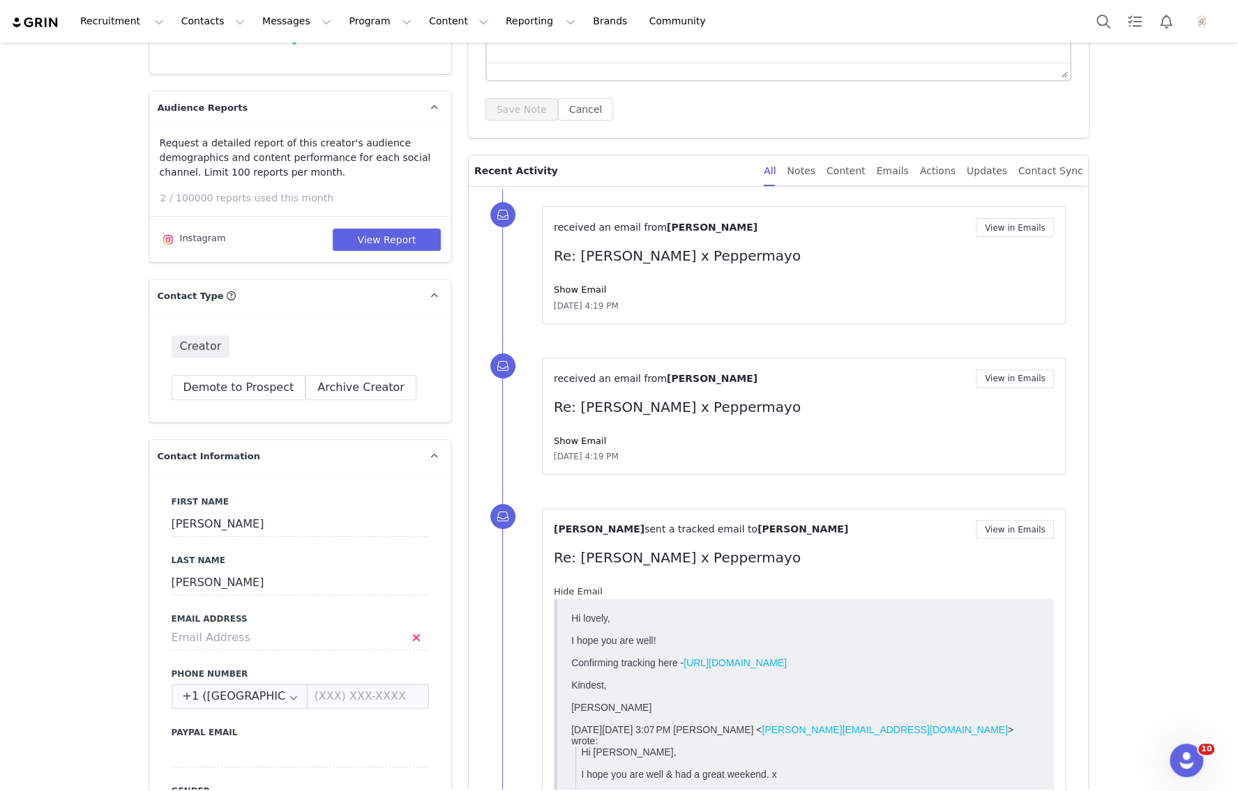
click at [582, 589] on link "Hide Email" at bounding box center [578, 591] width 49 height 10
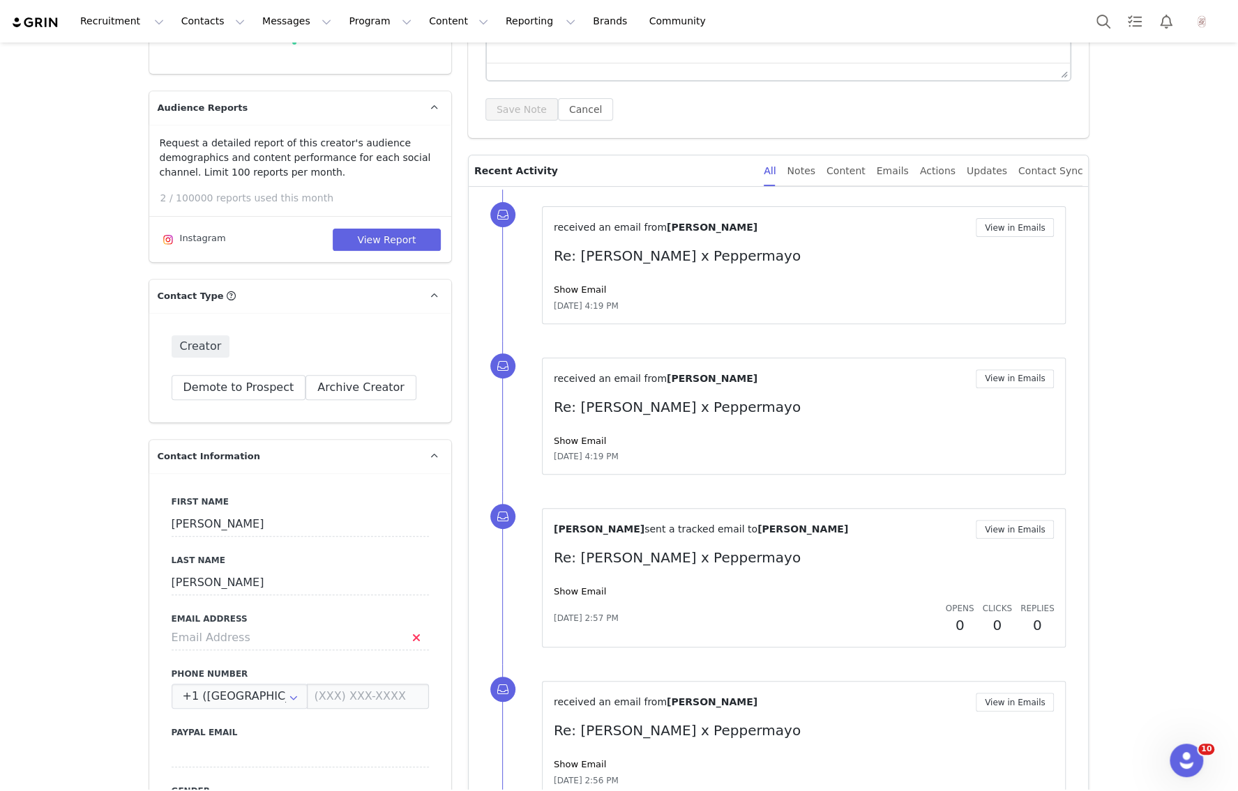
scroll to position [0, 0]
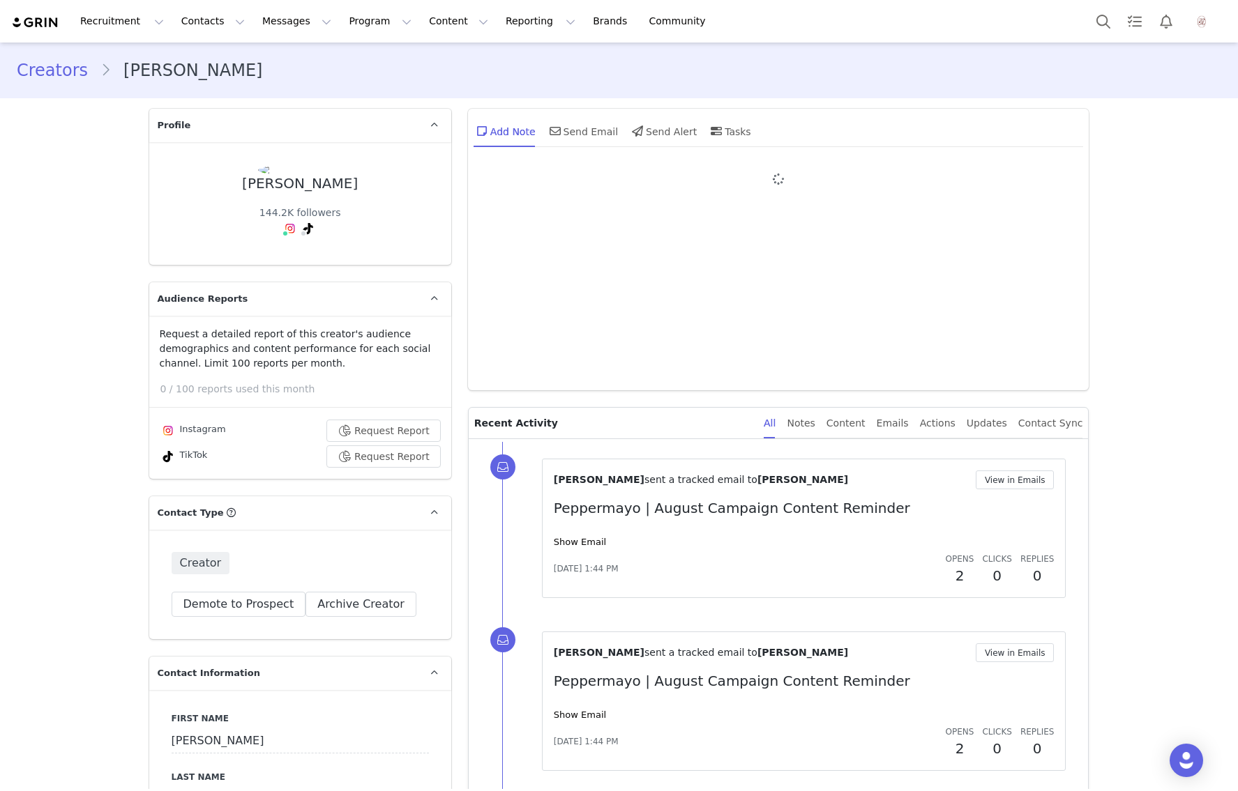
type input "+1 ([GEOGRAPHIC_DATA])"
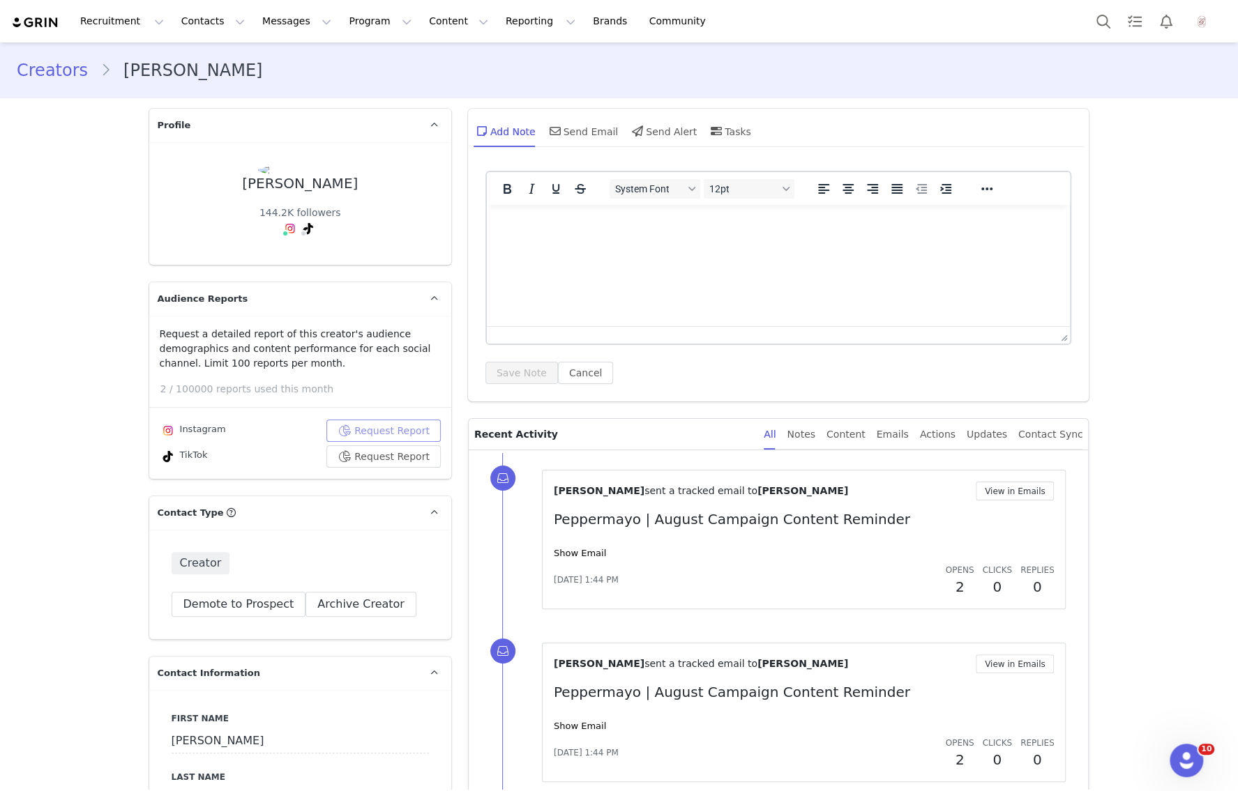
click at [370, 428] on button "Request Report" at bounding box center [383, 431] width 114 height 22
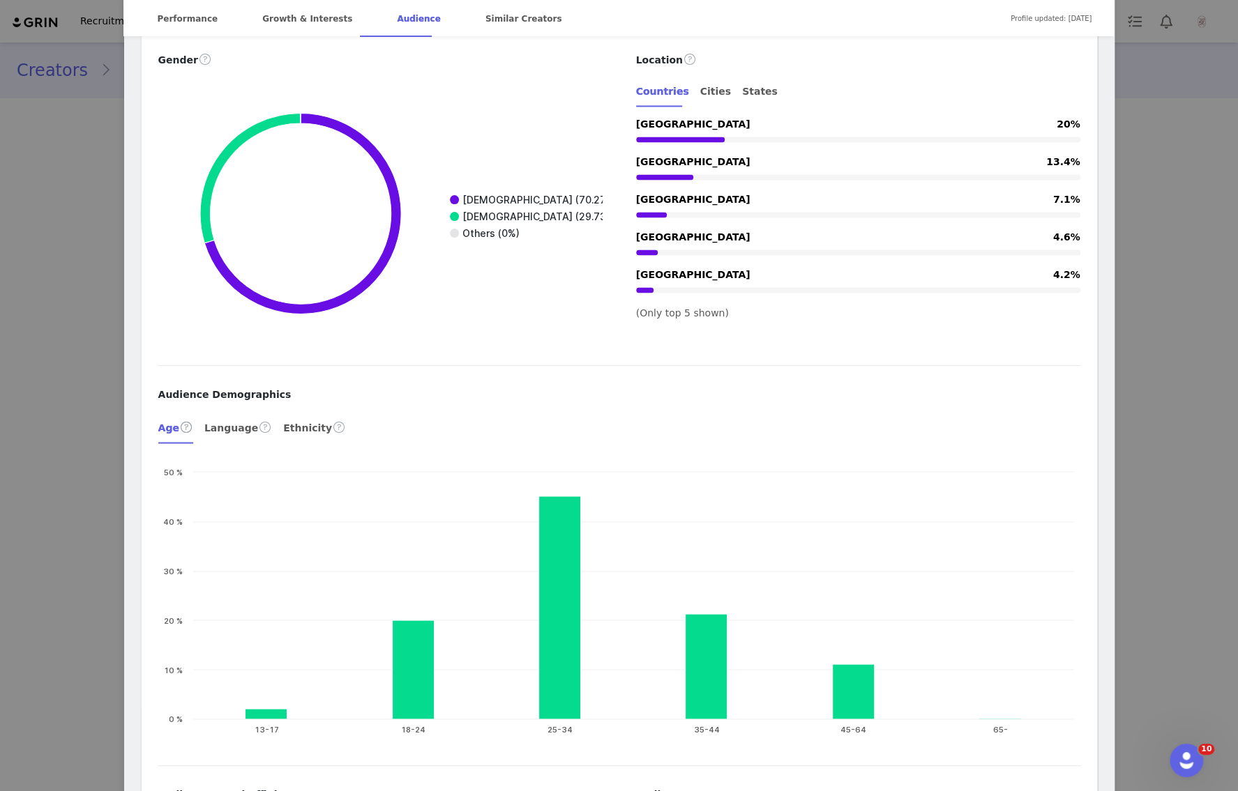
scroll to position [1535, 0]
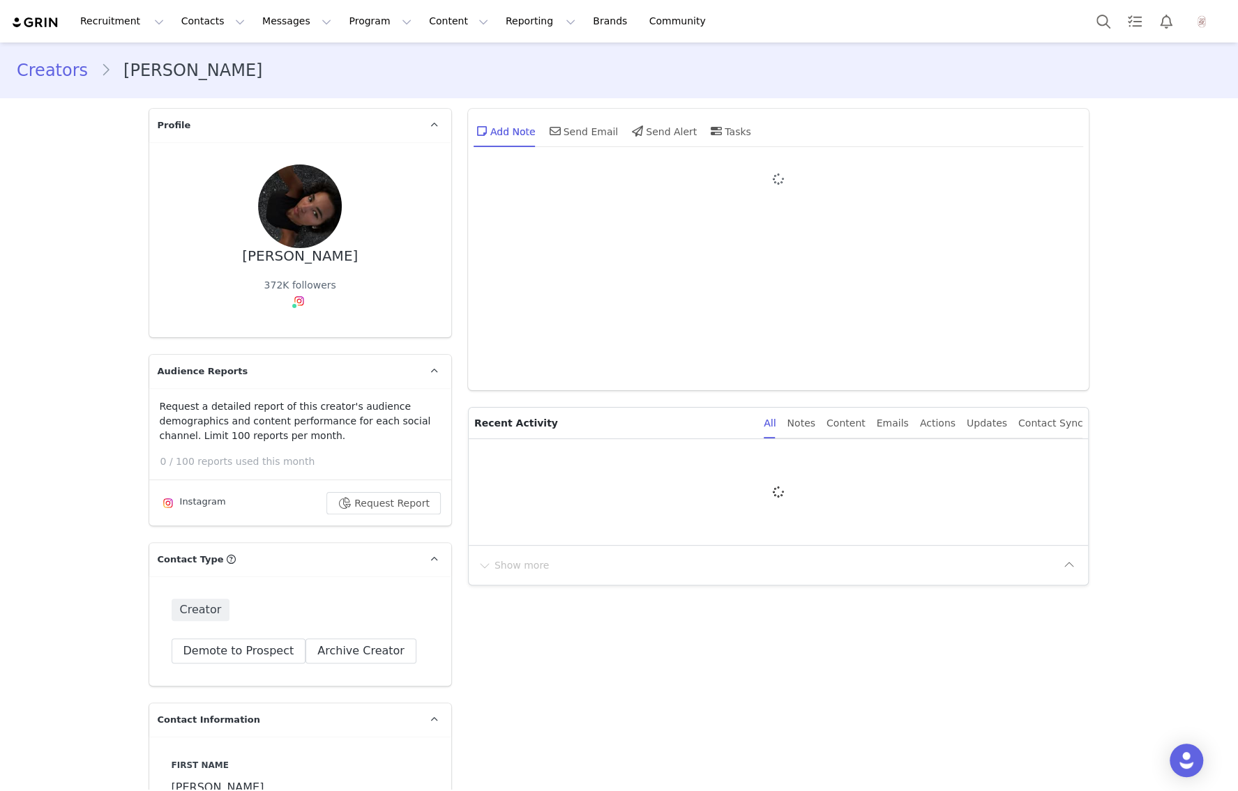
type input "+1 ([GEOGRAPHIC_DATA])"
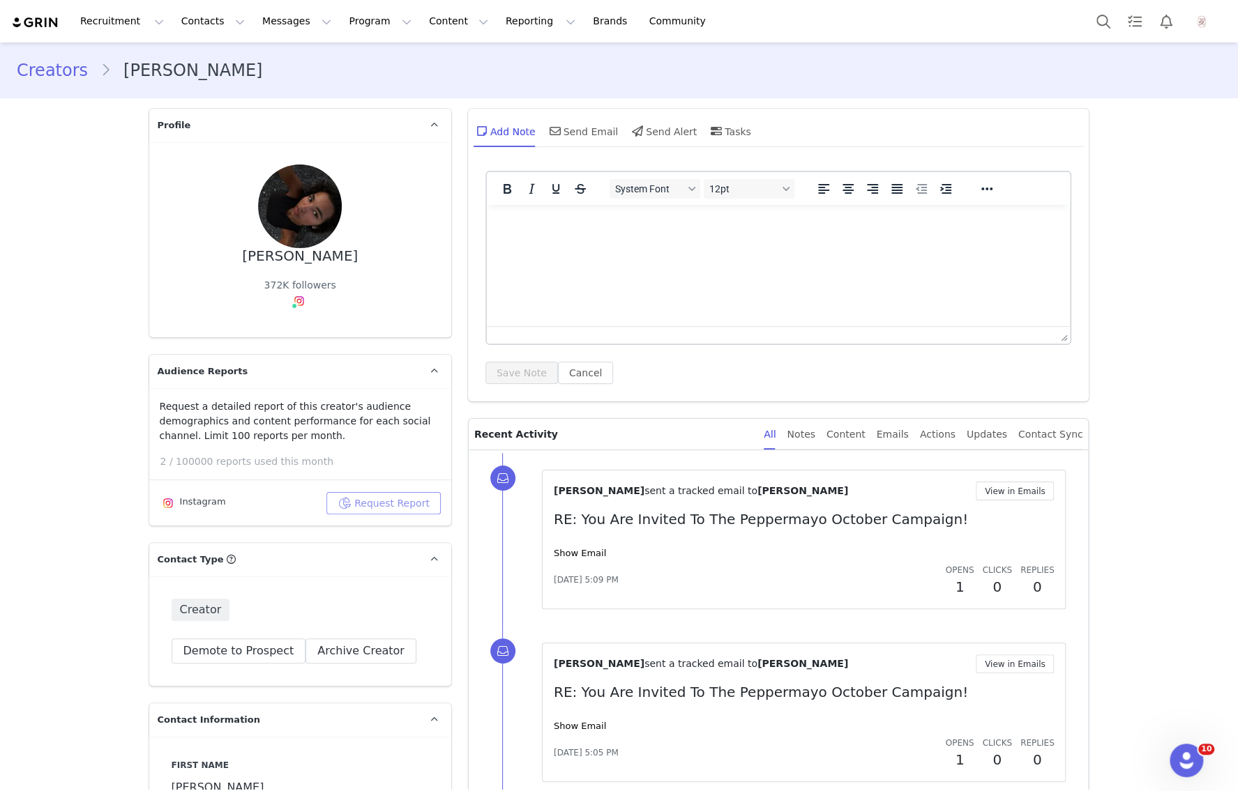
click at [342, 494] on button "Request Report" at bounding box center [383, 503] width 114 height 22
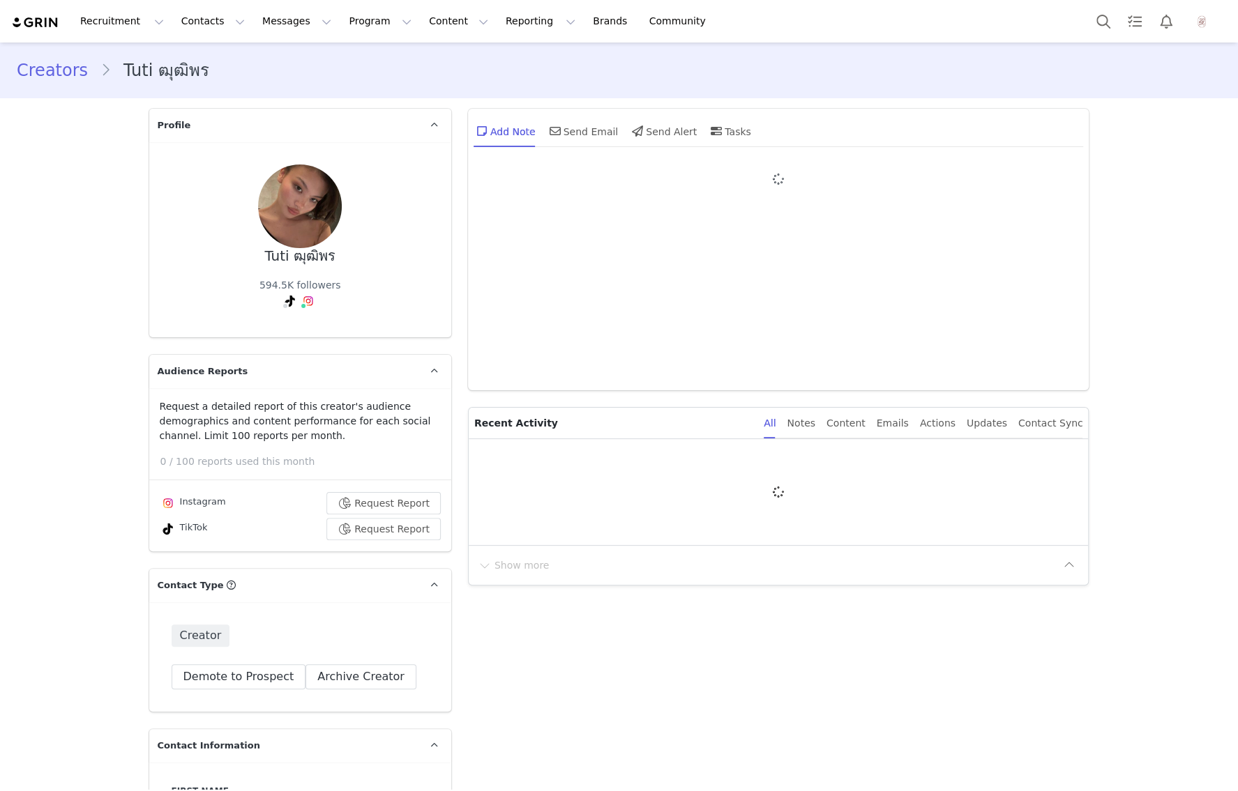
type input "+1 ([GEOGRAPHIC_DATA])"
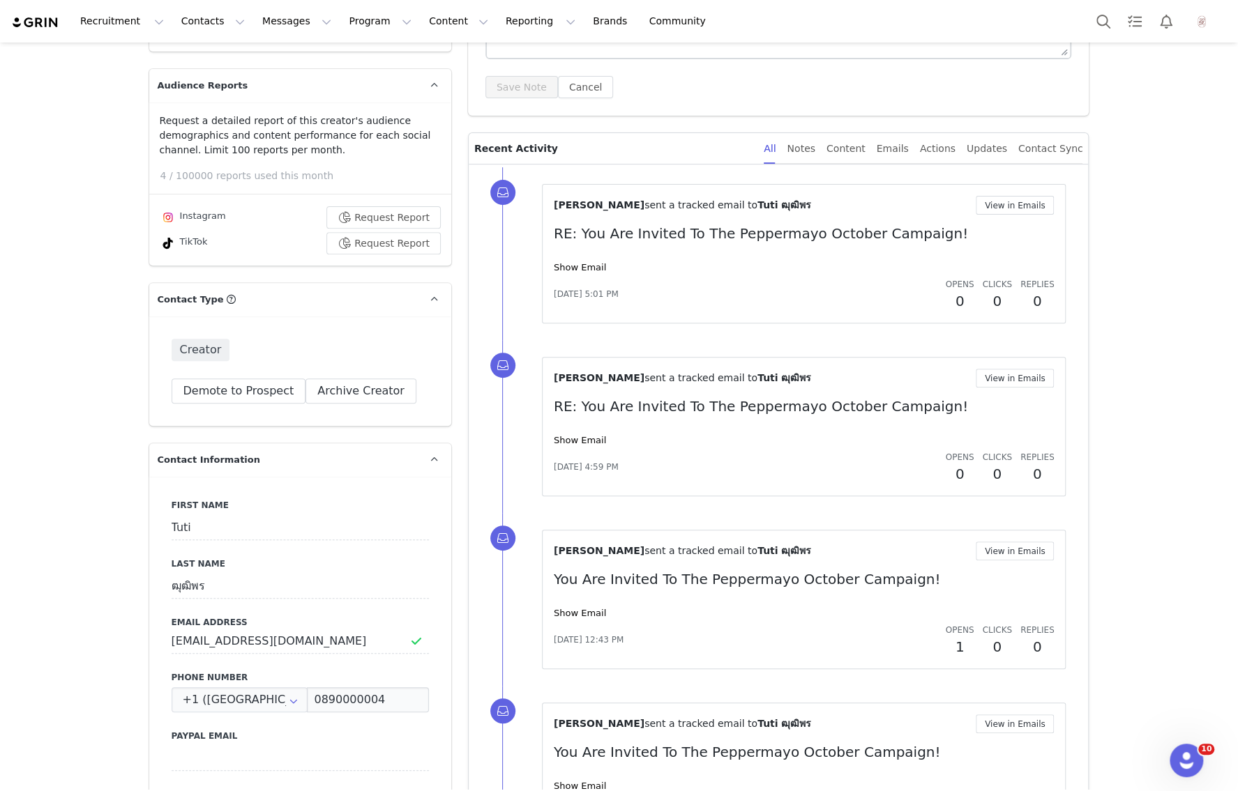
scroll to position [287, 0]
click at [395, 219] on button "Request Report" at bounding box center [383, 216] width 114 height 22
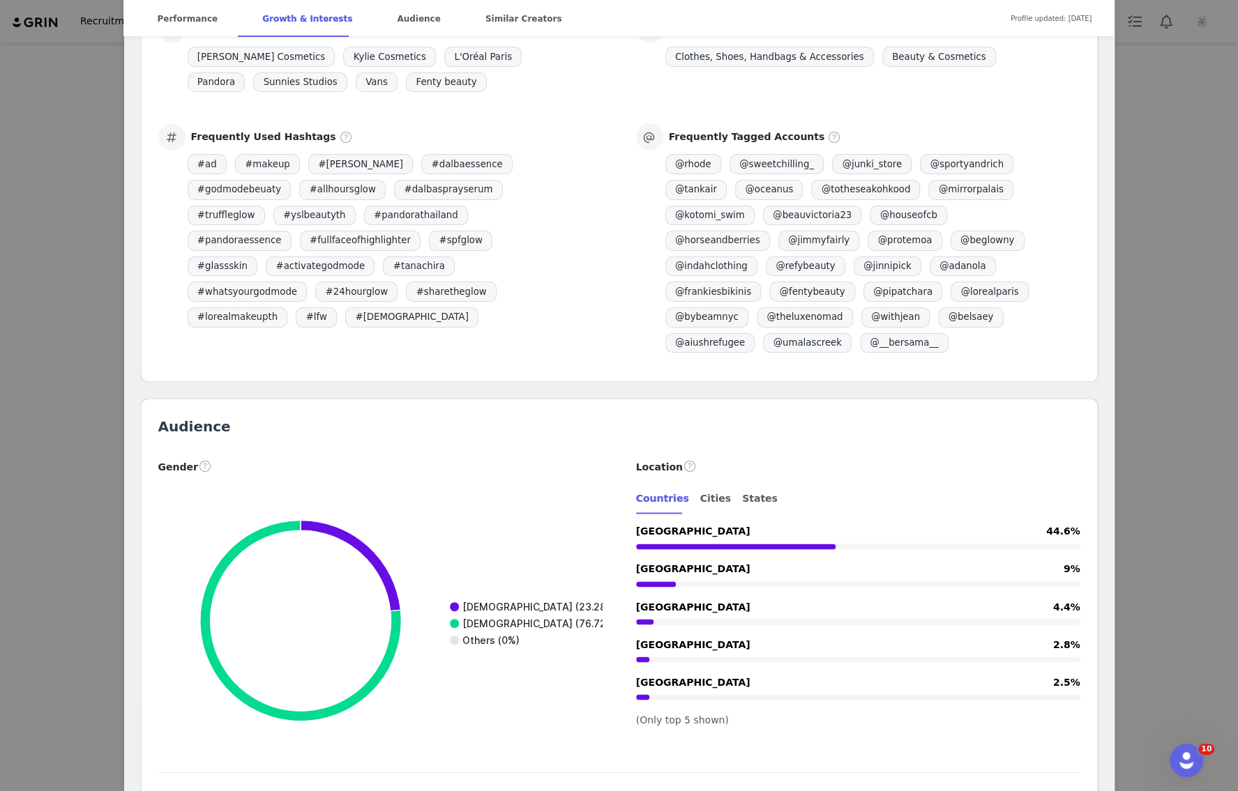
scroll to position [1245, 0]
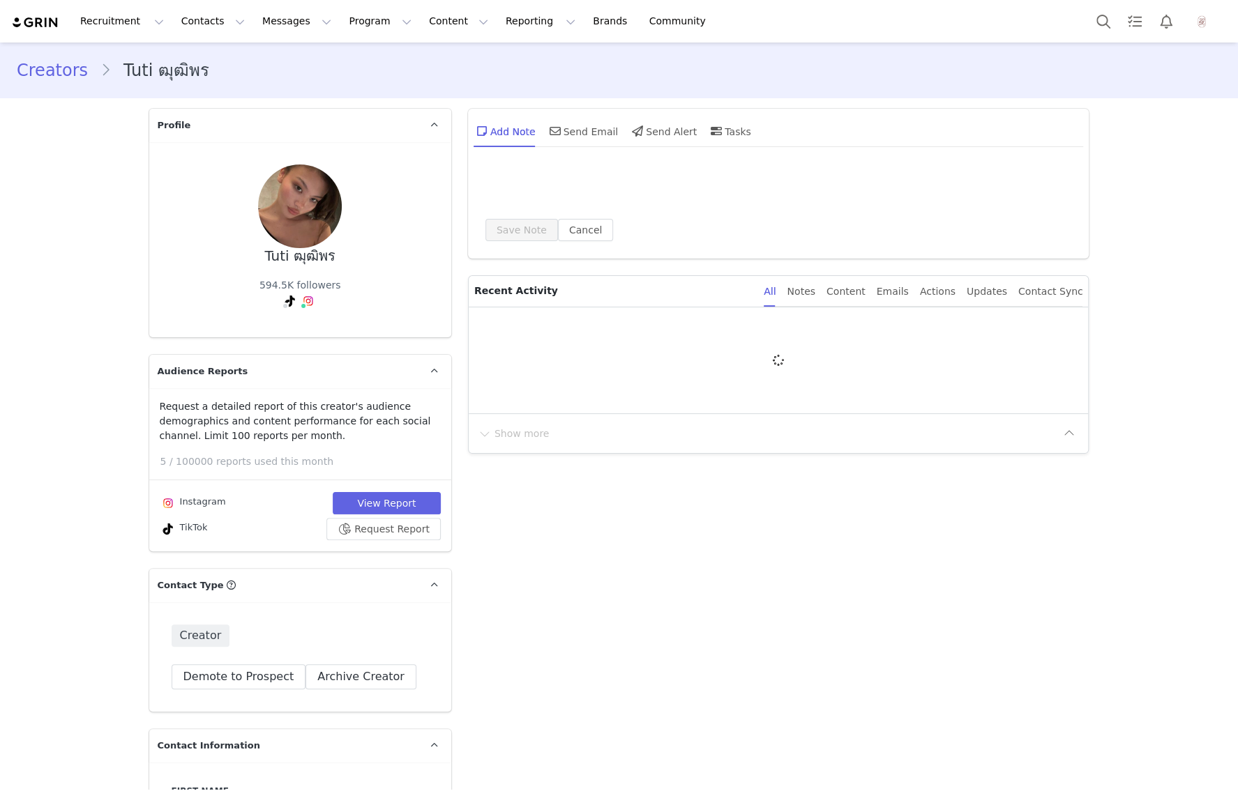
type input "+1 ([GEOGRAPHIC_DATA])"
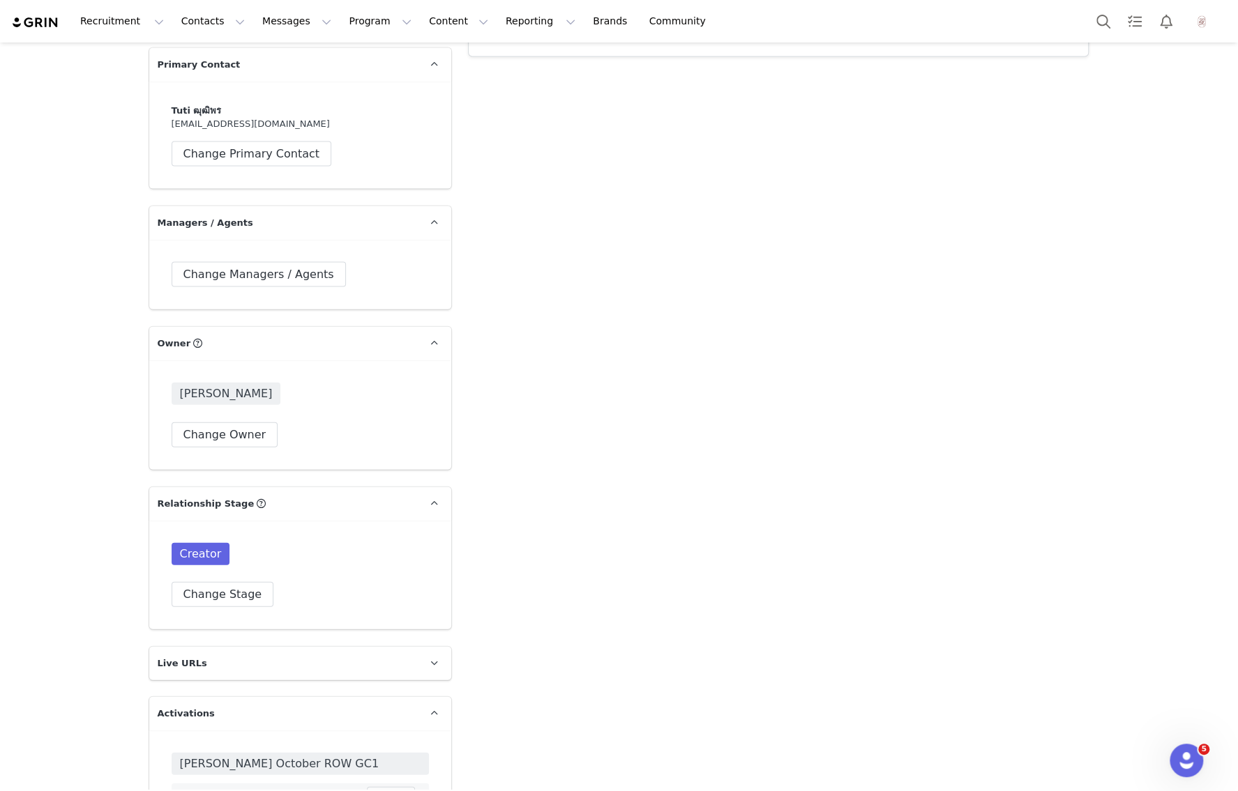
scroll to position [2699, 0]
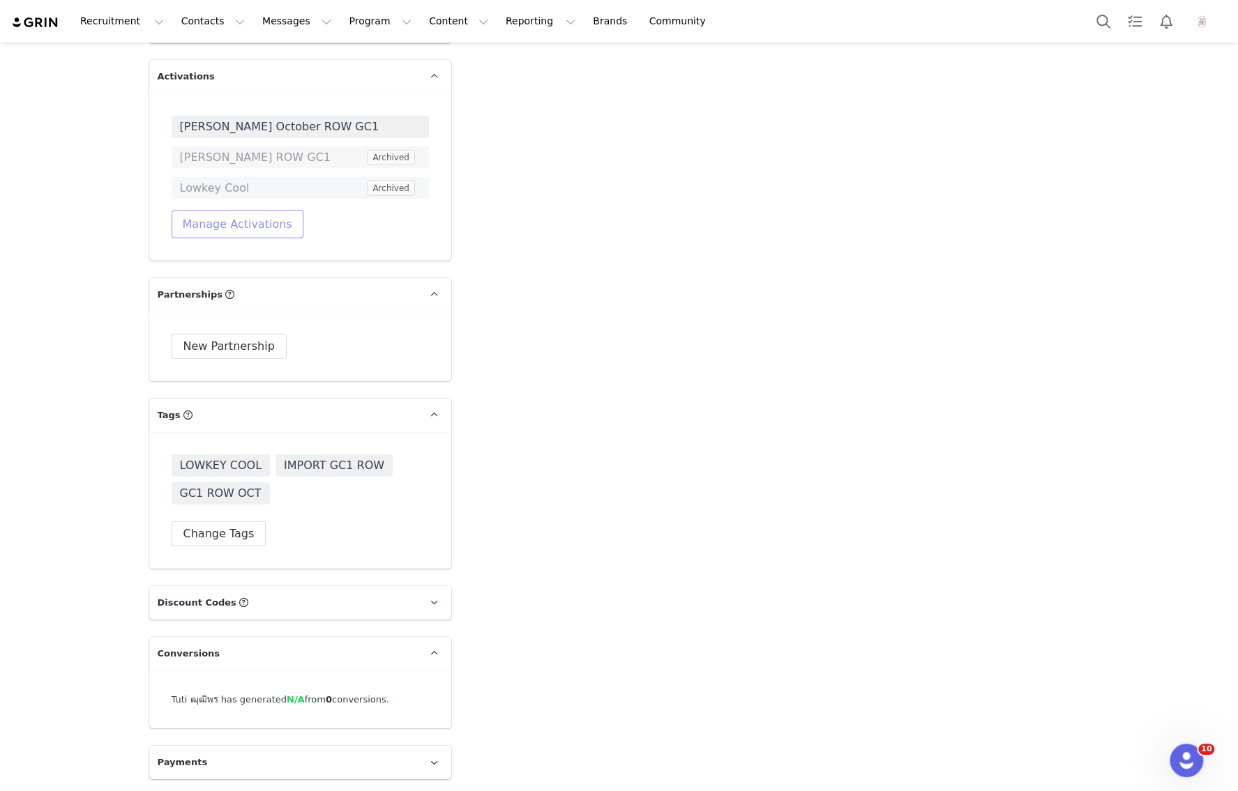
click at [224, 223] on button "Manage Activations" at bounding box center [238, 225] width 132 height 28
click at [196, 268] on div "Select Activation" at bounding box center [173, 277] width 82 height 21
click at [446, 365] on div "New Partnership New Partnership Start Date End Date IG Posts 0 IG Videos 0 Swip…" at bounding box center [300, 347] width 302 height 70
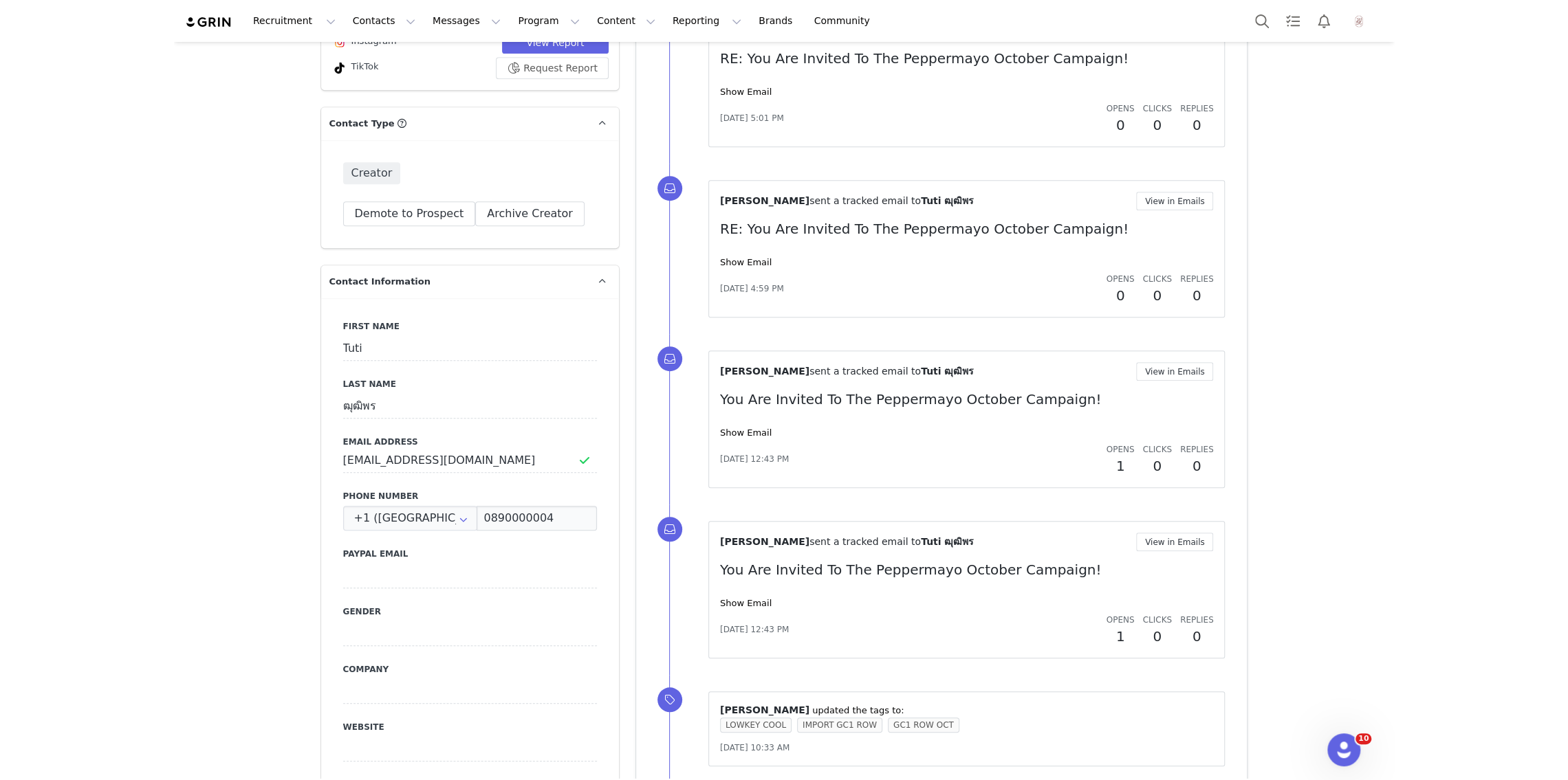
scroll to position [13, 0]
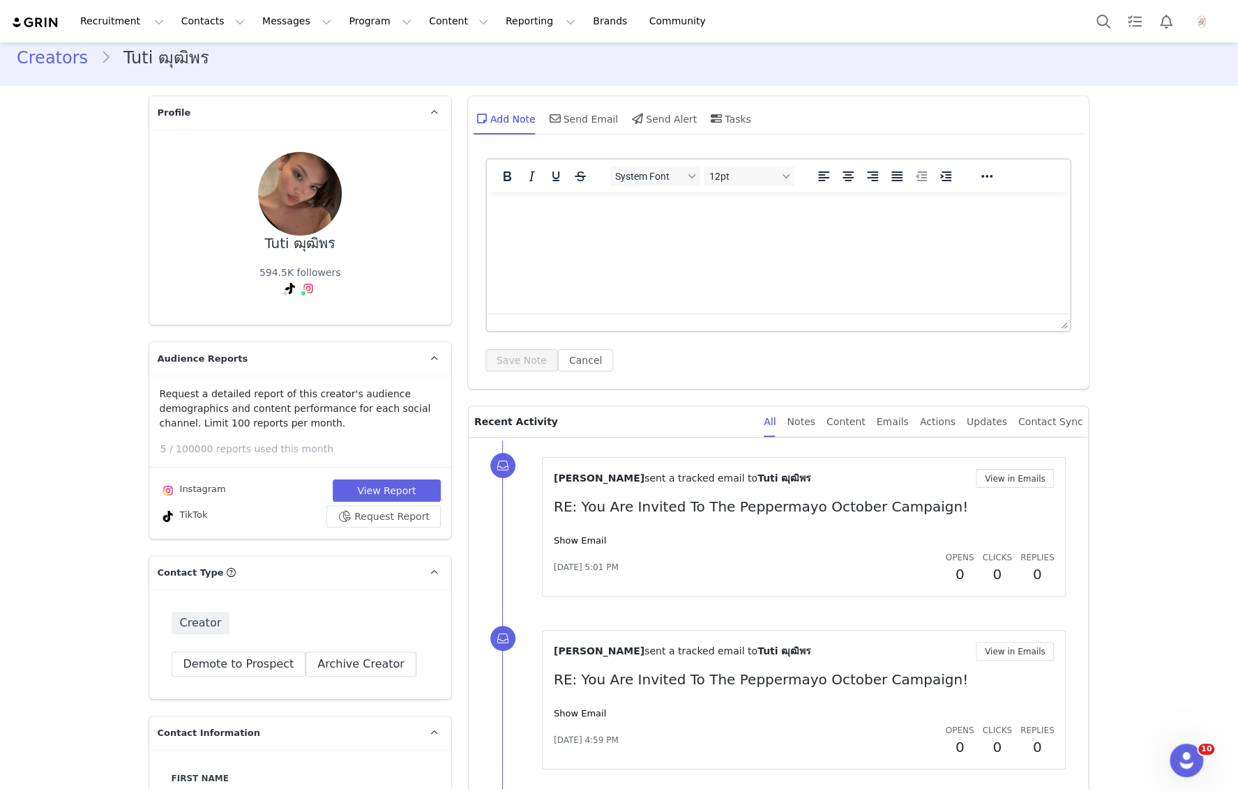
click at [282, 245] on div "Tuti ฒุฒิพร" at bounding box center [299, 244] width 71 height 16
copy div "Tuti"
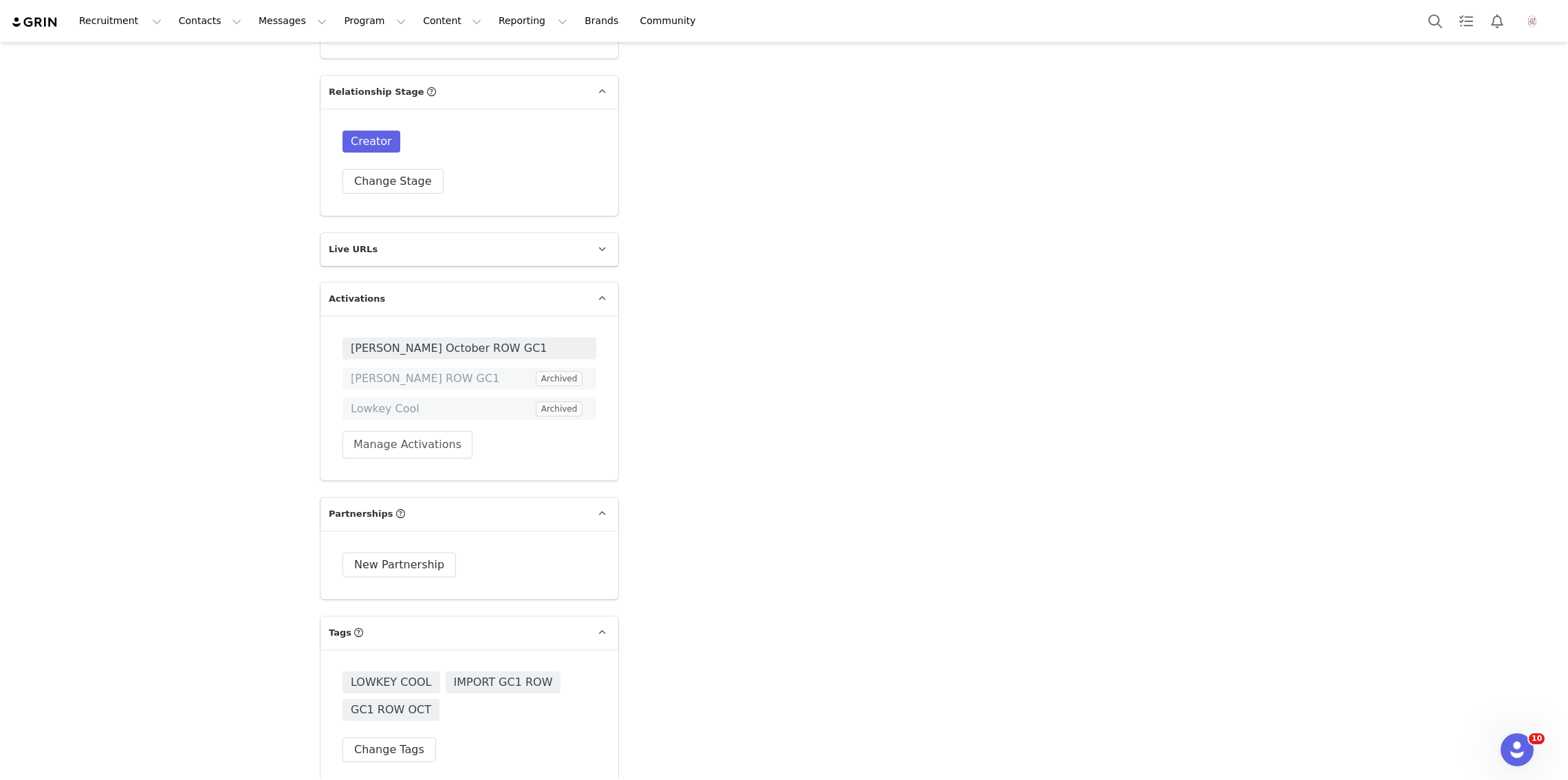
scroll to position [2446, 0]
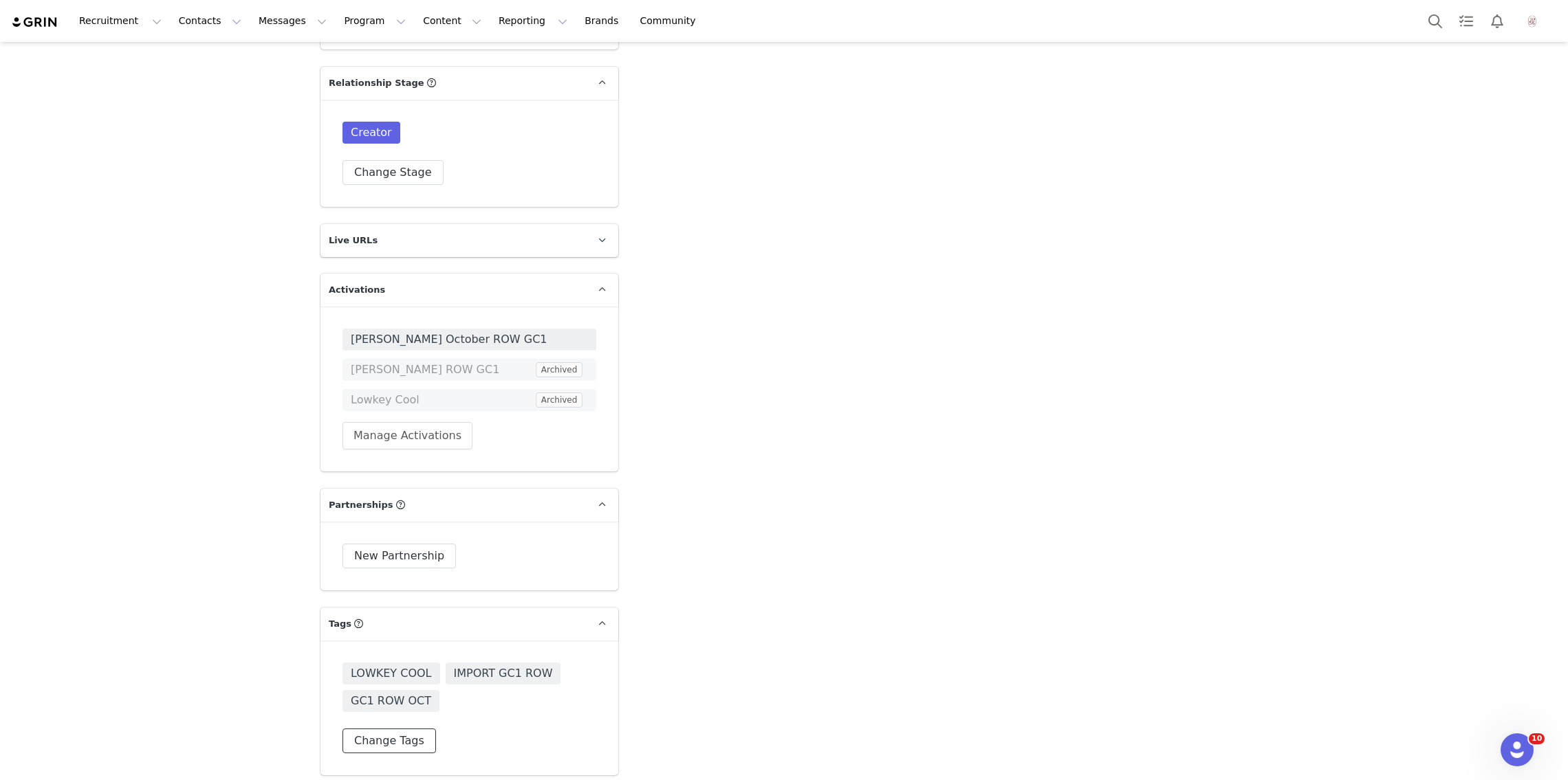
click at [387, 729] on button "Change Tags" at bounding box center [389, 741] width 94 height 25
click at [392, 687] on input at bounding box center [468, 683] width 236 height 25
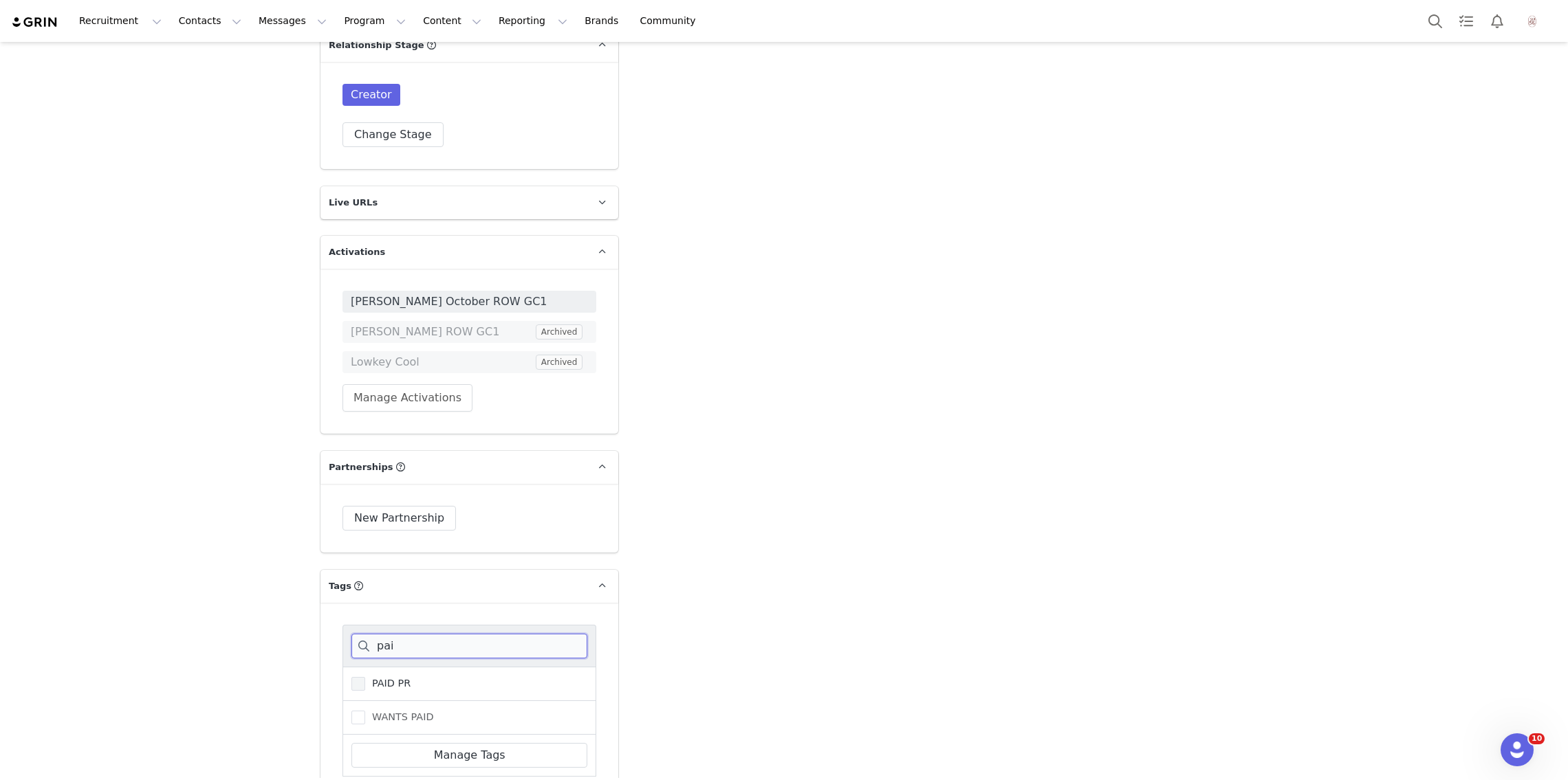
type input "pai"
click at [390, 684] on span "PAID PR" at bounding box center [388, 683] width 45 height 13
click at [365, 677] on input "PAID PR" at bounding box center [365, 677] width 0 height 0
click at [390, 684] on span "PAID PR" at bounding box center [388, 683] width 45 height 13
click at [365, 677] on input "PAID PR" at bounding box center [365, 677] width 0 height 0
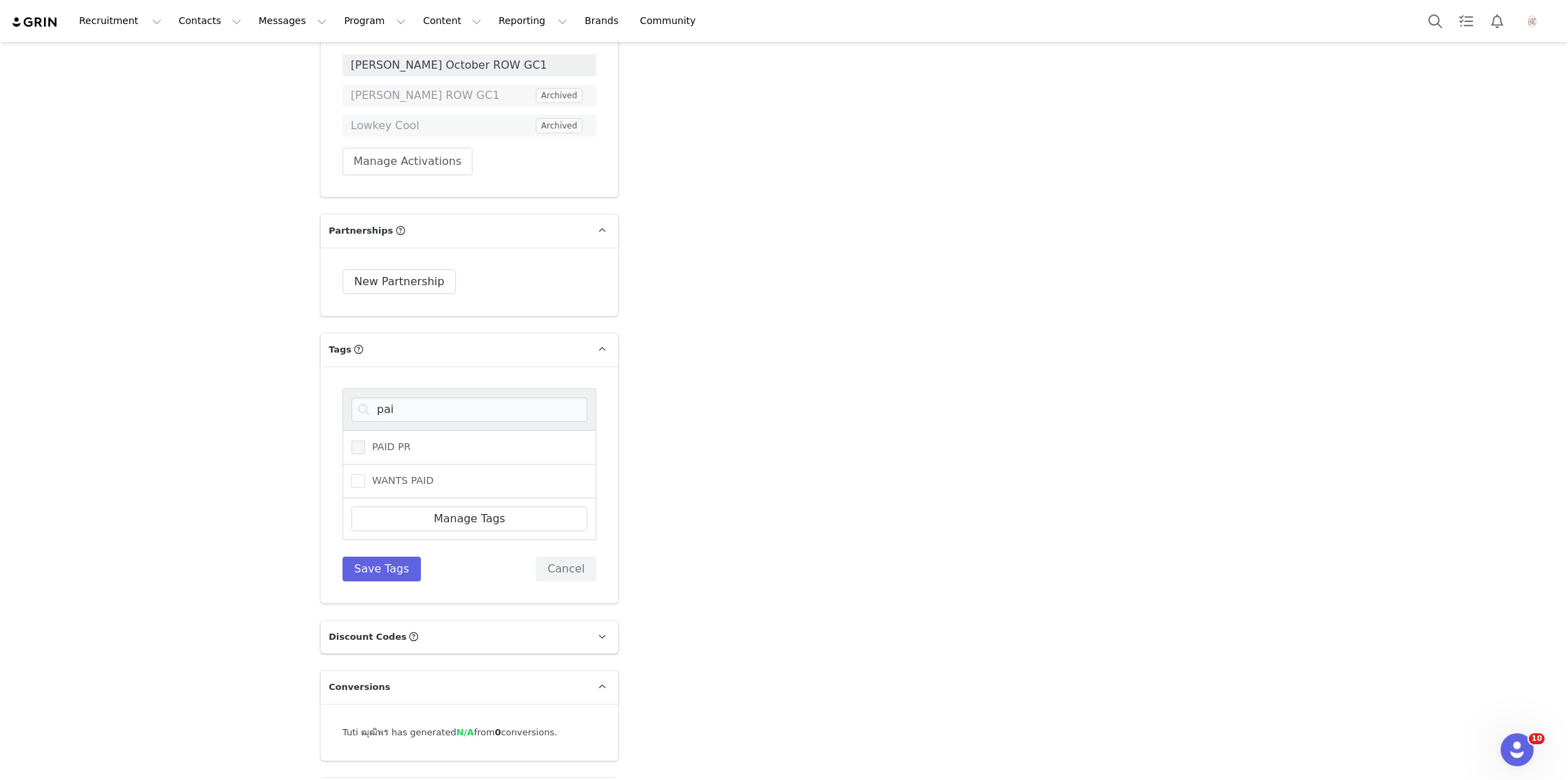
scroll to position [2763, 0]
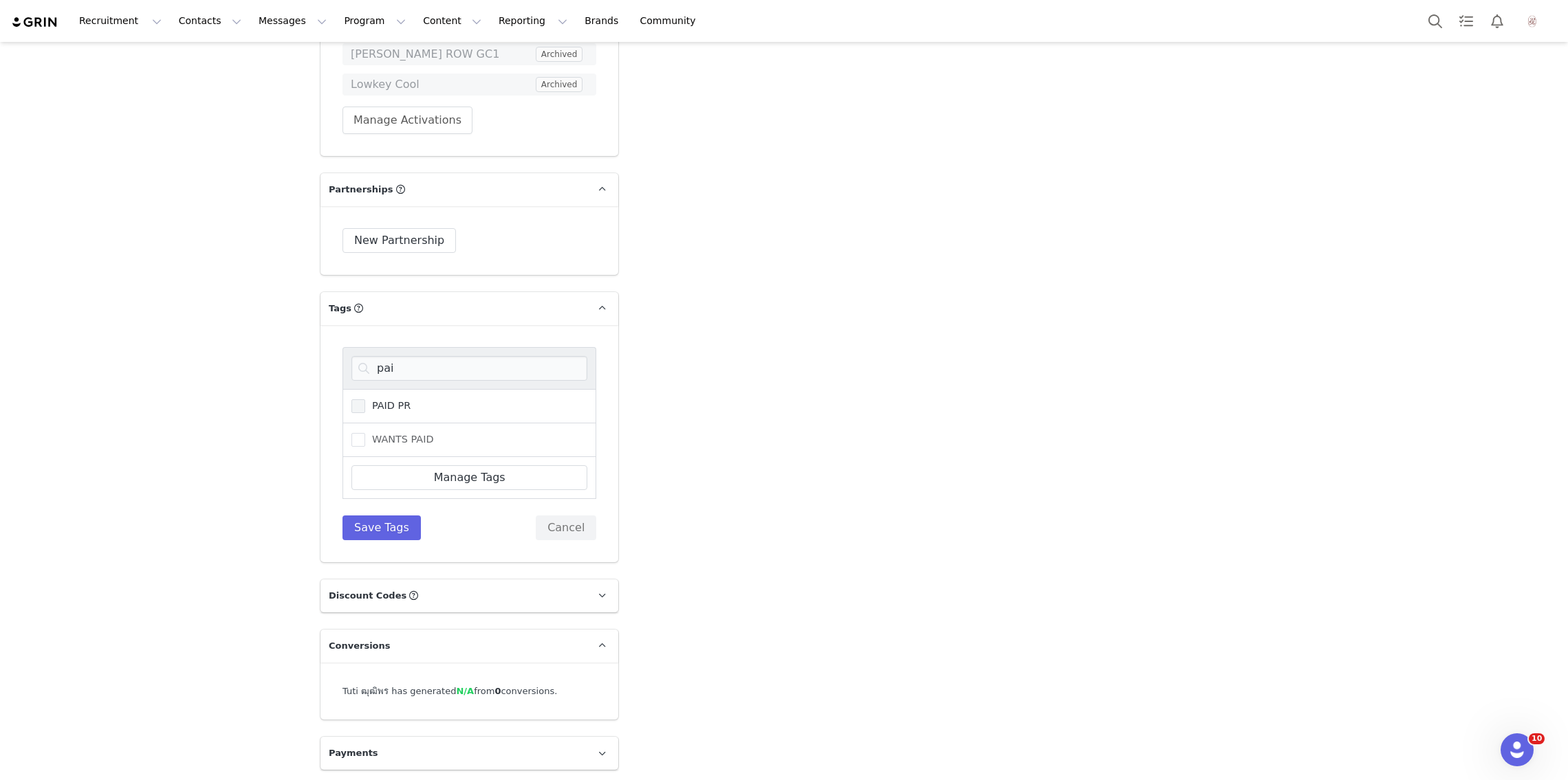
click at [380, 403] on span "PAID PR" at bounding box center [388, 405] width 45 height 13
click at [365, 399] on input "PAID PR" at bounding box center [365, 399] width 0 height 0
click at [380, 534] on button "Save Tags" at bounding box center [381, 528] width 78 height 25
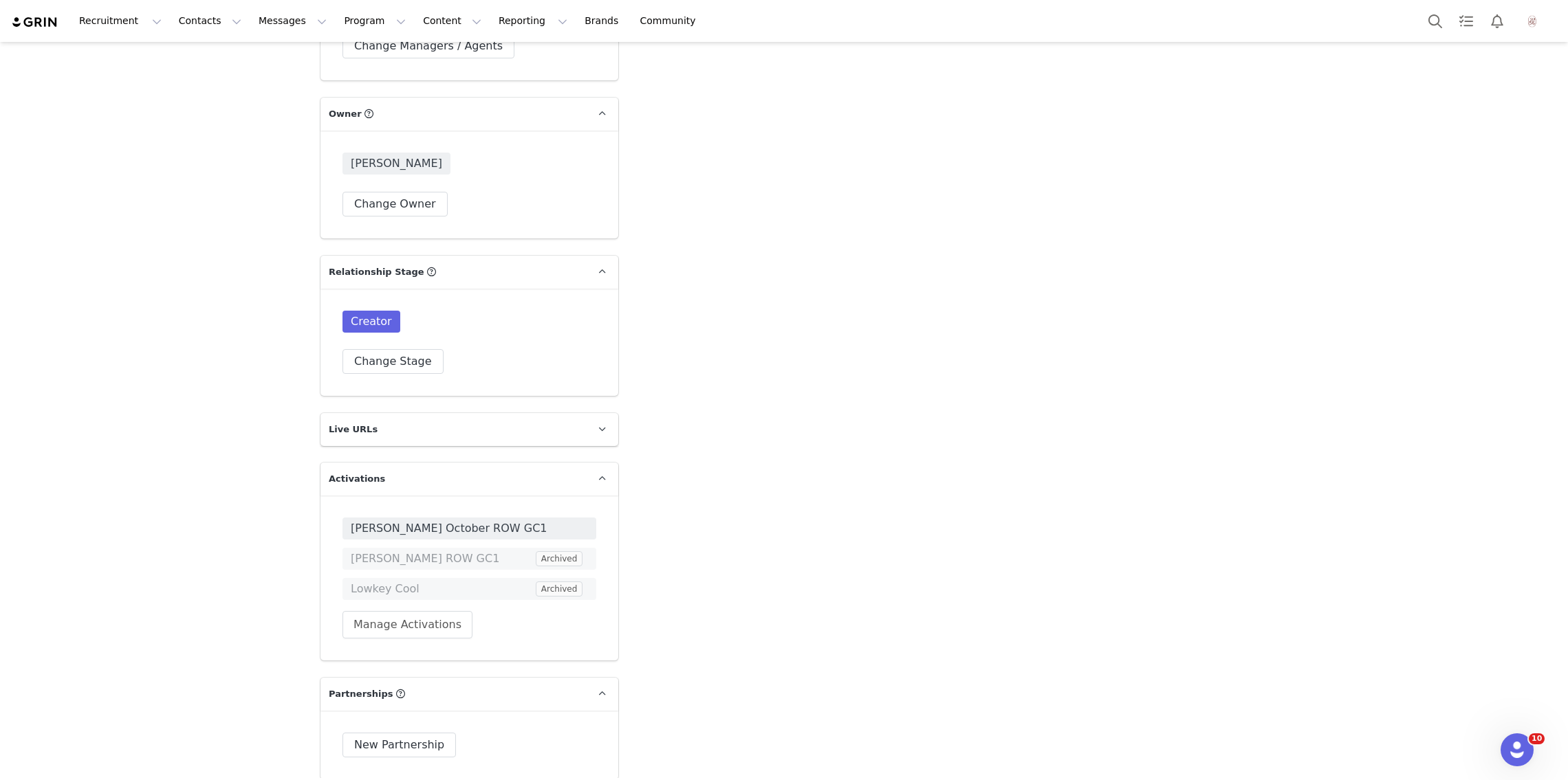
scroll to position [2204, 0]
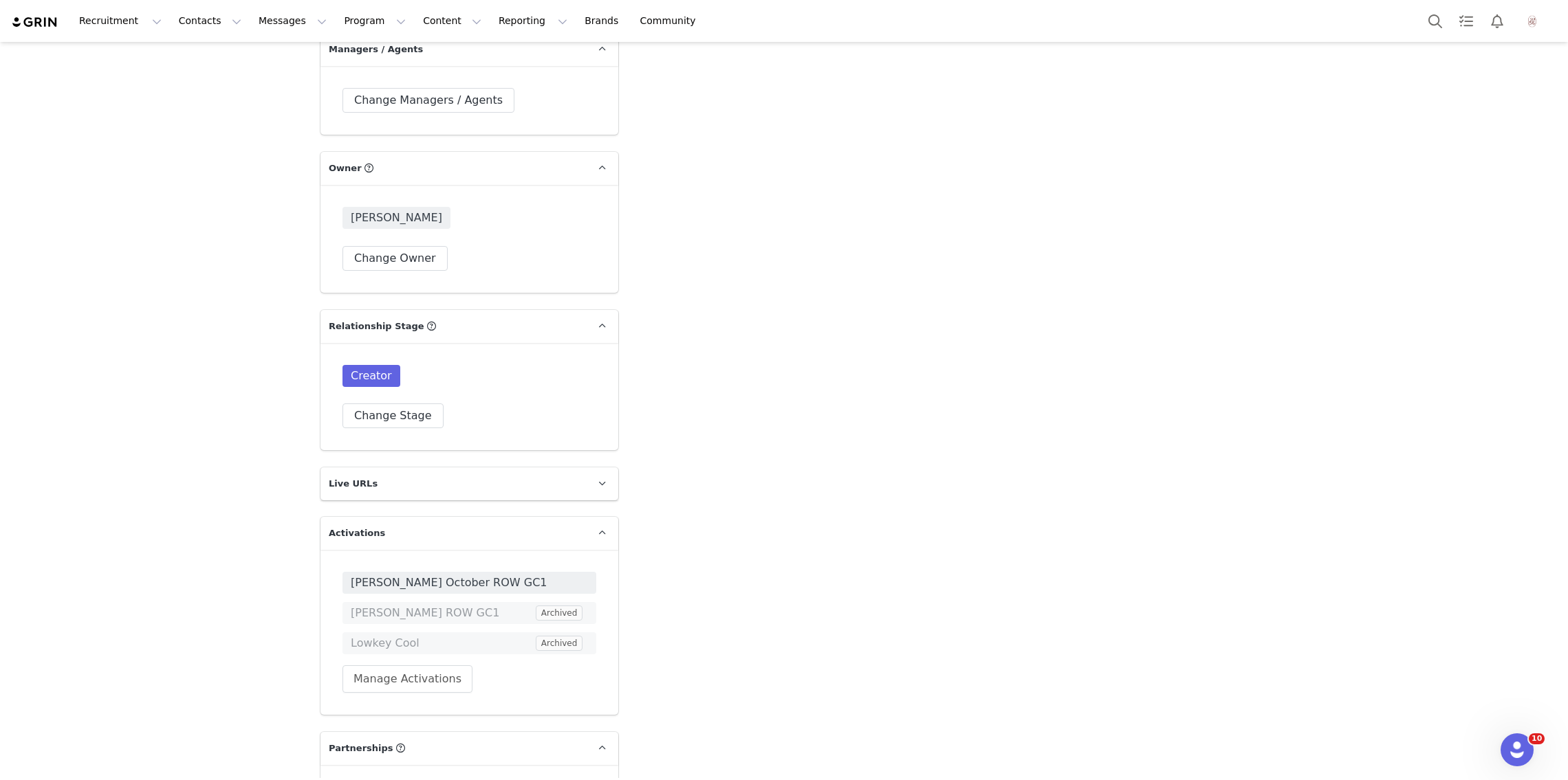
click at [419, 243] on div "Elizabeth Shehata Change Owner" at bounding box center [468, 239] width 253 height 64
click at [418, 258] on button "Change Owner" at bounding box center [394, 258] width 106 height 25
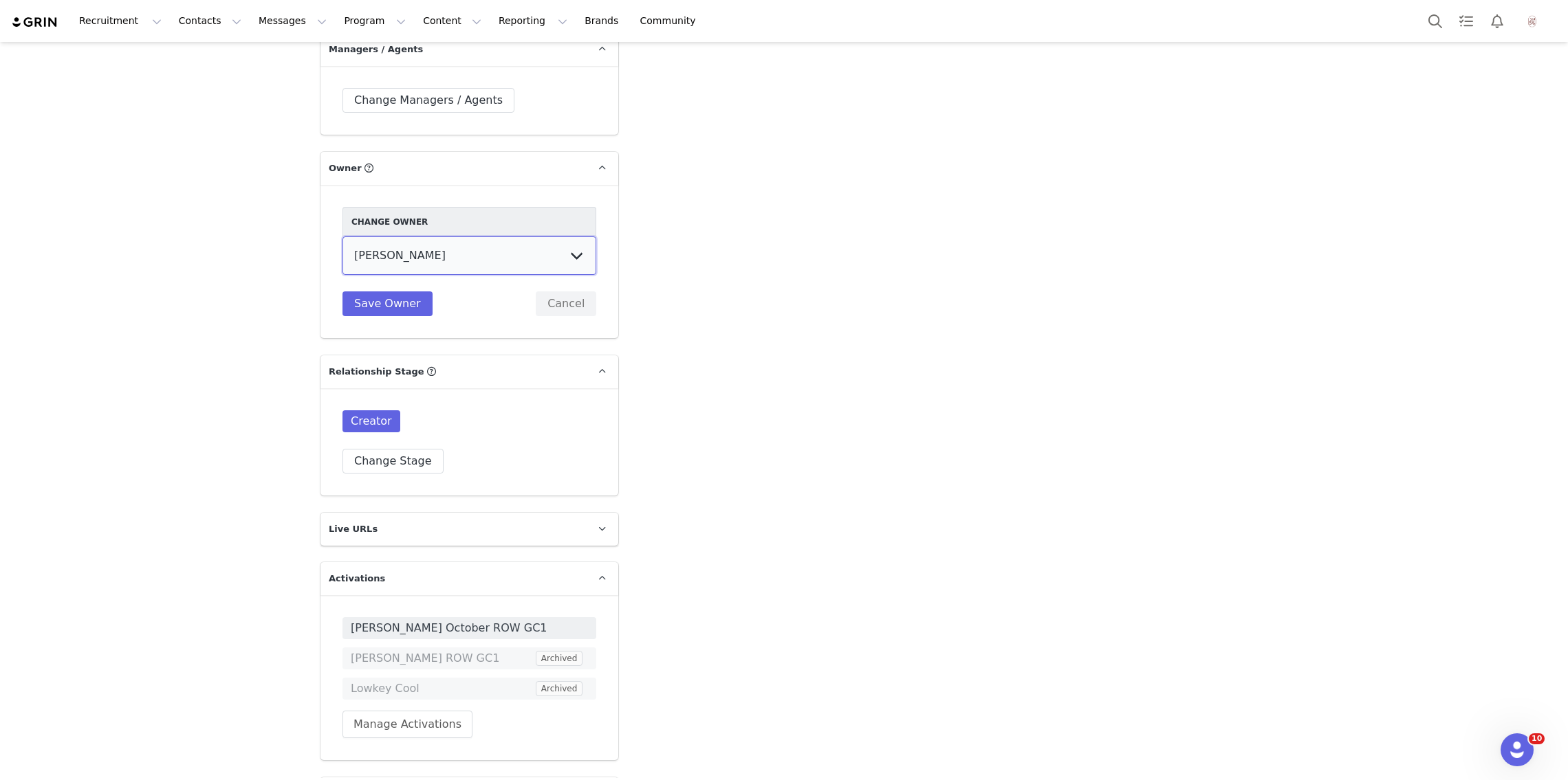
click at [396, 261] on select "Elizabeth Shehata Peppermayo PR Tiffany Poullos Talia Skuse Meg Amphlett Holly …" at bounding box center [468, 255] width 253 height 38
select select "b640a7e4-0c31-4a52-aa8d-2abeaf6daaba"
click at [342, 237] on select "Elizabeth Shehata Peppermayo PR Tiffany Poullos Talia Skuse Meg Amphlett Holly …" at bounding box center [468, 255] width 253 height 38
click at [381, 308] on button "Save Owner" at bounding box center [387, 304] width 90 height 25
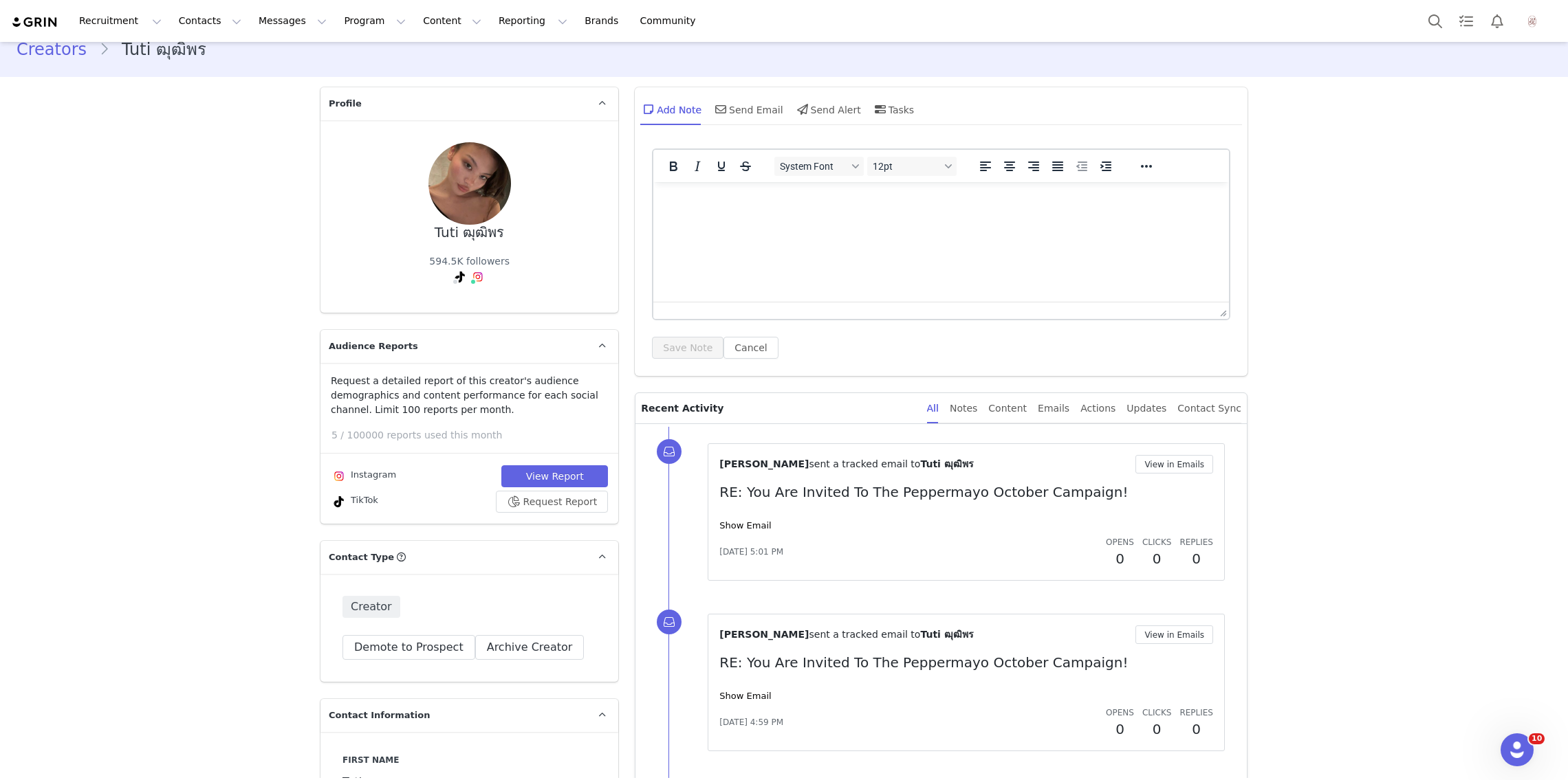
scroll to position [0, 0]
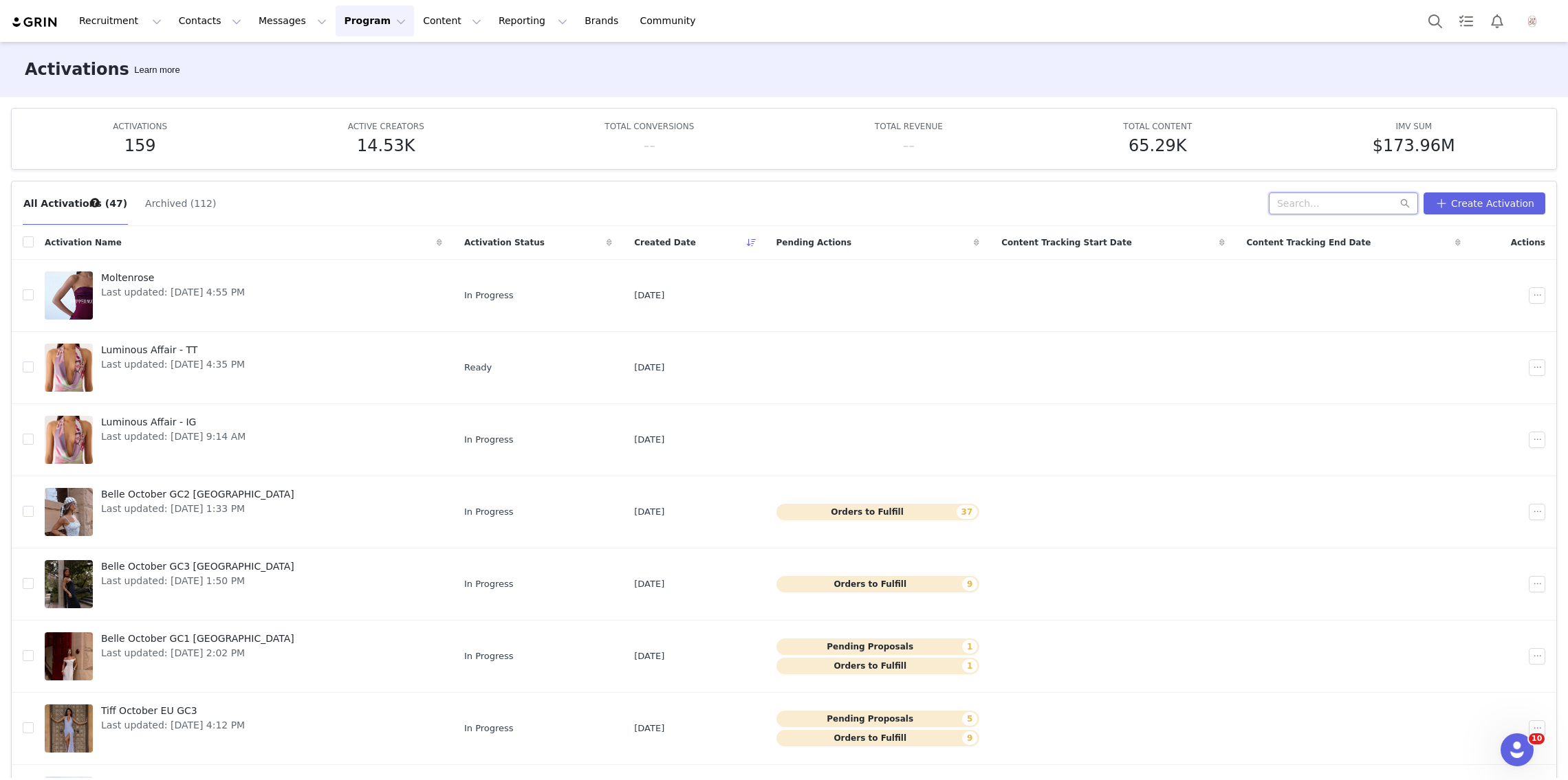
click at [1359, 206] on input "text" at bounding box center [1342, 203] width 149 height 22
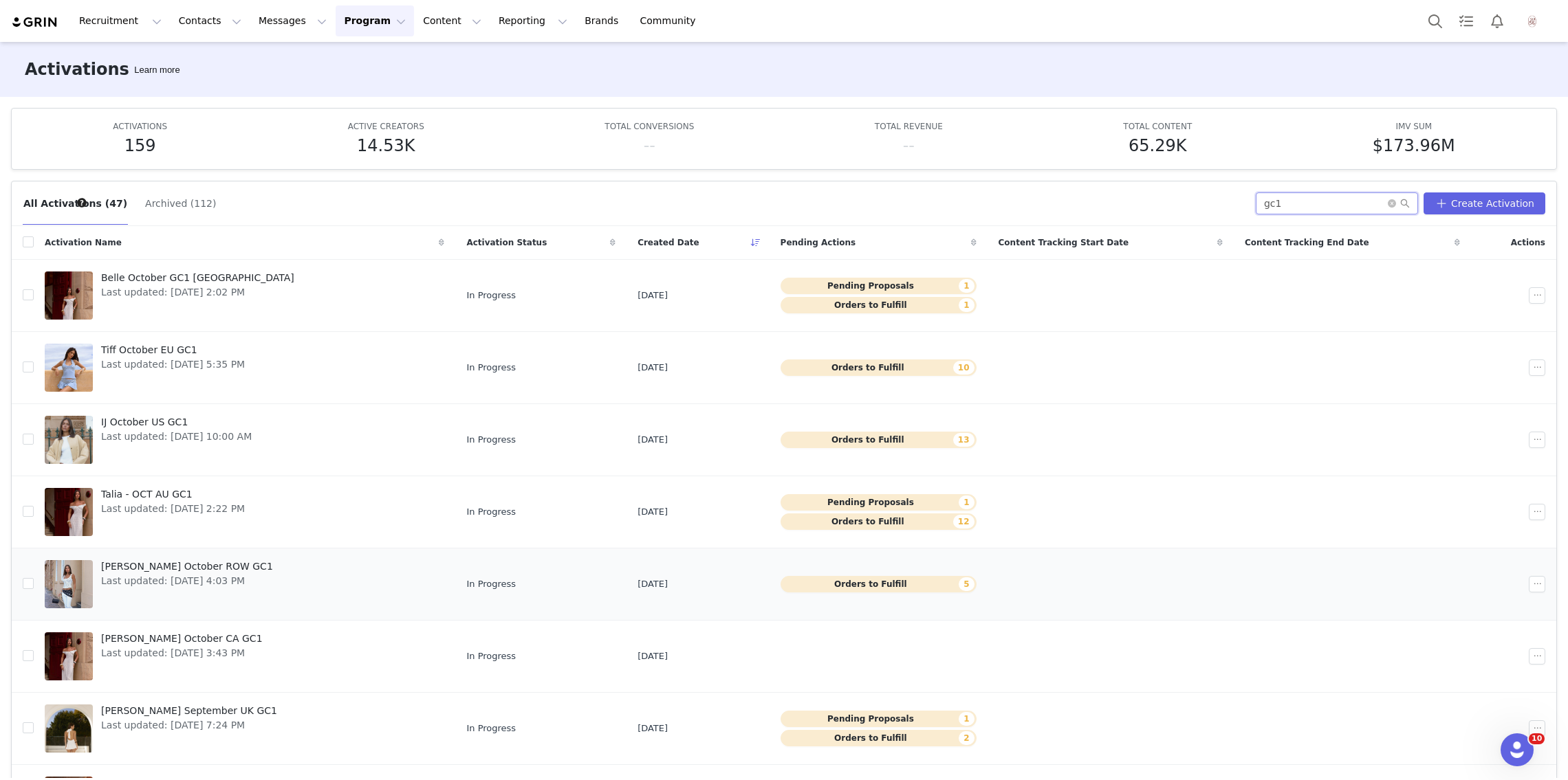
type input "gc1"
click at [165, 577] on span "Last updated: [DATE] 4:03 PM" at bounding box center [186, 581] width 172 height 15
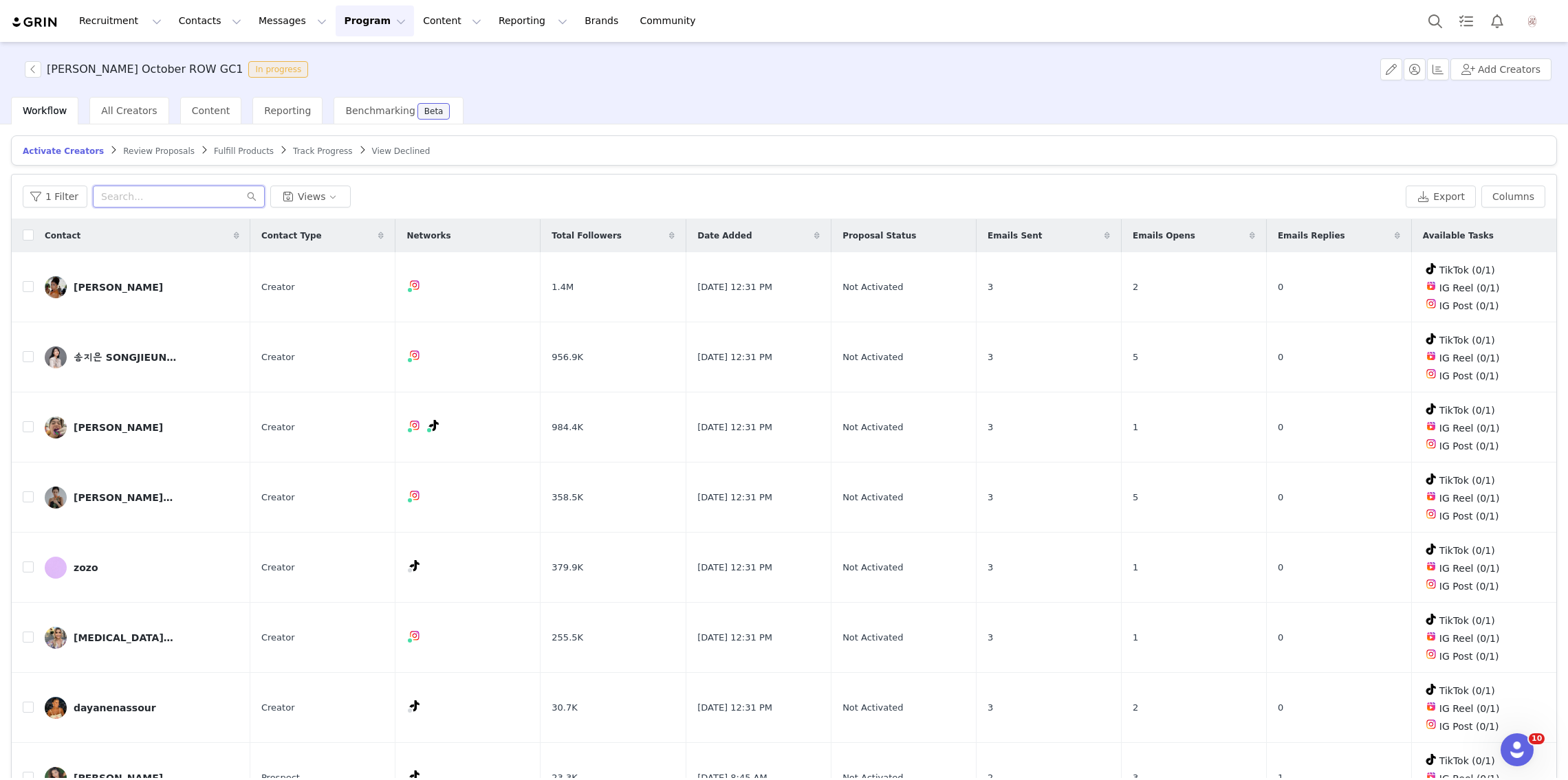
click at [182, 192] on input "text" at bounding box center [178, 196] width 172 height 22
type input "h"
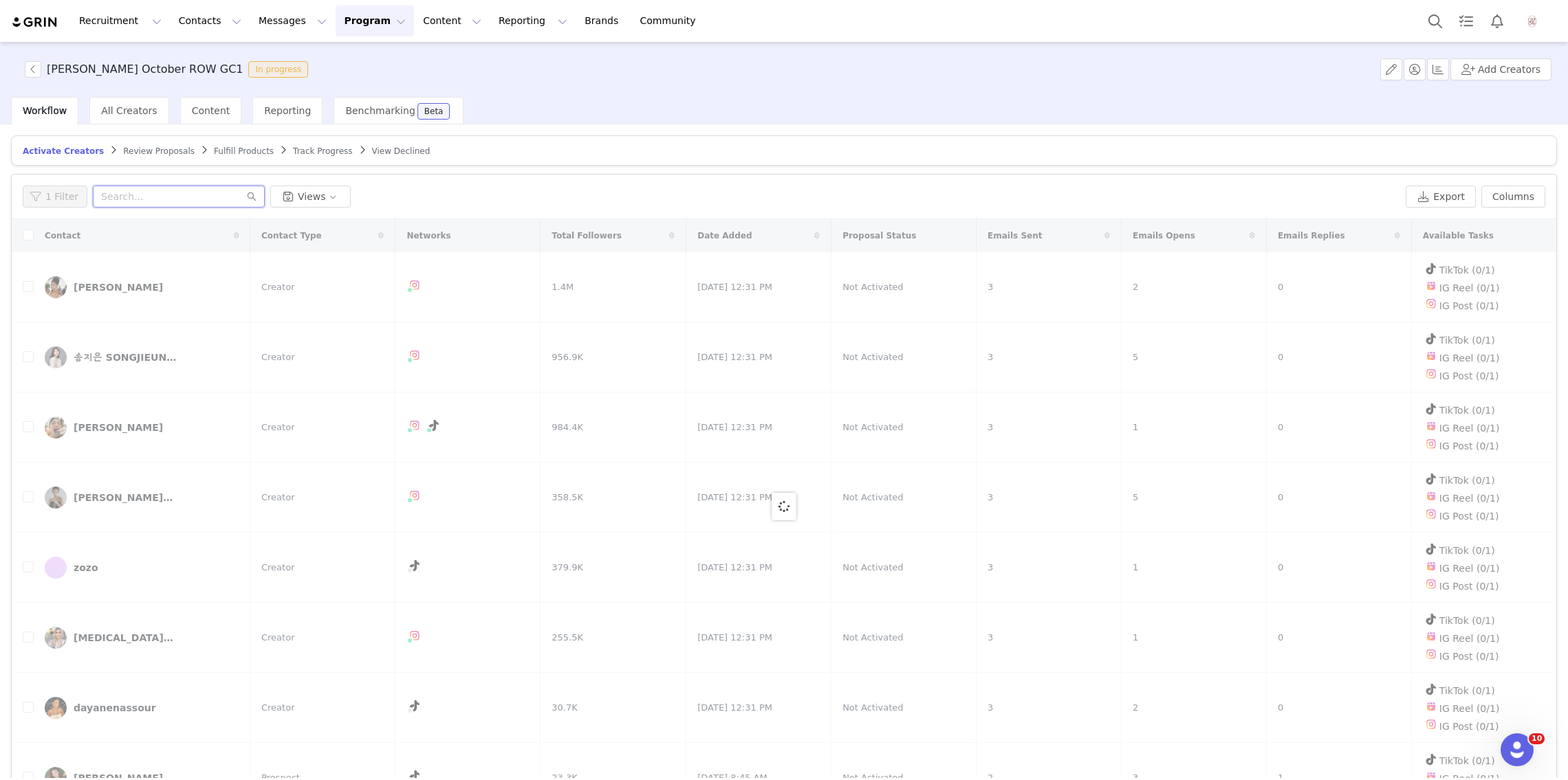
paste input "Tuti"
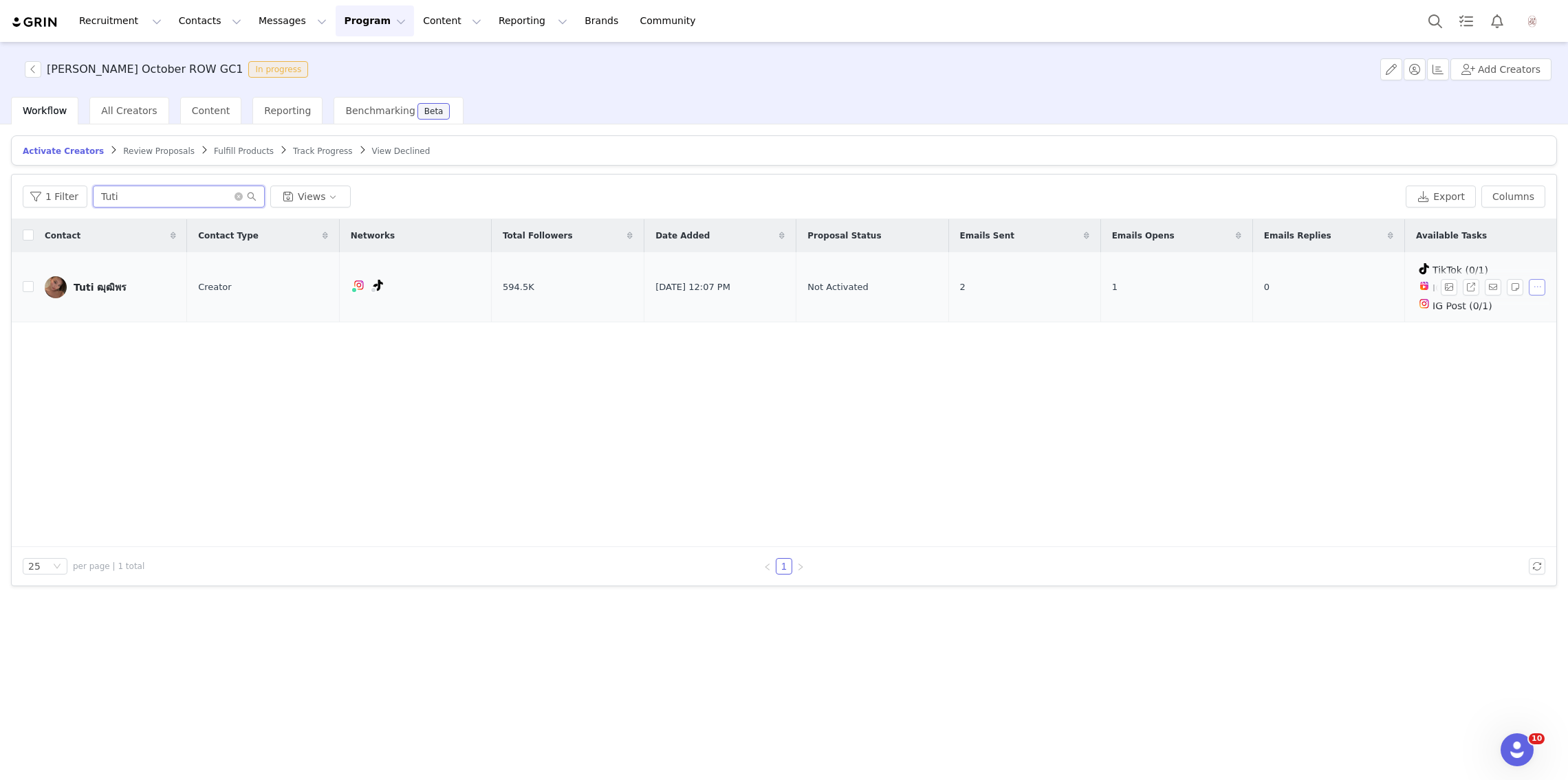
type input "Tuti"
click at [1532, 281] on button "button" at bounding box center [1536, 287] width 17 height 17
click at [1504, 329] on span "Remove Proposal" at bounding box center [1502, 331] width 83 height 15
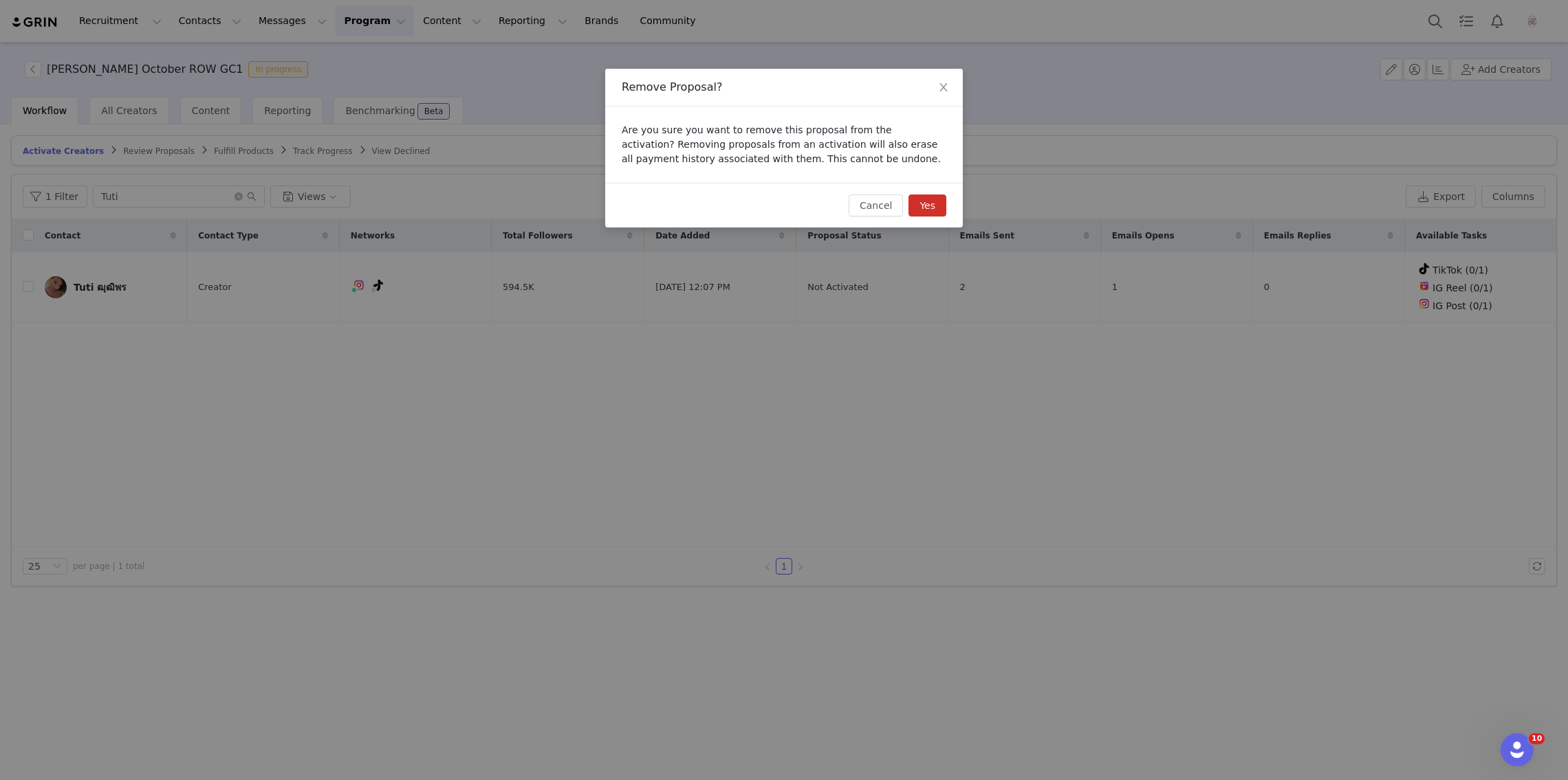
click at [920, 202] on button "Yes" at bounding box center [927, 205] width 37 height 22
